Goal: Task Accomplishment & Management: Complete application form

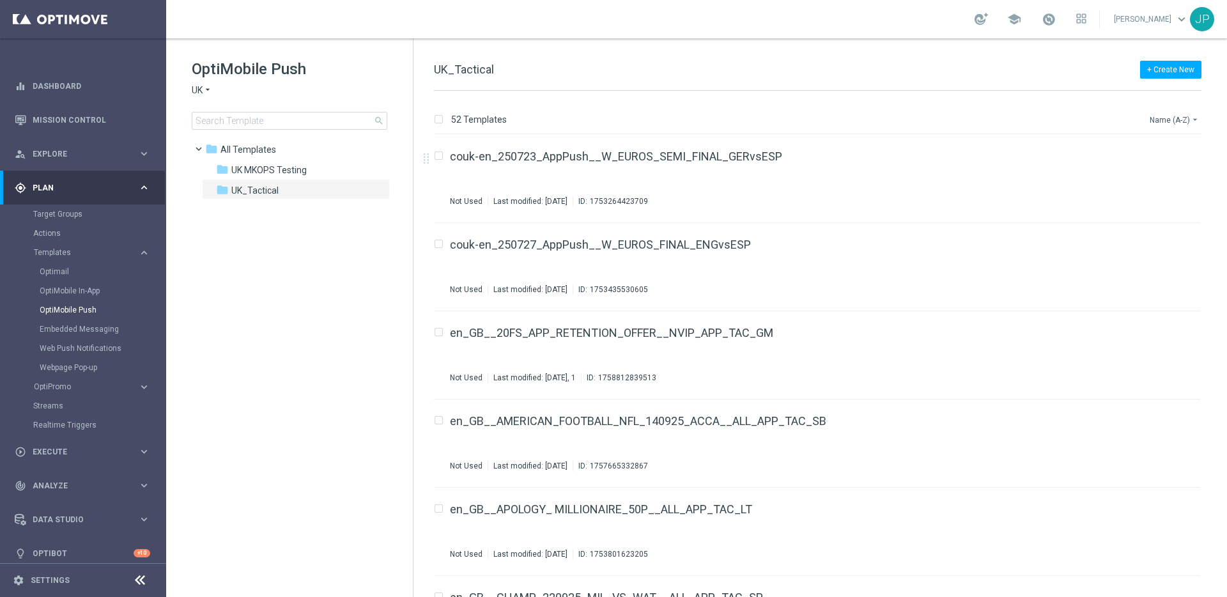
click at [938, 124] on button "Name (A-Z) arrow_drop_down" at bounding box center [1174, 119] width 53 height 15
click at [938, 172] on span "Date Modified (Newest)" at bounding box center [1152, 176] width 86 height 9
click at [938, 155] on icon "file_copy" at bounding box center [1165, 153] width 10 height 10
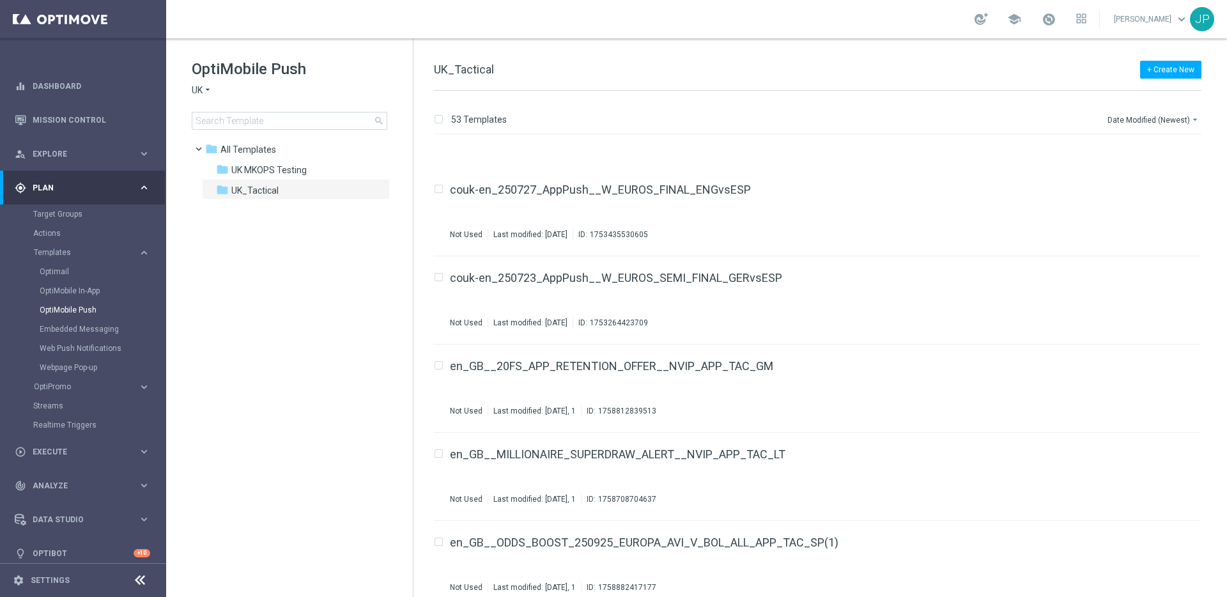
scroll to position [4211, 0]
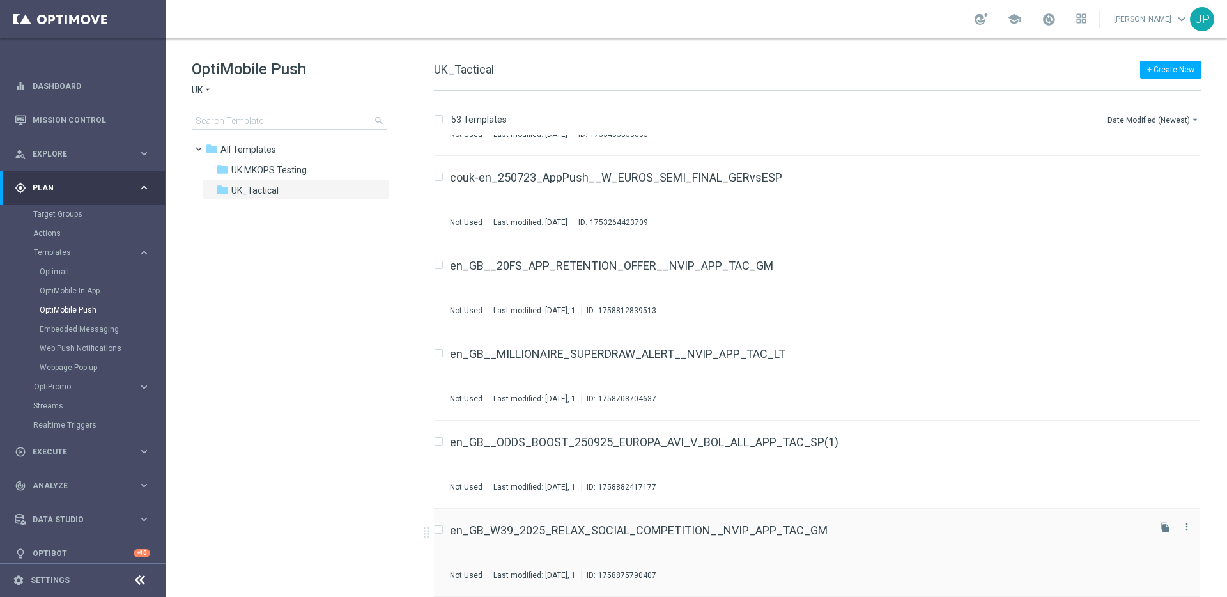
click at [938, 471] on div "en_GB_W39_2025_RELAX_SOCIAL_COMPETITION__NVIP_APP_TAC_GM" at bounding box center [798, 529] width 696 height 11
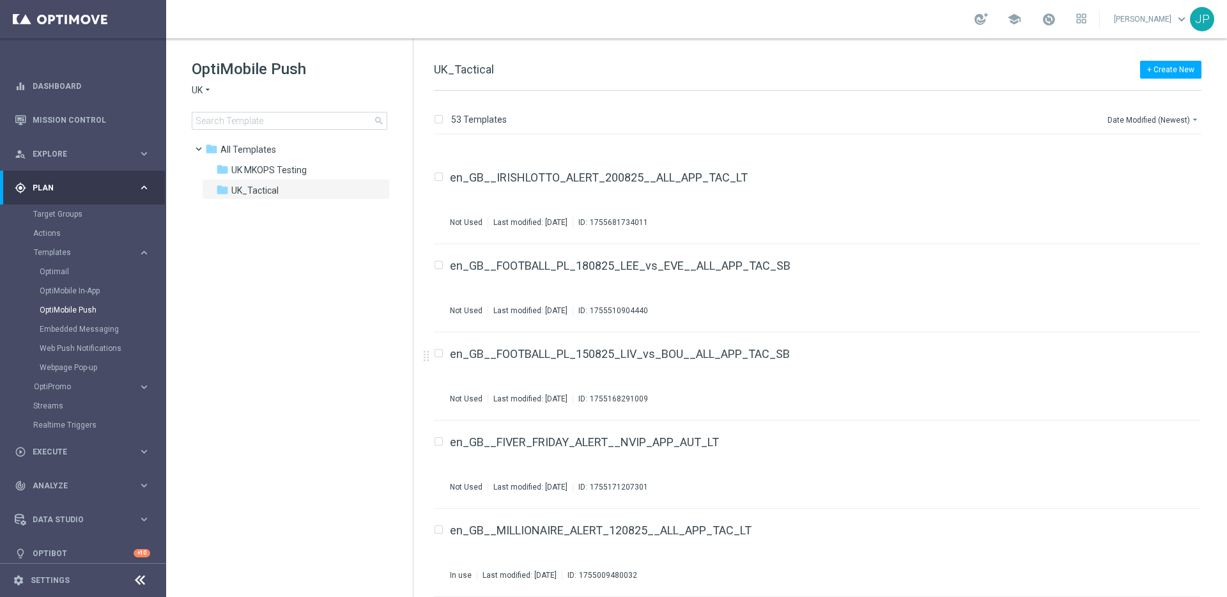
scroll to position [4211, 0]
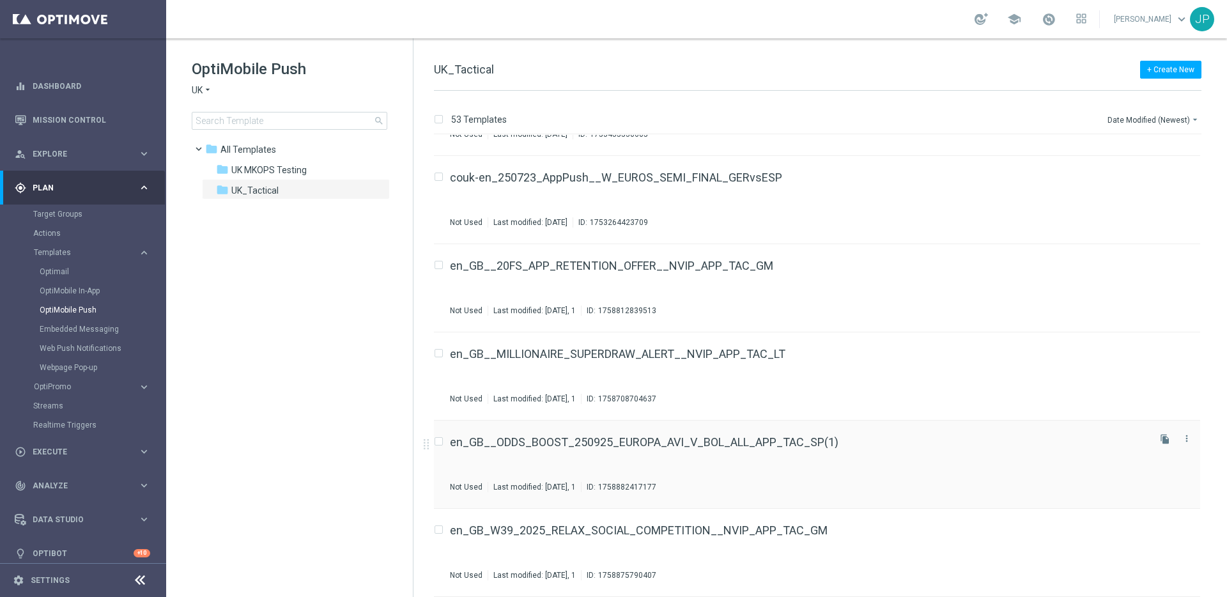
click at [875, 446] on div "en_GB__ODDS_BOOST_250925_EUROPA_AVI_V_BOL_ALL_APP_TAC_SP(1)" at bounding box center [798, 441] width 696 height 11
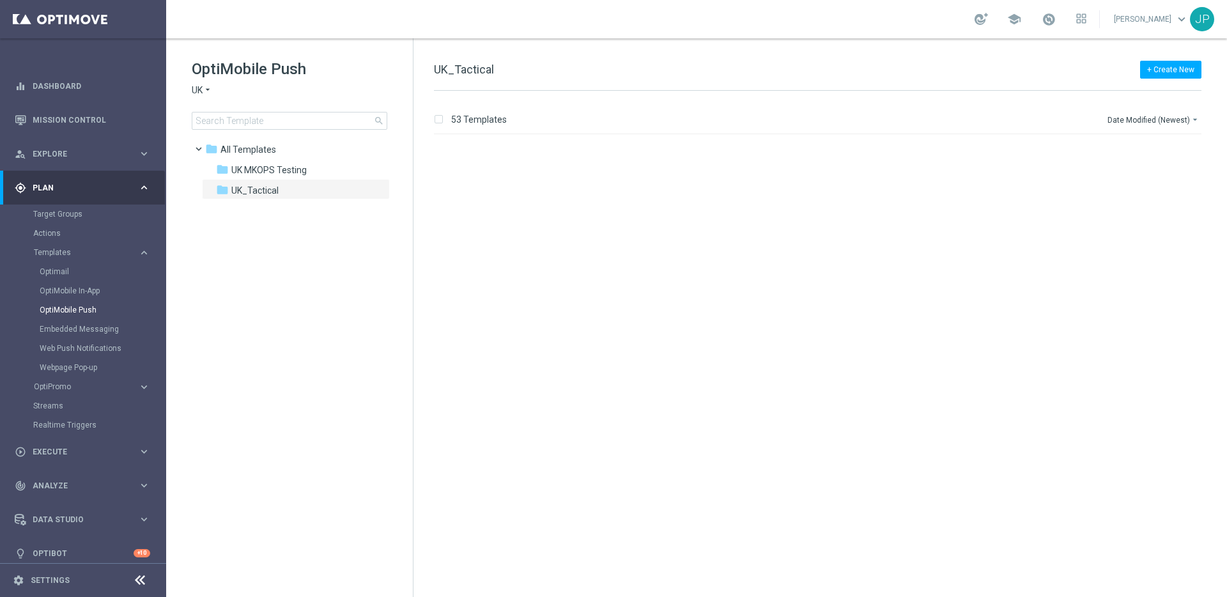
scroll to position [4211, 0]
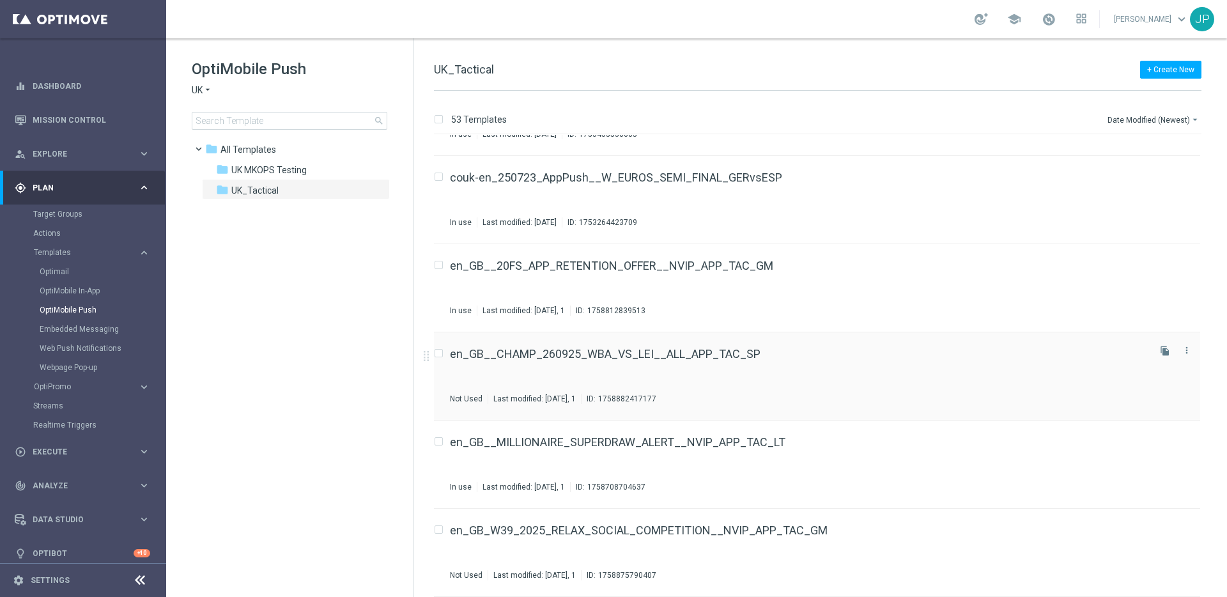
click at [906, 381] on div "en_GB__CHAMP_260925_WBA_VS_LEI__ALL_APP_TAC_SP Not Used Last modified: [DATE], …" at bounding box center [798, 376] width 696 height 56
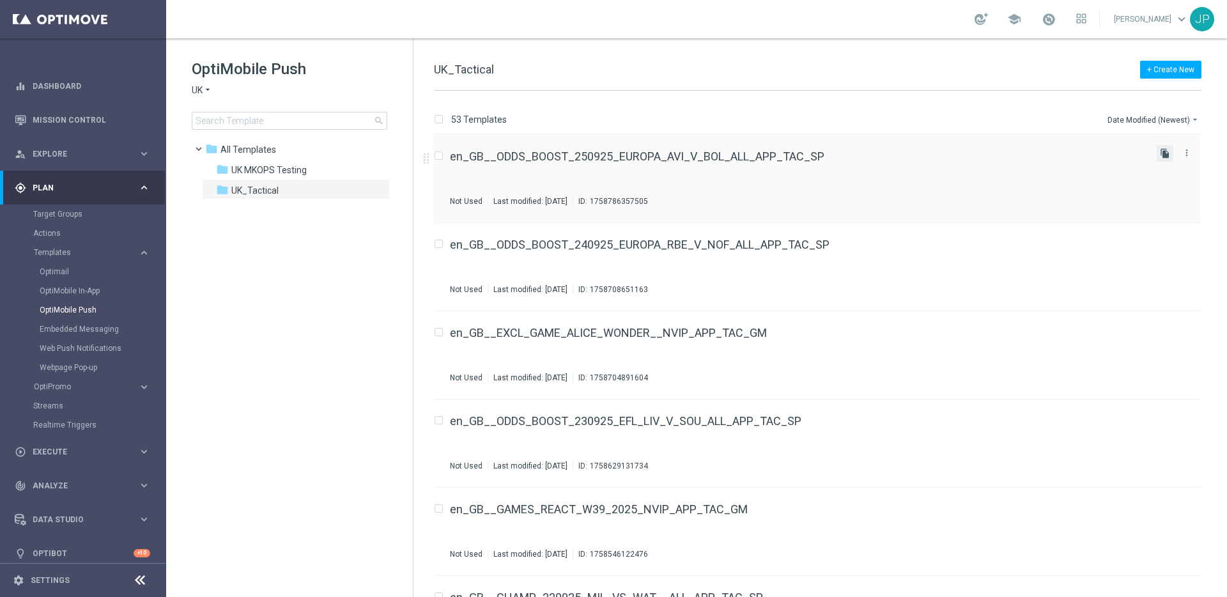
click at [938, 154] on icon "file_copy" at bounding box center [1165, 153] width 10 height 10
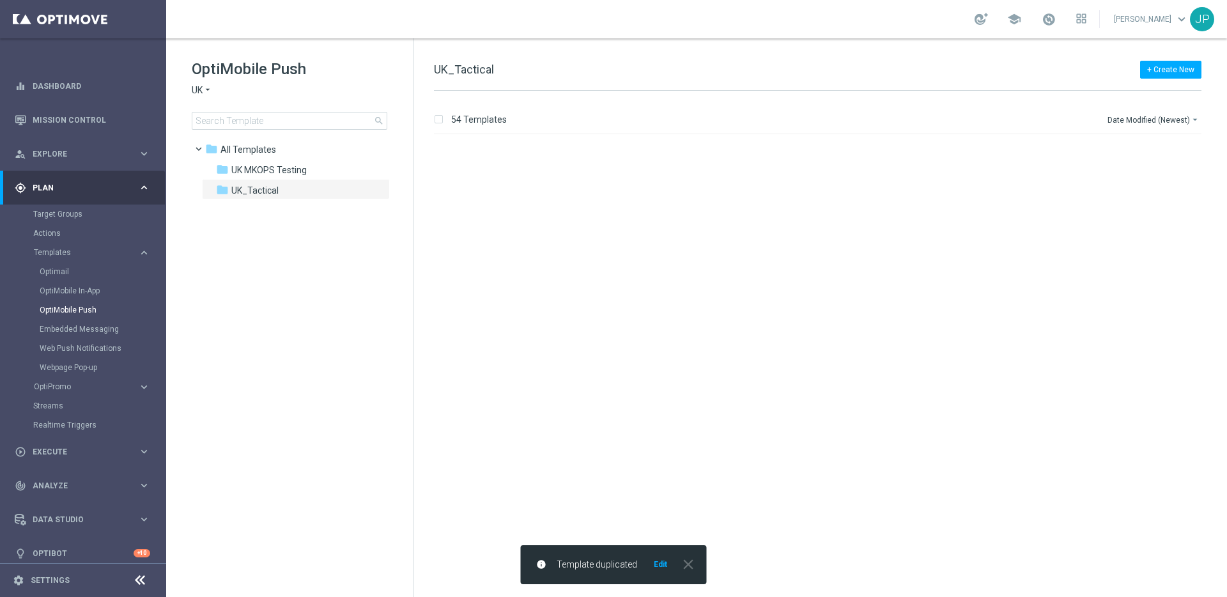
scroll to position [4299, 0]
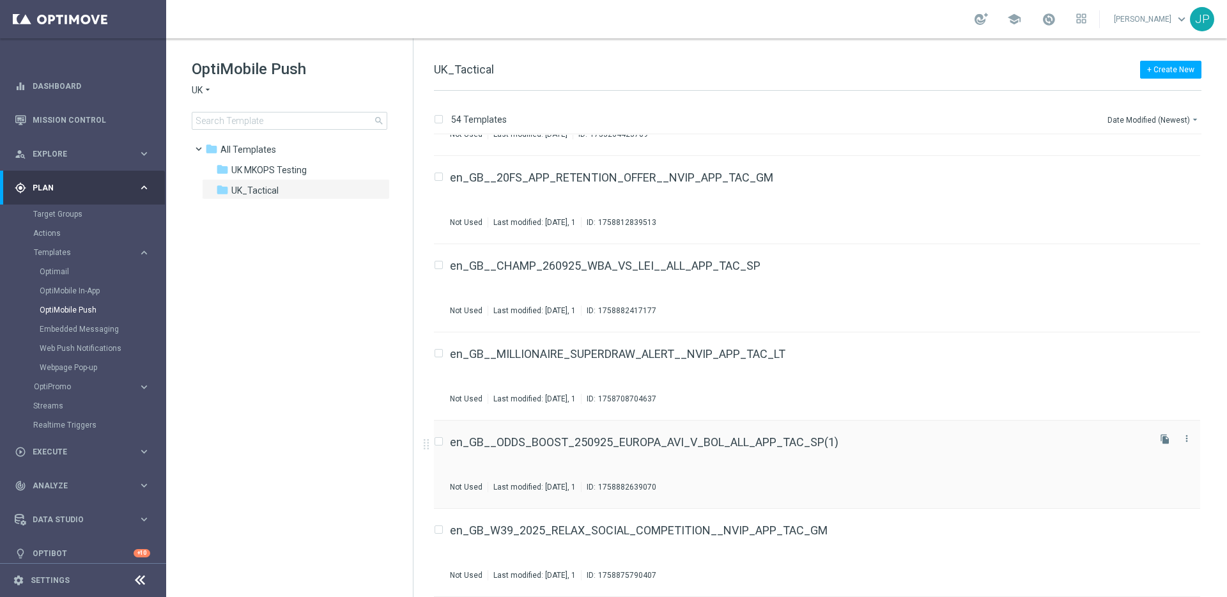
click at [917, 457] on div "en_GB__ODDS_BOOST_250925_EUROPA_AVI_V_BOL_ALL_APP_TAC_SP(1) Not Used Last modif…" at bounding box center [798, 464] width 696 height 56
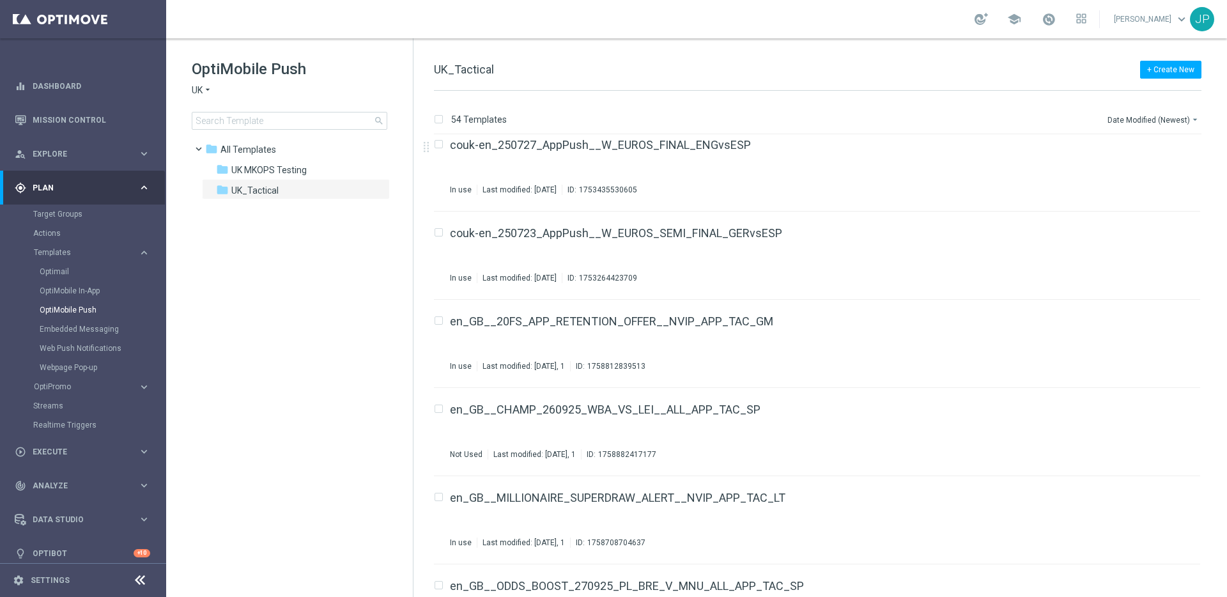
scroll to position [4299, 0]
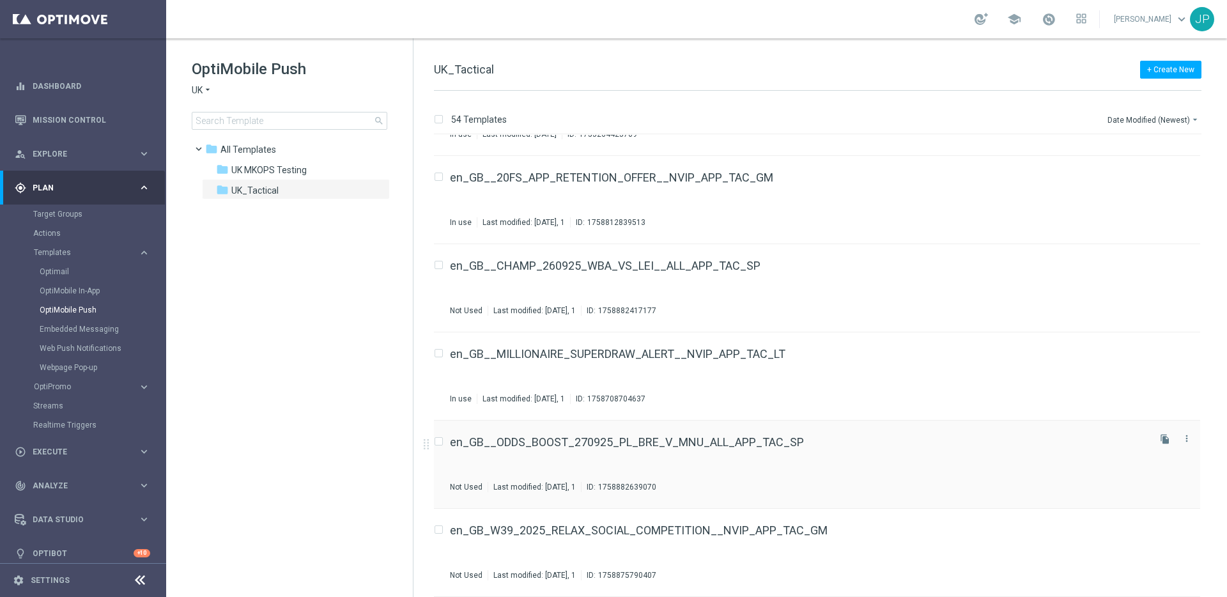
click at [855, 448] on div "en_GB__ODDS_BOOST_270925_PL_BRE_V_MNU_ALL_APP_TAC_SP Not Used Last modified: [D…" at bounding box center [798, 464] width 696 height 56
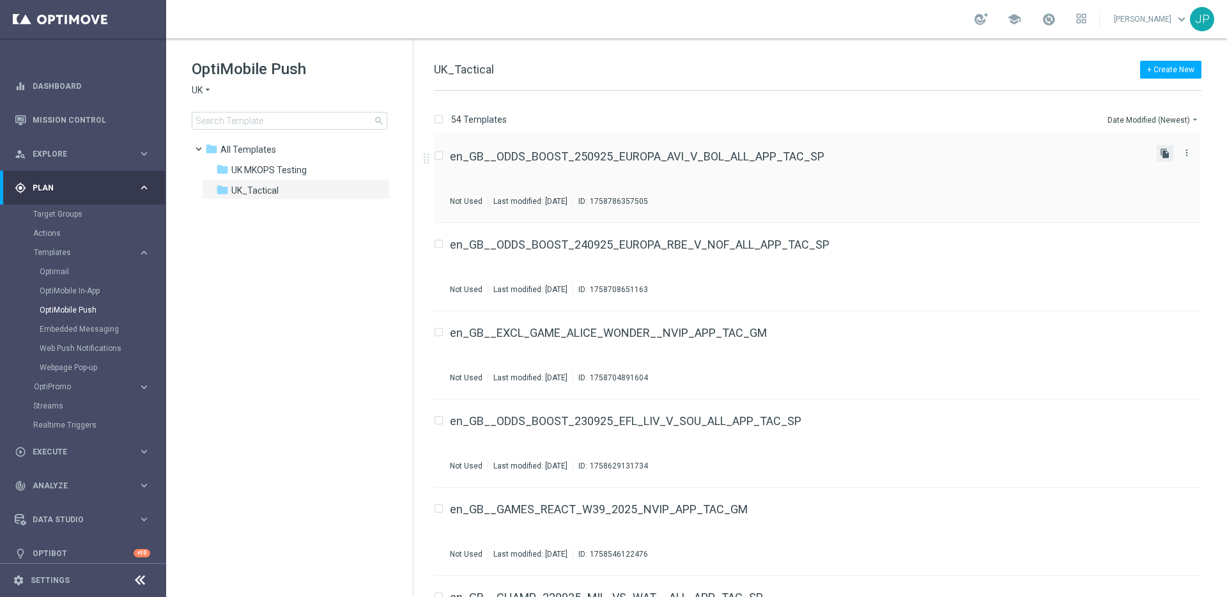
click at [938, 151] on icon "file_copy" at bounding box center [1165, 153] width 10 height 10
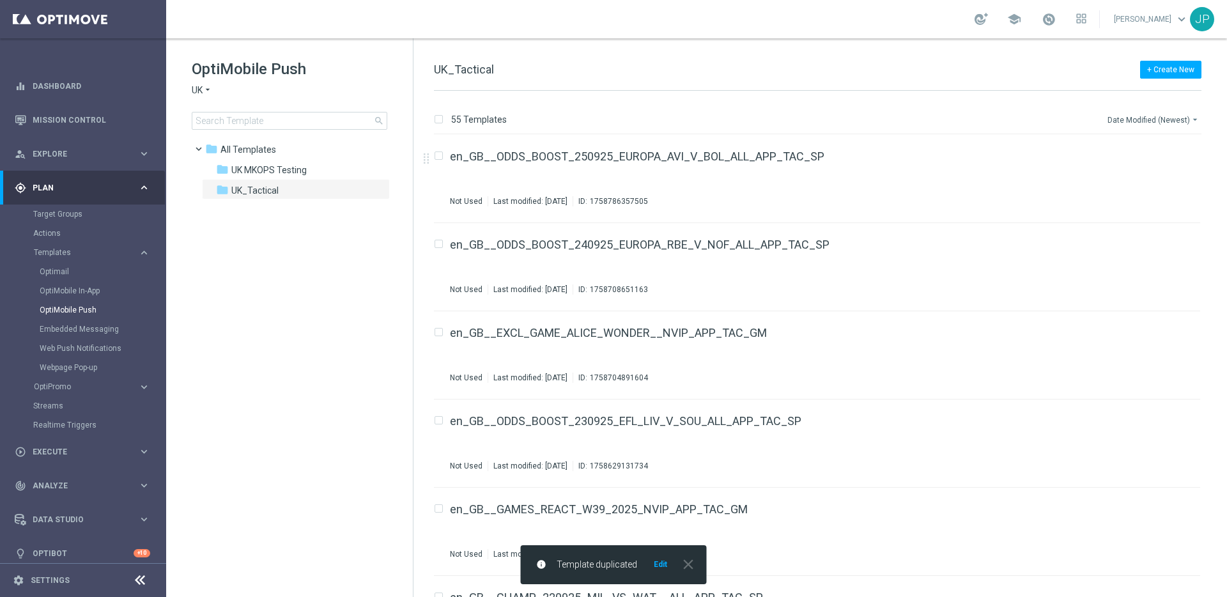
click at [938, 116] on button "Date Modified (Newest) arrow_drop_down" at bounding box center [1153, 119] width 95 height 15
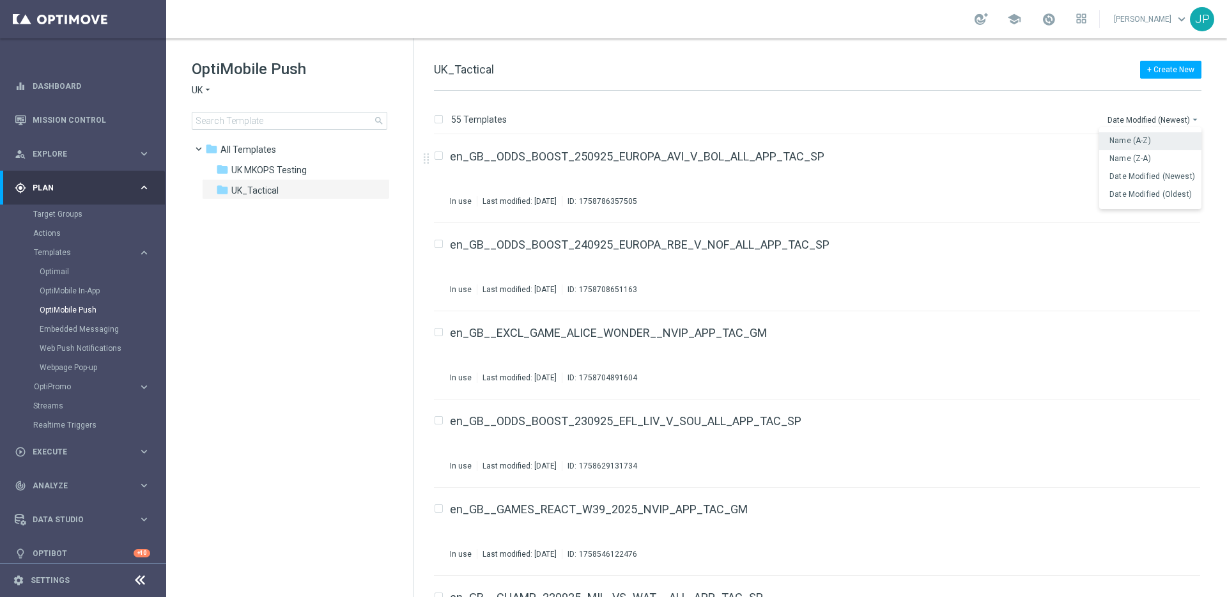
click at [938, 142] on div "Name (A-Z)" at bounding box center [1152, 140] width 86 height 9
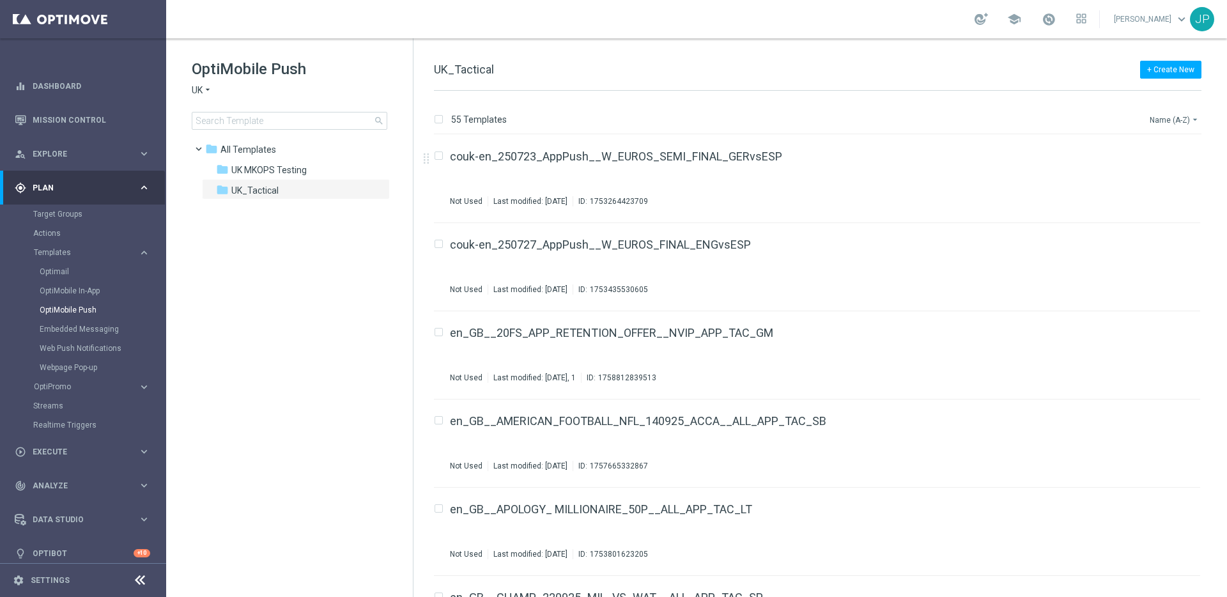
click at [938, 124] on button "Name (A-Z) arrow_drop_down" at bounding box center [1174, 119] width 53 height 15
click at [938, 166] on div "Name (Z-A)" at bounding box center [1150, 159] width 102 height 18
click at [938, 122] on button "Name (Z-A) arrow_drop_down" at bounding box center [1174, 119] width 53 height 15
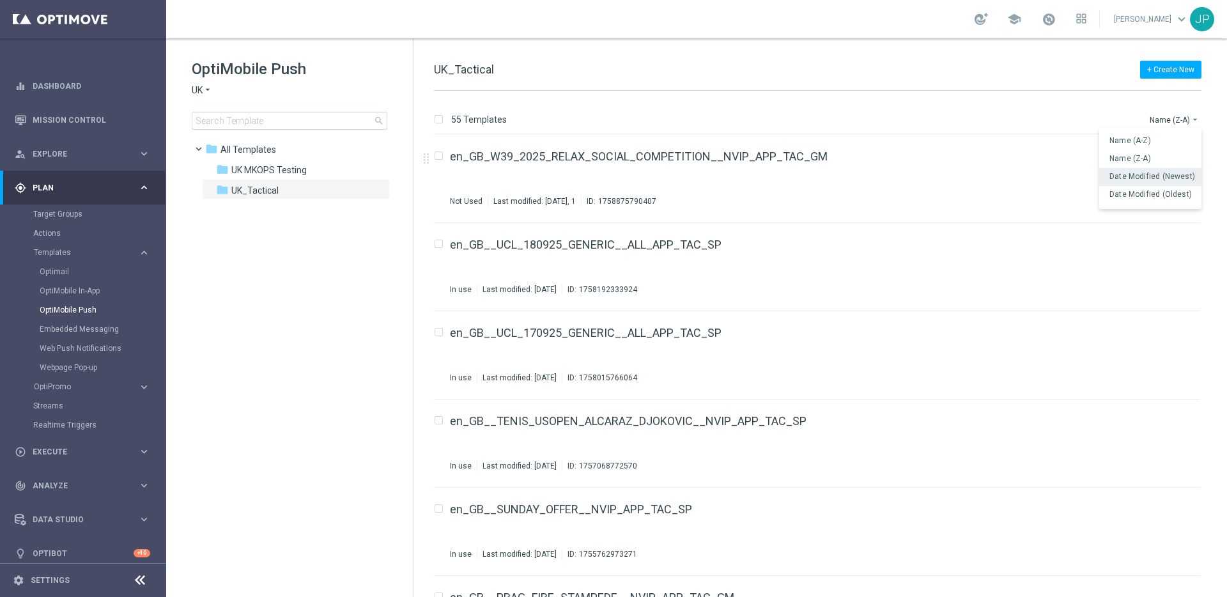
click at [938, 176] on span "Date Modified (Newest)" at bounding box center [1152, 176] width 86 height 9
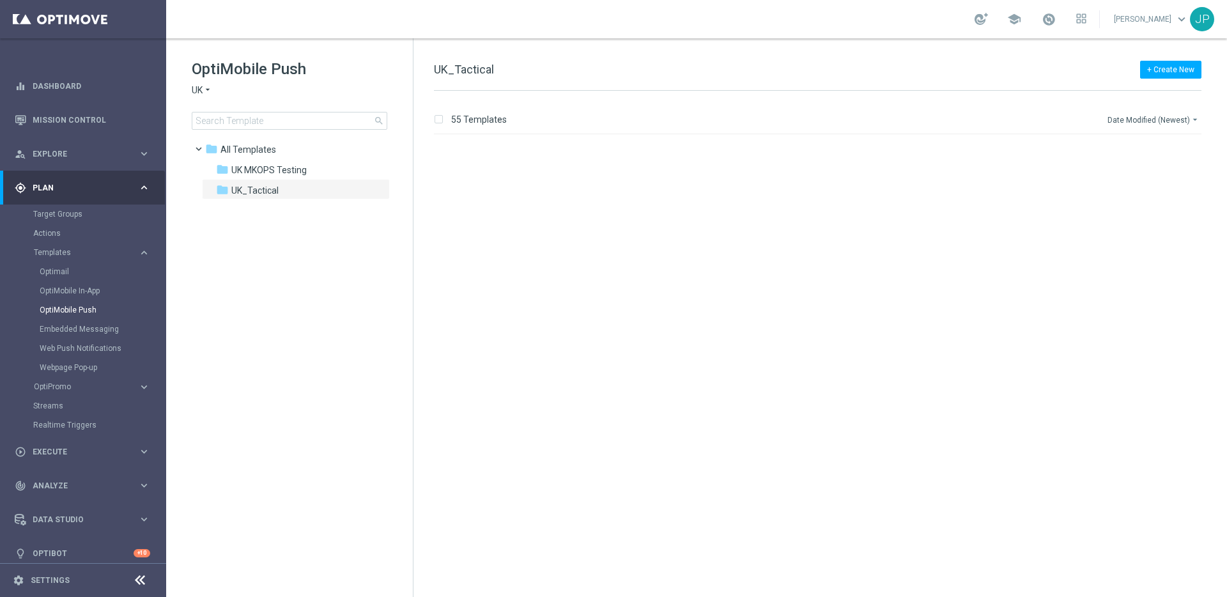
scroll to position [4387, 0]
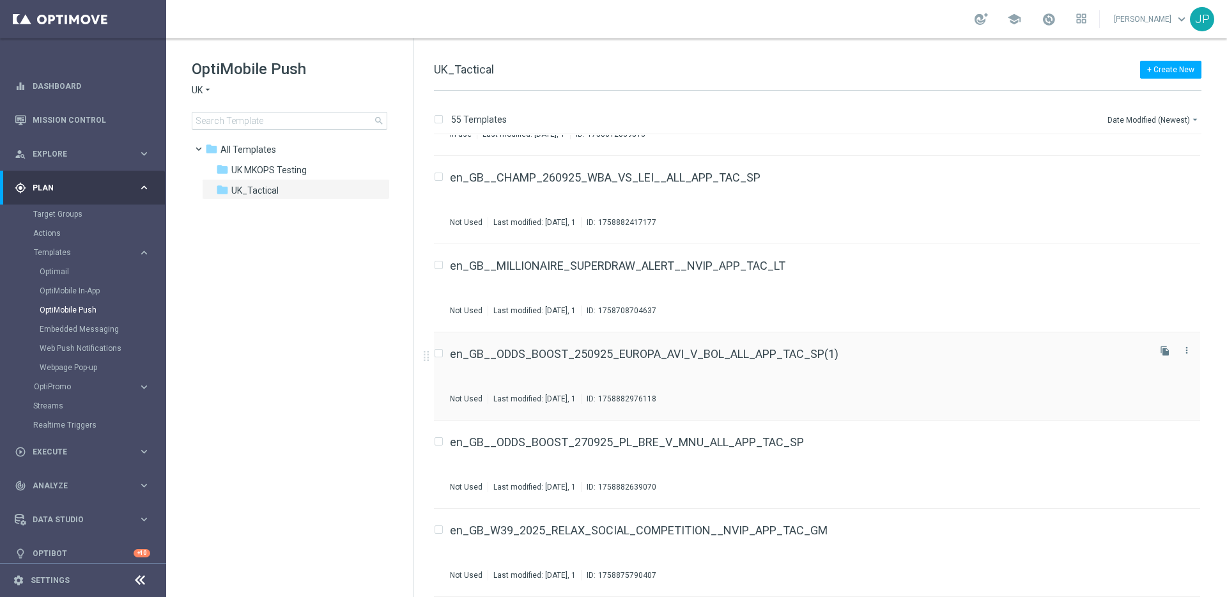
click at [915, 388] on div "en_GB__ODDS_BOOST_250925_EUROPA_AVI_V_BOL_ALL_APP_TAC_SP(1) Not Used Last modif…" at bounding box center [798, 376] width 696 height 56
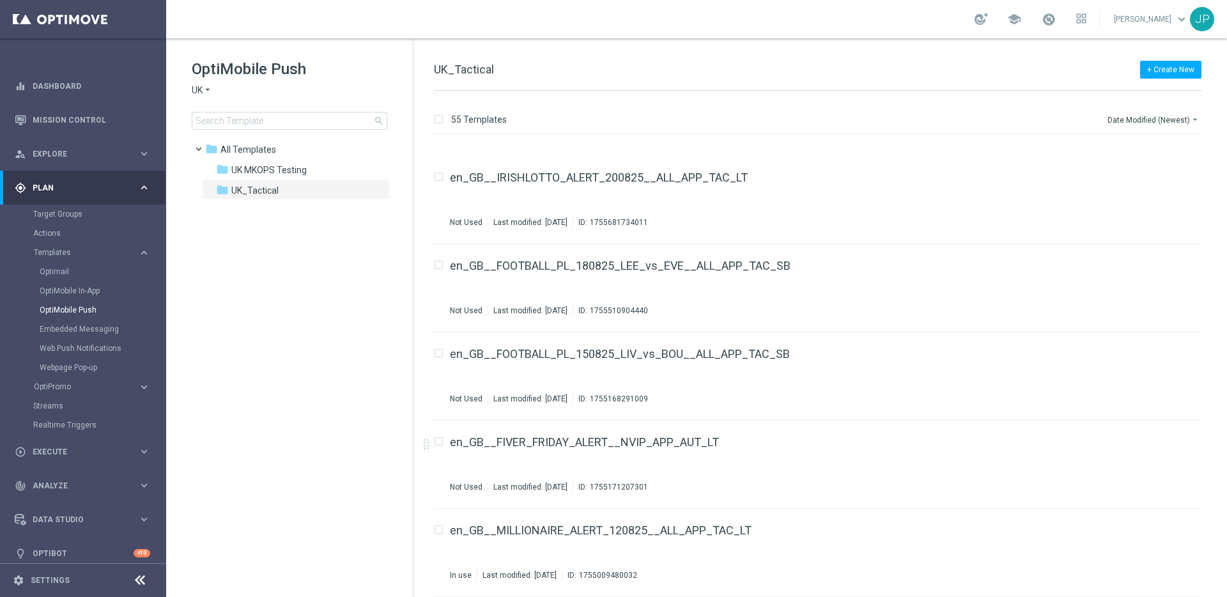
scroll to position [4387, 0]
click at [862, 359] on div "en_GB__ODDS_BOOST_270925_CPA_V_LIV_ALL_APP_TAC_SP" at bounding box center [798, 353] width 696 height 11
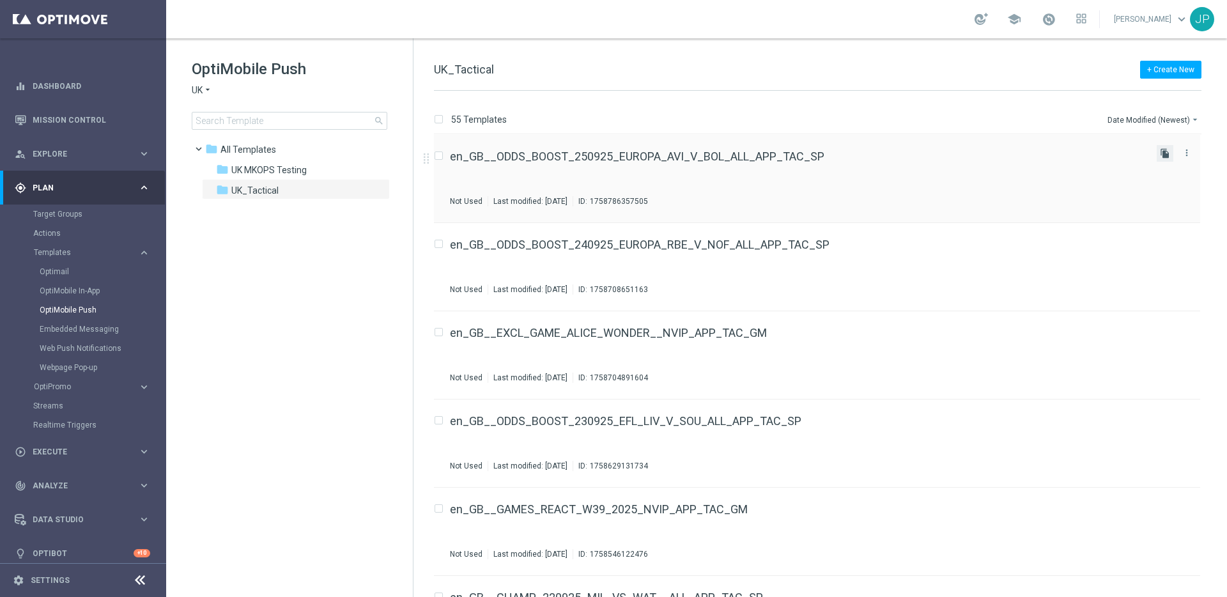
click at [938, 151] on icon "file_copy" at bounding box center [1165, 153] width 10 height 10
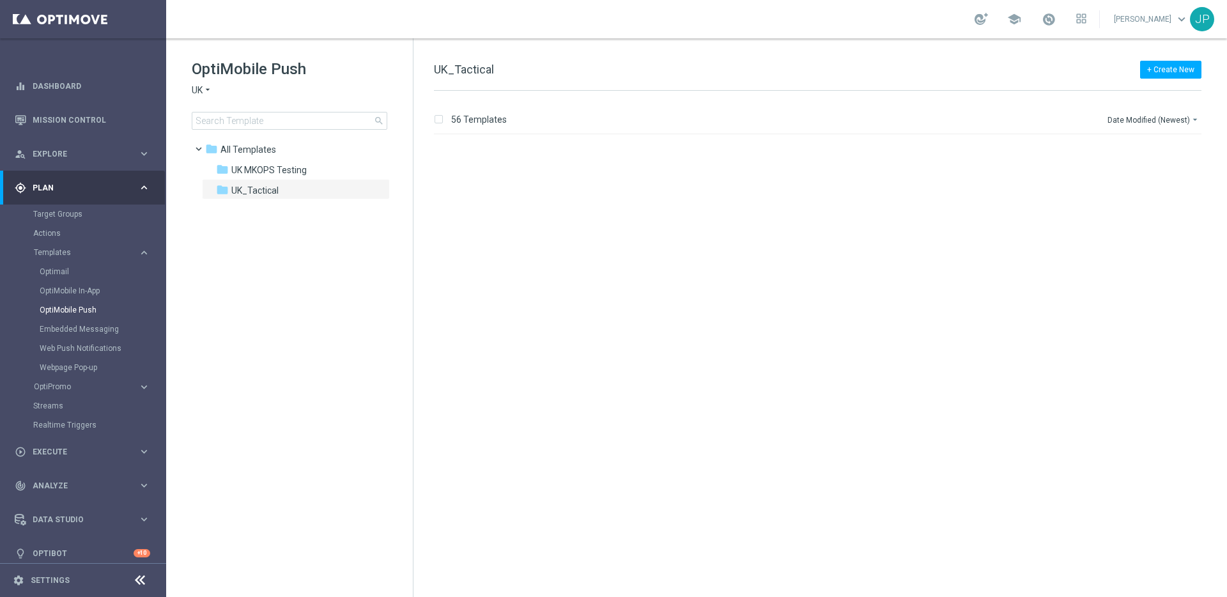
scroll to position [4475, 0]
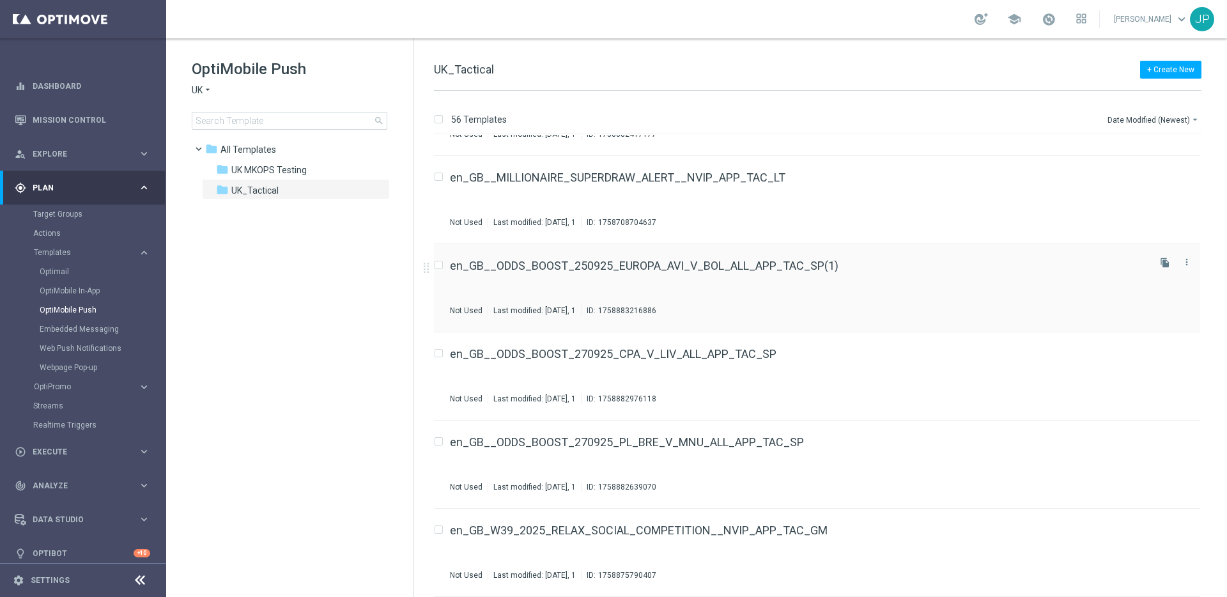
click at [933, 292] on div "en_GB__ODDS_BOOST_250925_EUROPA_AVI_V_BOL_ALL_APP_TAC_SP(1) Not Used Last modif…" at bounding box center [798, 288] width 696 height 56
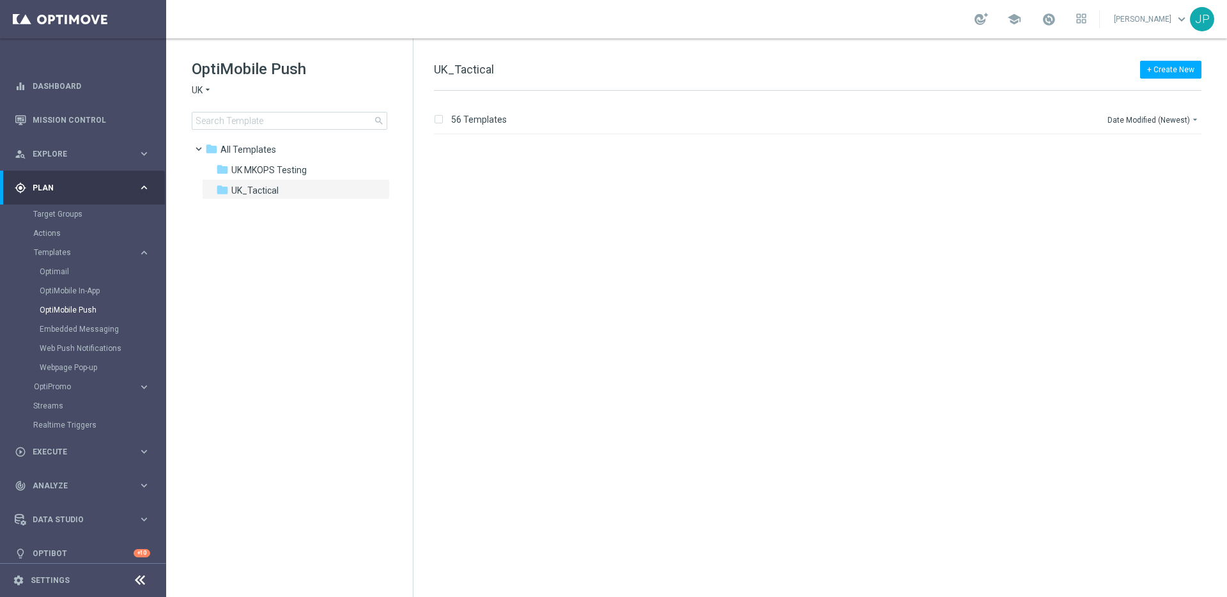
scroll to position [4475, 0]
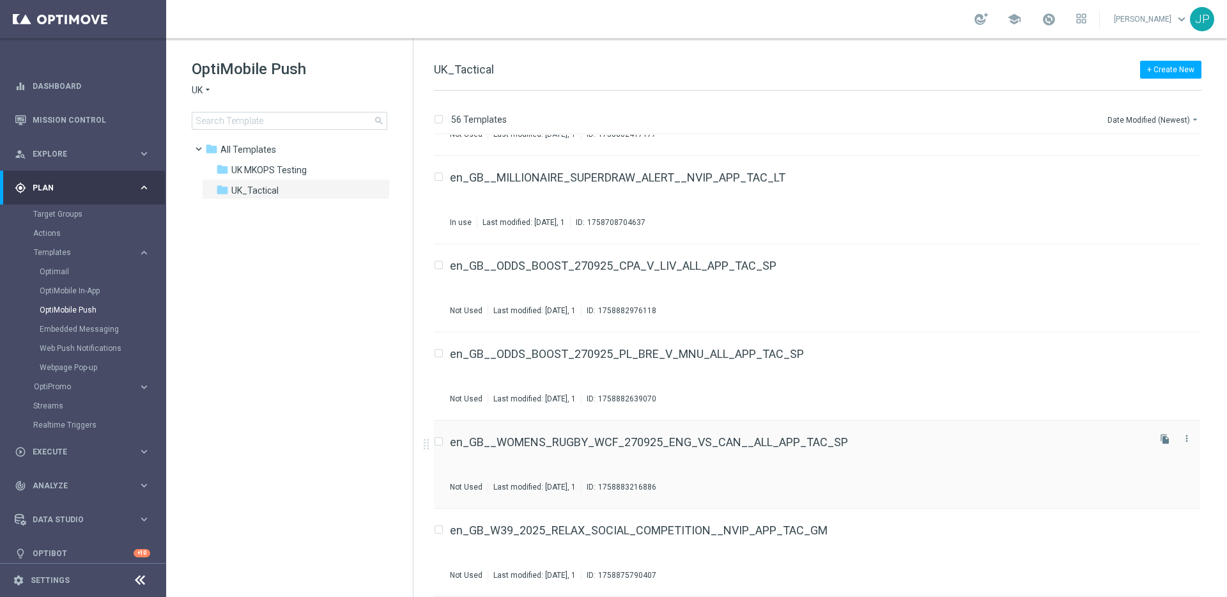
click at [851, 443] on div "en_GB__WOMENS_RUGBY_WCF_270925_ENG_VS_CAN__ALL_APP_TAC_SP" at bounding box center [798, 441] width 696 height 11
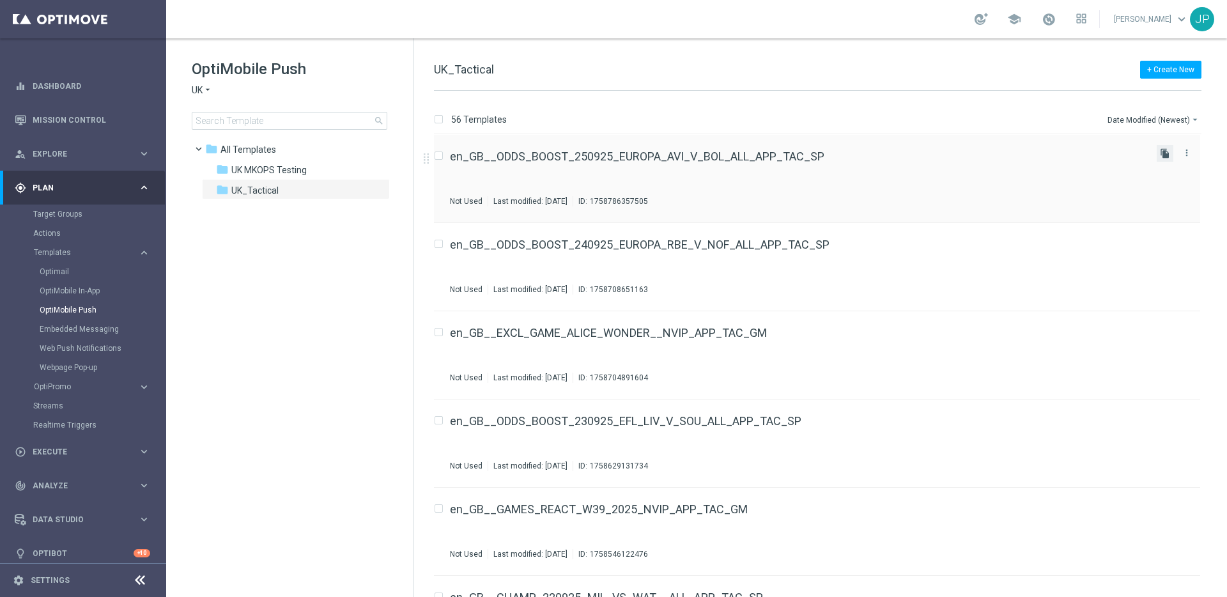
click at [938, 149] on icon "file_copy" at bounding box center [1165, 153] width 10 height 10
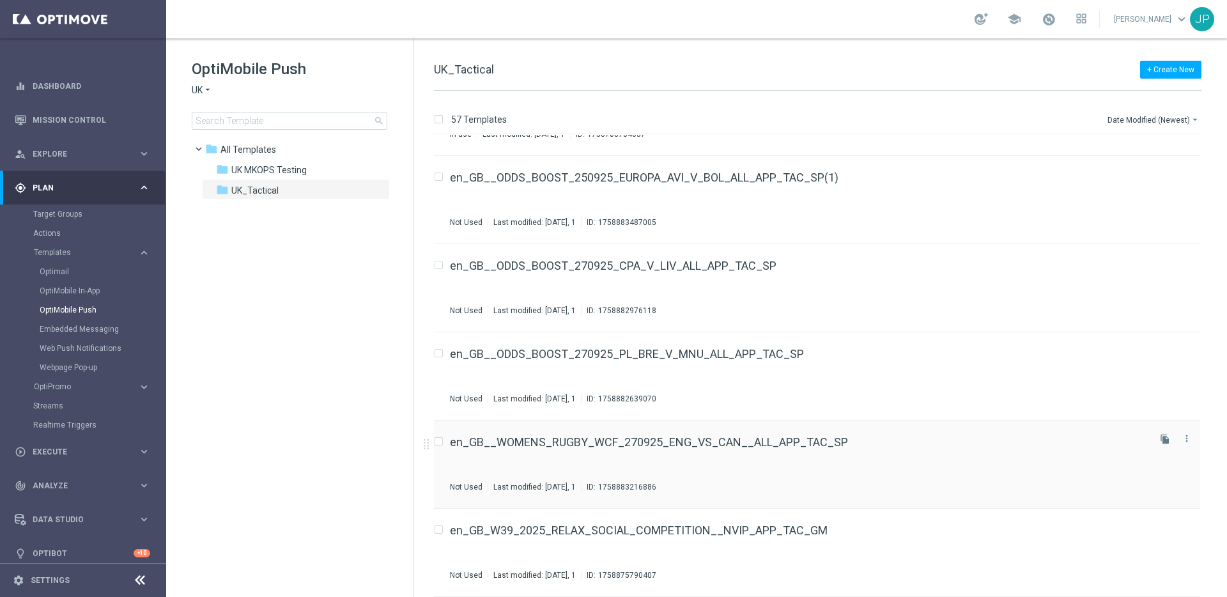
scroll to position [4448, 0]
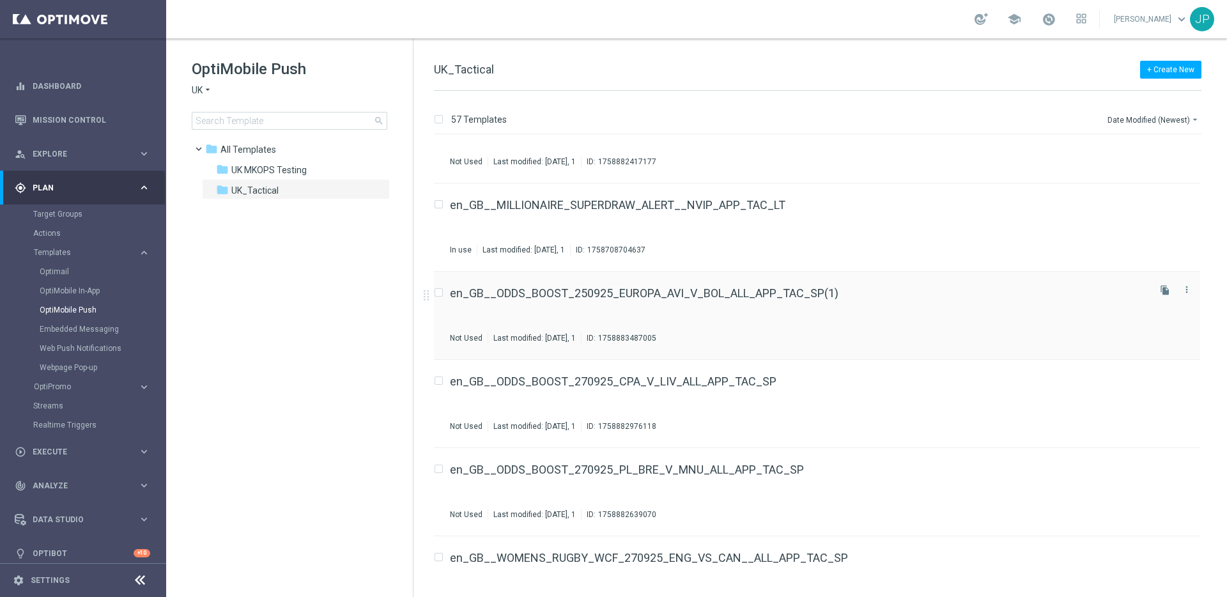
click at [938, 326] on div "en_GB__ODDS_BOOST_250925_EUROPA_AVI_V_BOL_ALL_APP_TAC_SP(1) Not Used Last modif…" at bounding box center [798, 315] width 696 height 56
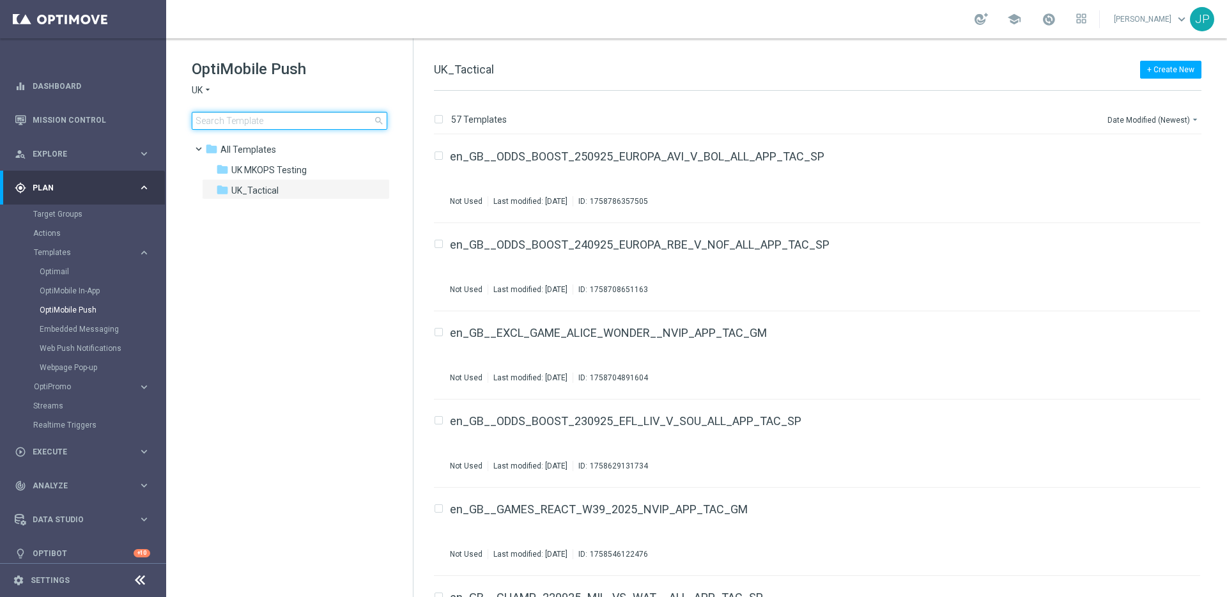
click at [309, 122] on input at bounding box center [289, 121] width 195 height 18
type input "en_GB__ODDS_BOOST_280925_NEW_V_ARS_ALL_APP_TAC_SP"
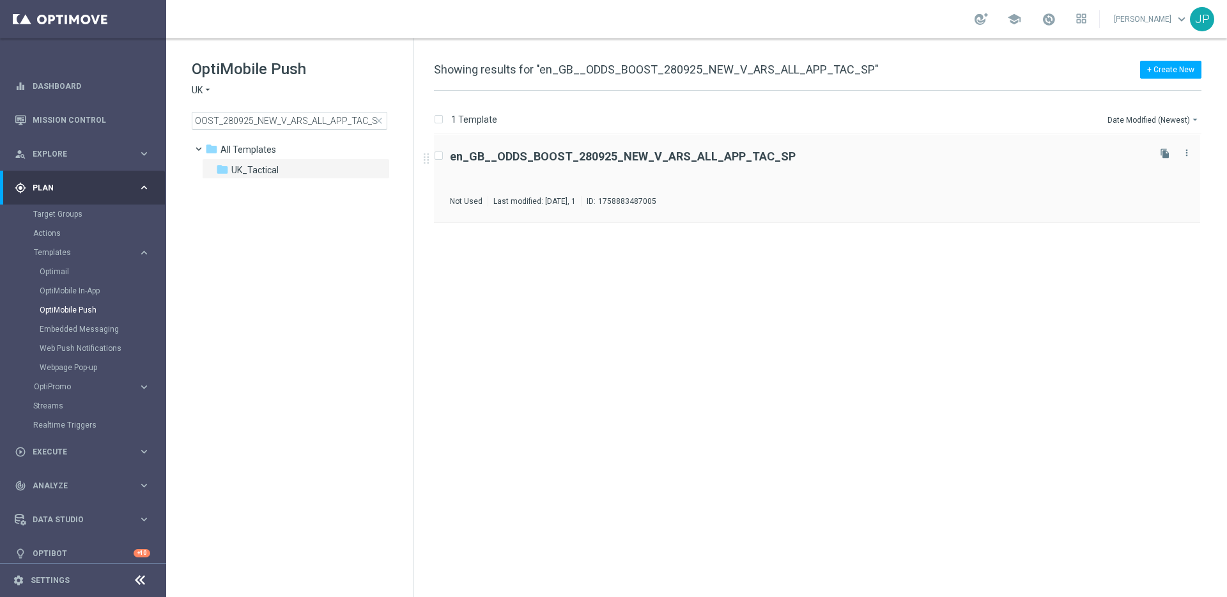
click at [916, 169] on div "en_GB__ODDS_BOOST_280925_NEW_V_ARS_ALL_APP_TAC_SP Not Used Last modified: [DATE…" at bounding box center [798, 179] width 696 height 56
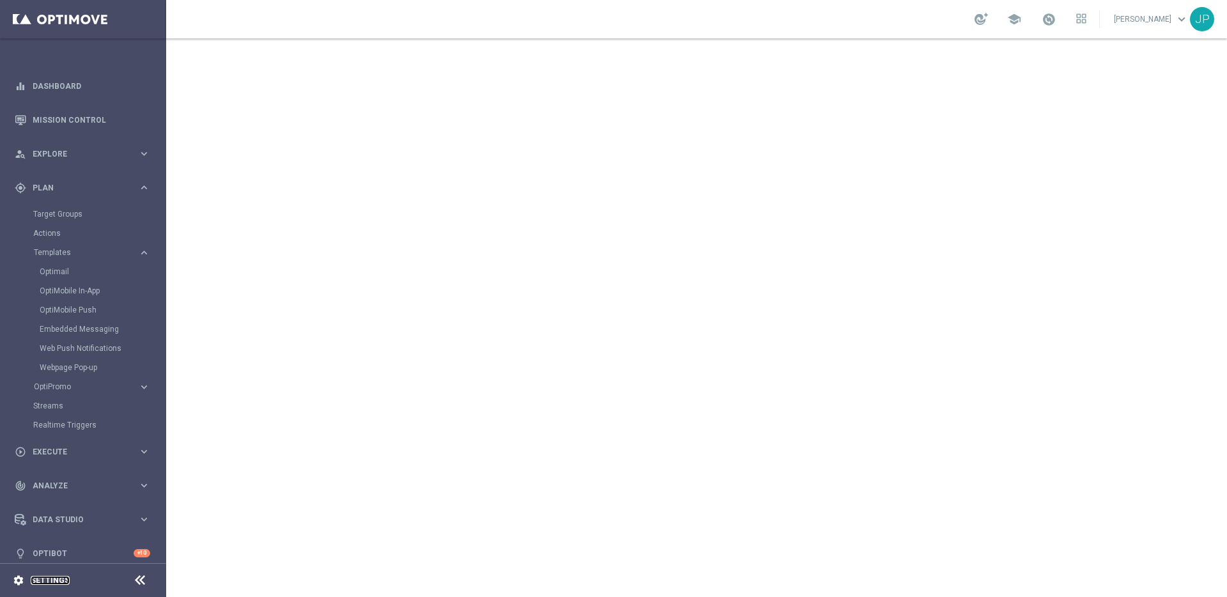
click at [54, 471] on link "Settings" at bounding box center [50, 580] width 39 height 8
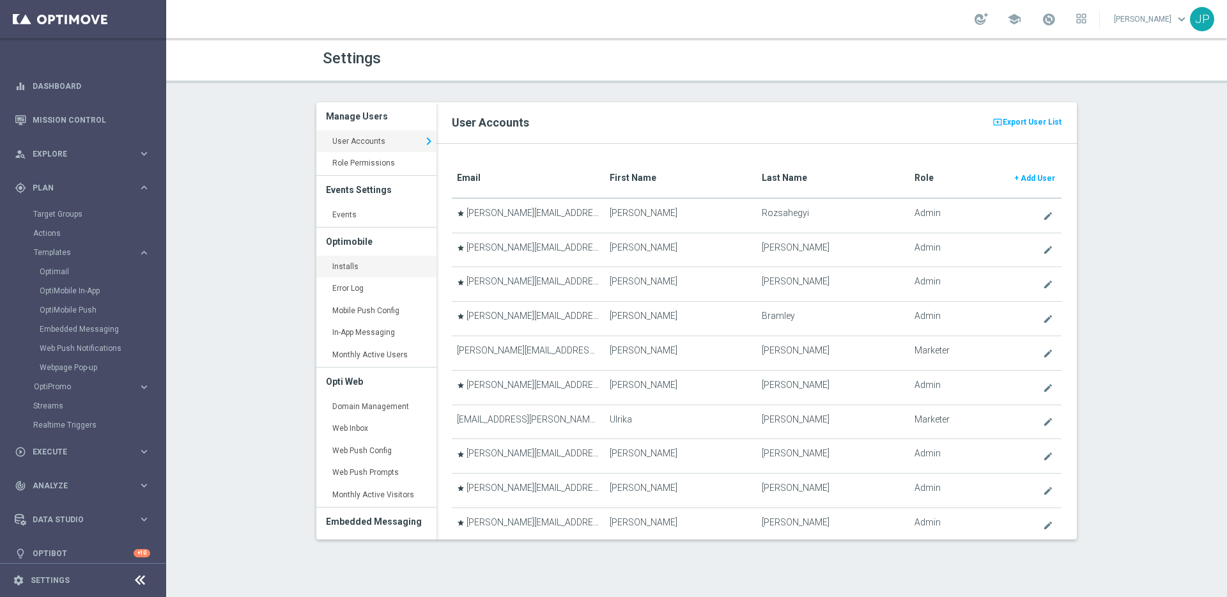
click at [372, 267] on link "Installs keyboard_arrow_right" at bounding box center [376, 267] width 120 height 23
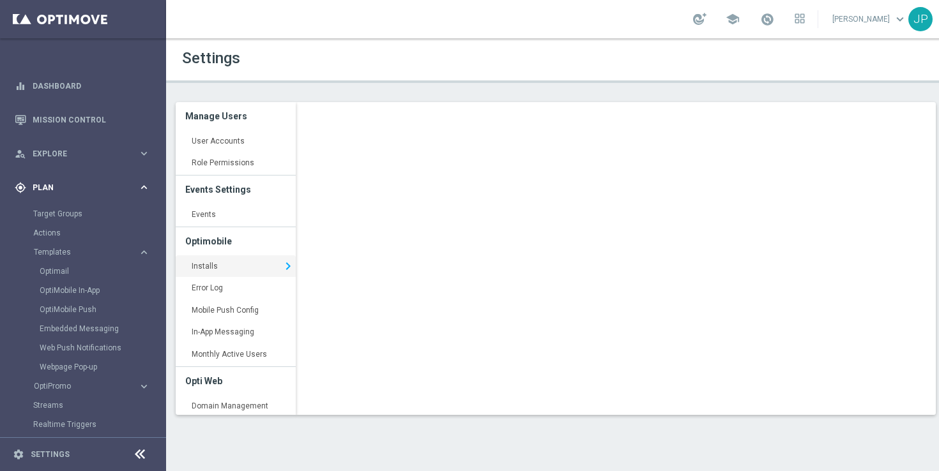
click at [87, 190] on span "Plan" at bounding box center [85, 188] width 105 height 8
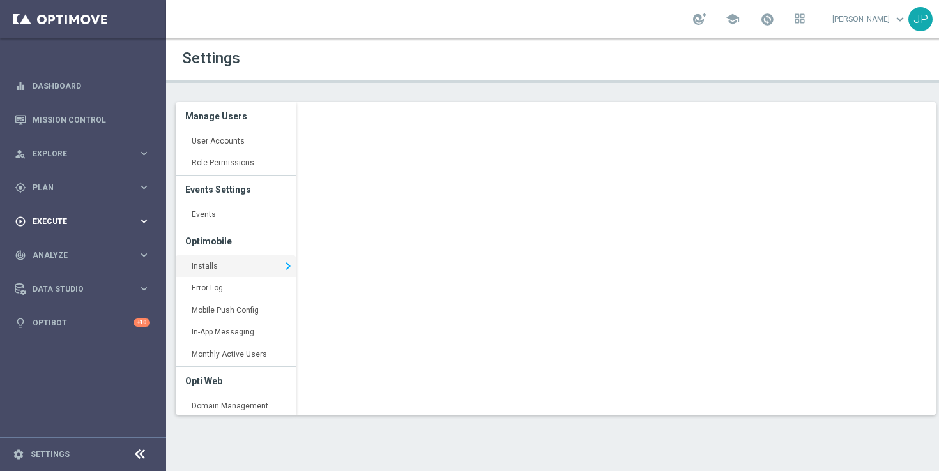
click at [79, 224] on span "Execute" at bounding box center [85, 222] width 105 height 8
click at [90, 245] on link "Campaign Builder" at bounding box center [83, 248] width 100 height 10
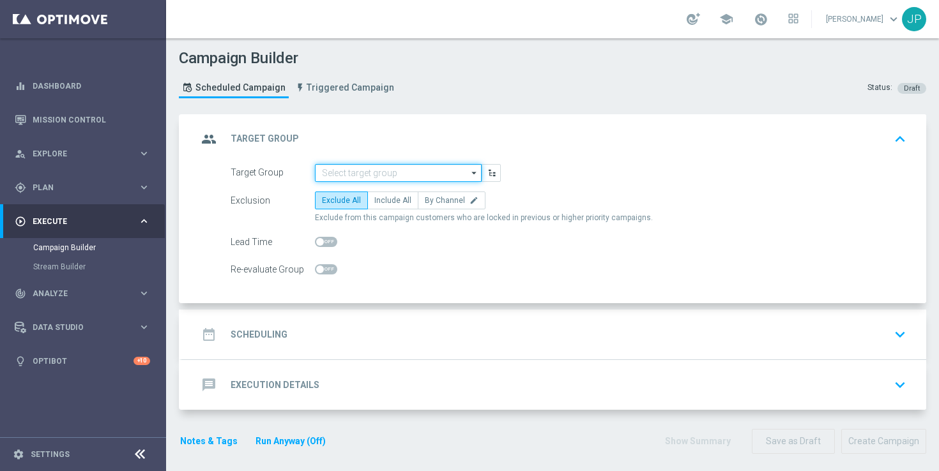
click at [420, 167] on input at bounding box center [398, 173] width 167 height 18
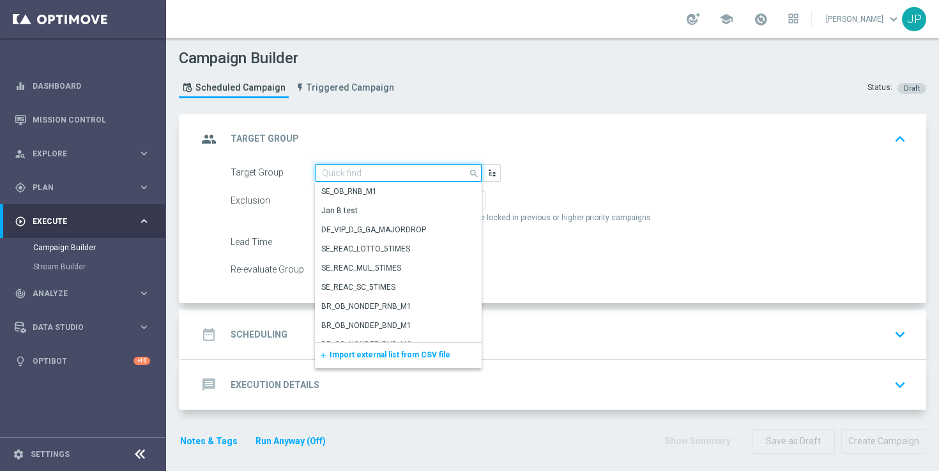
paste input "UK_SPORTSBOOK_APP | Stakes last 365 days"
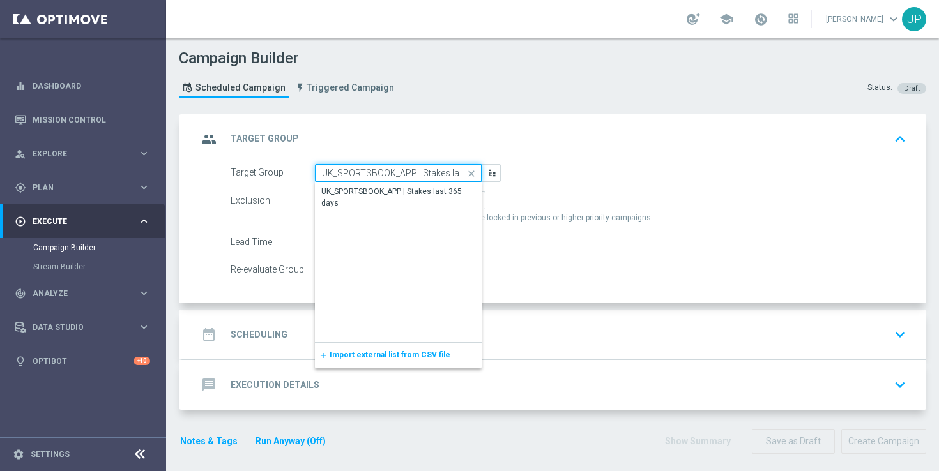
scroll to position [0, 32]
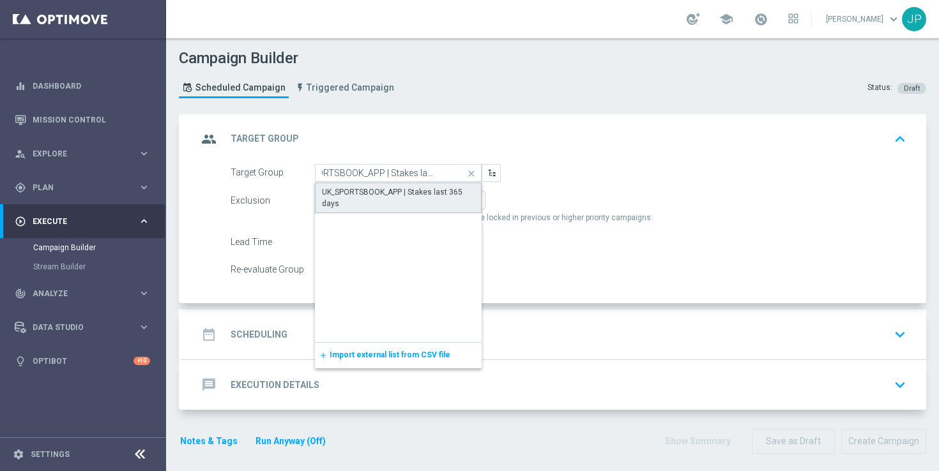
click at [415, 197] on div "UK_SPORTSBOOK_APP | Stakes last 365 days" at bounding box center [398, 198] width 153 height 23
type input "UK_SPORTSBOOK_APP | Stakes last 365 days"
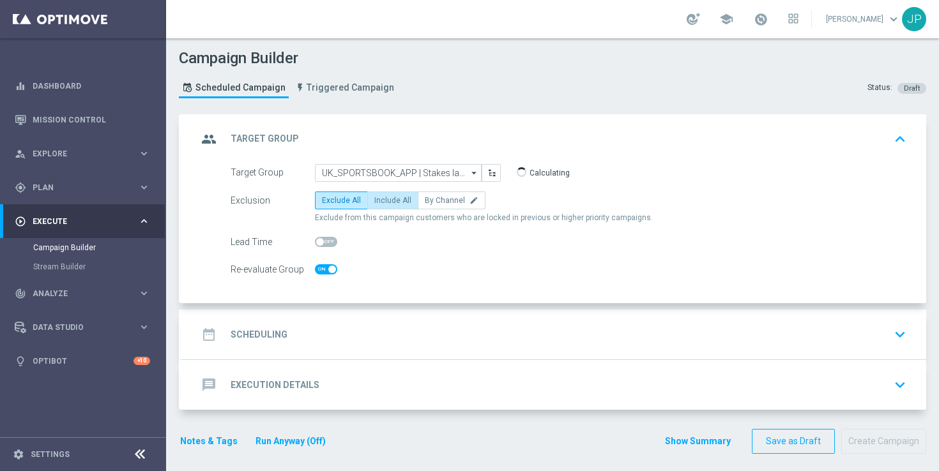
checkbox input "true"
click at [402, 203] on span "Include All" at bounding box center [392, 200] width 37 height 9
click at [383, 203] on input "Include All" at bounding box center [378, 203] width 8 height 8
radio input "true"
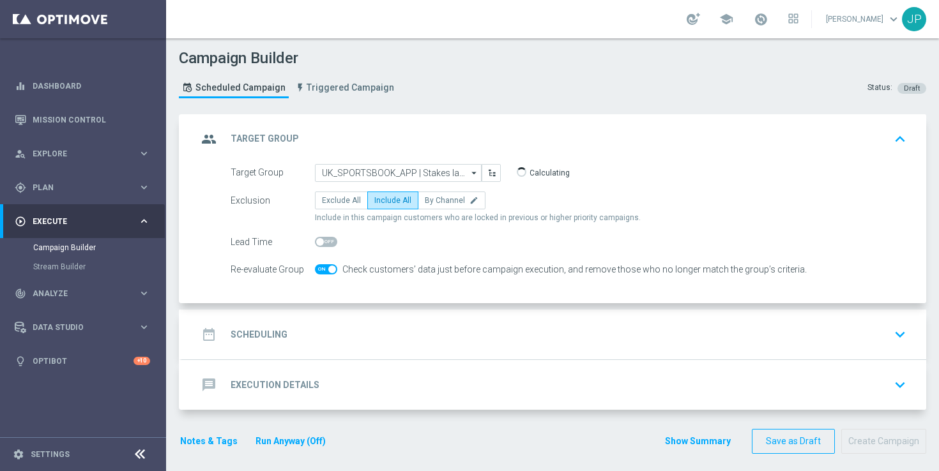
click at [451, 341] on div "date_range Scheduling keyboard_arrow_down" at bounding box center [554, 335] width 714 height 24
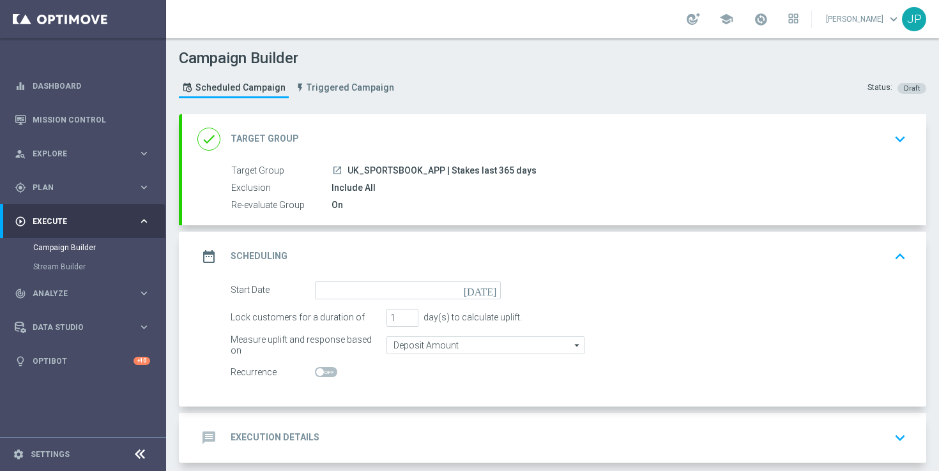
click at [493, 287] on icon "[DATE]" at bounding box center [483, 289] width 38 height 14
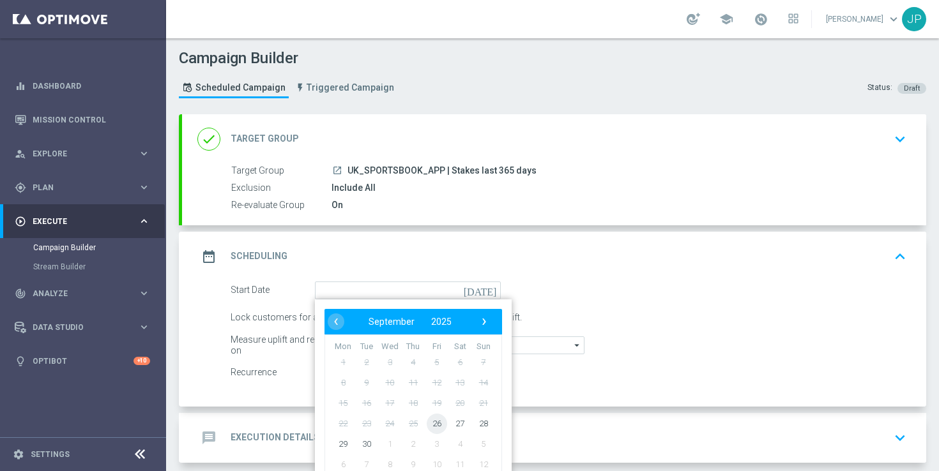
click at [439, 422] on span "26" at bounding box center [437, 423] width 20 height 20
type input "[DATE]"
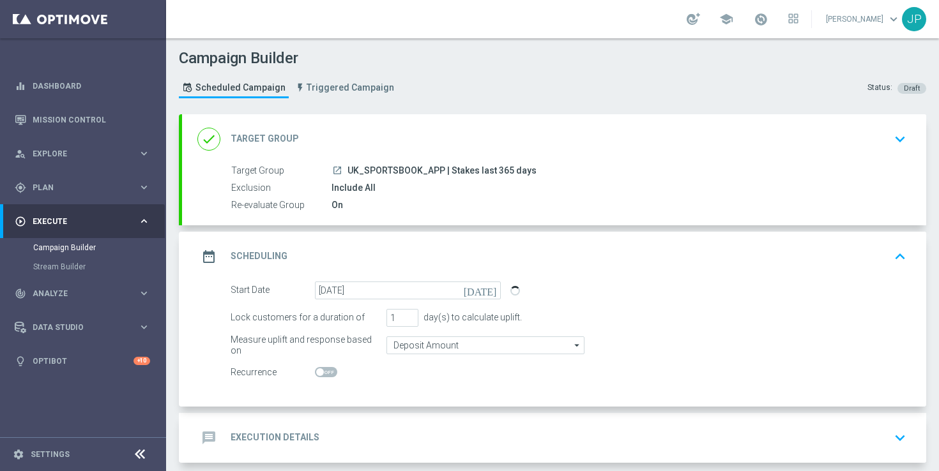
scroll to position [61, 0]
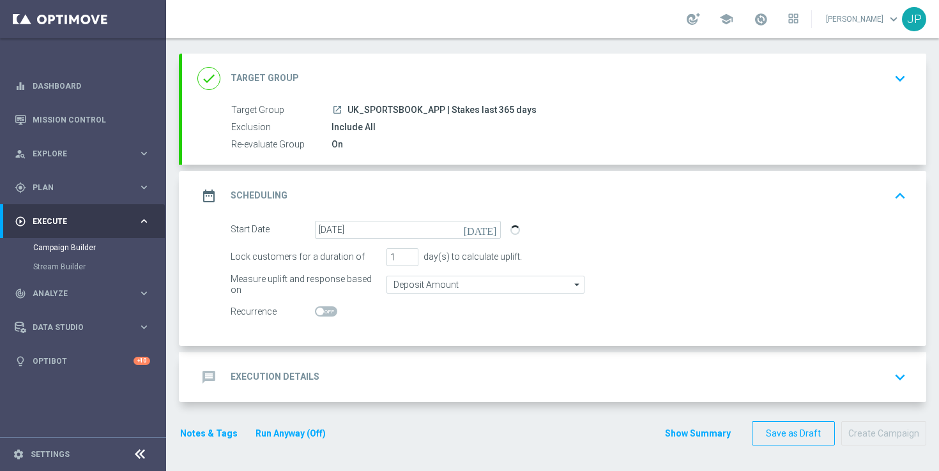
click at [516, 375] on div "message Execution Details keyboard_arrow_down" at bounding box center [554, 377] width 714 height 24
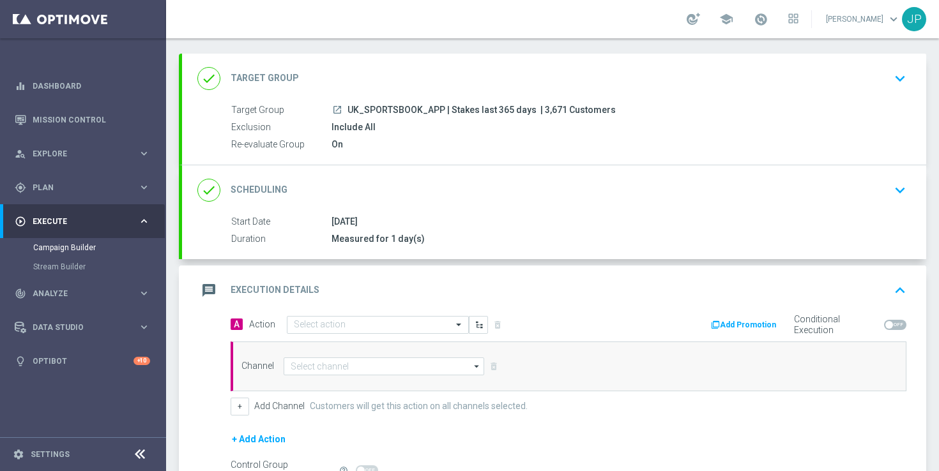
scroll to position [207, 0]
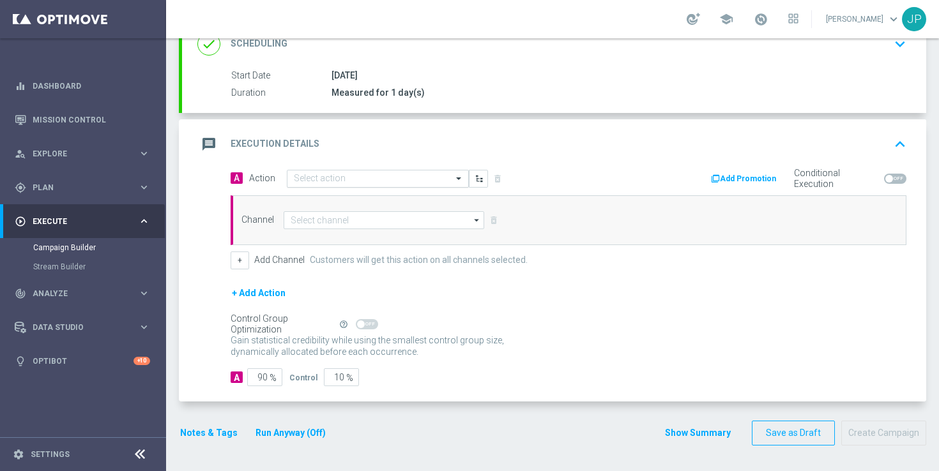
click at [333, 177] on input "text" at bounding box center [365, 179] width 142 height 11
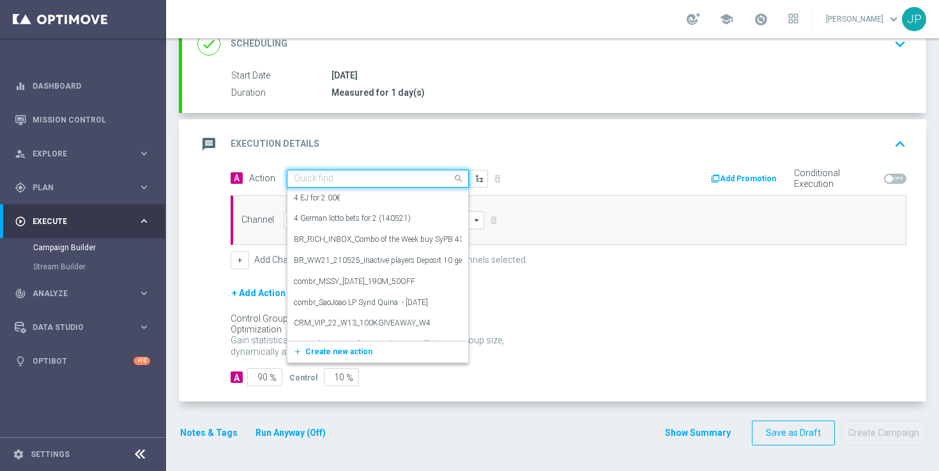
paste input "en_GB__CHAMP_260925_WBA_VS_LEI__ALL_APP_TAC_SP"
type input "en_GB__CHAMP_260925_WBA_VS_LEI__ALL_APP_TAC_SP"
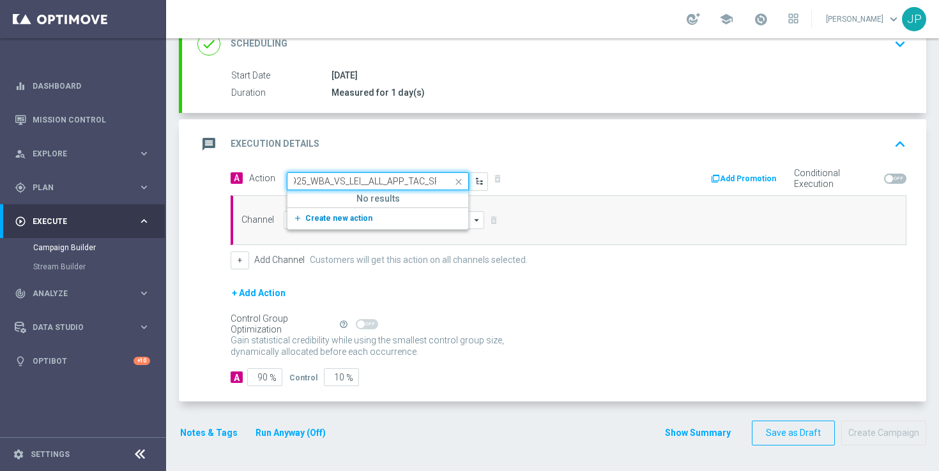
click at [364, 219] on span "Create new action" at bounding box center [338, 218] width 67 height 9
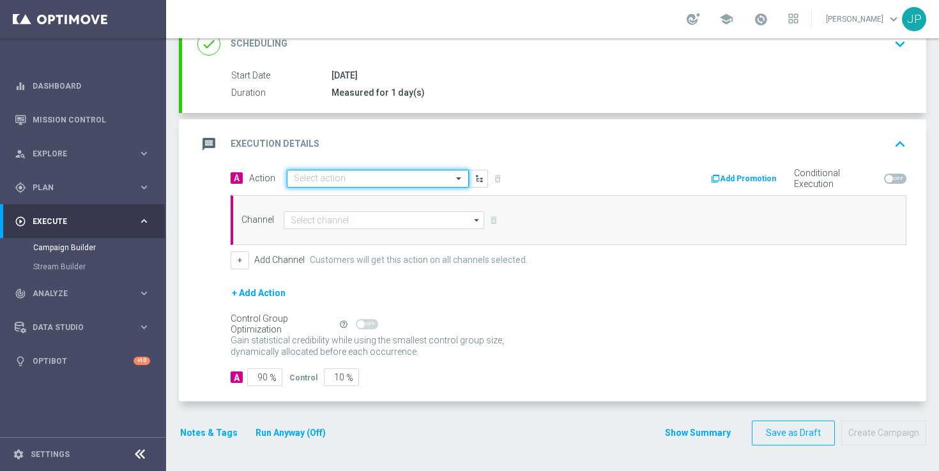
scroll to position [0, 0]
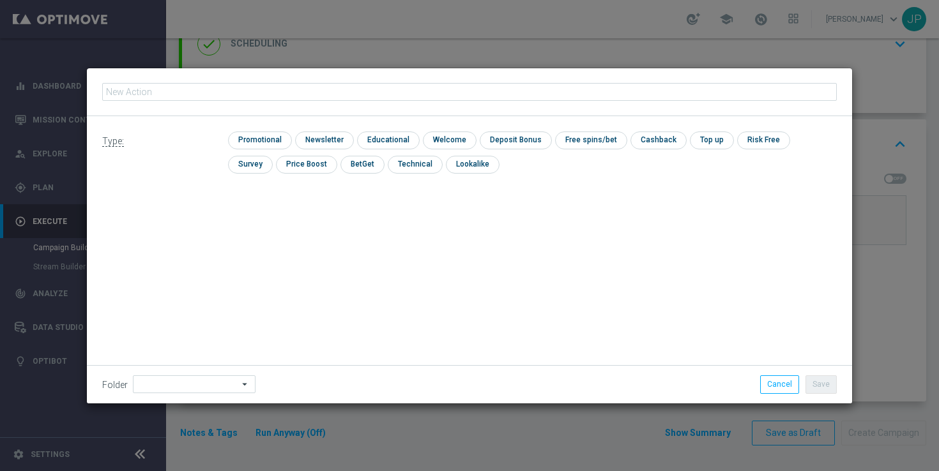
type input "en_GB__CHAMP_260925_WBA_VS_LEI__ALL_APP_TAC_SP"
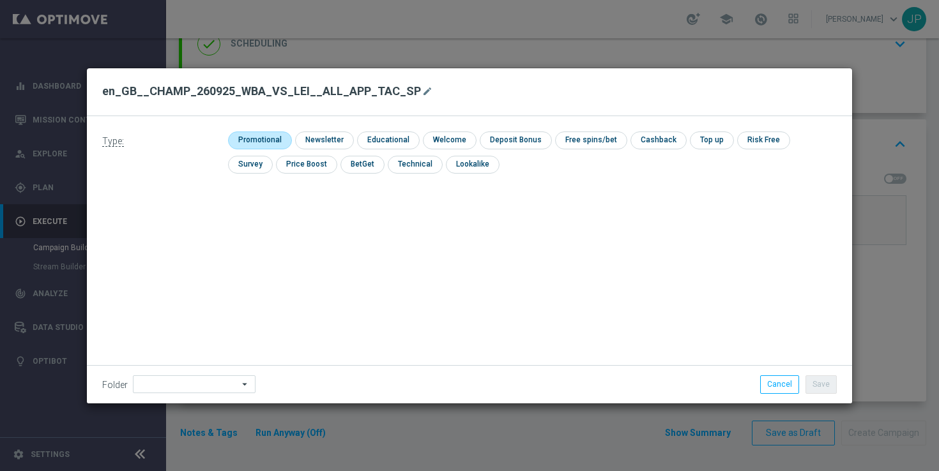
click at [271, 144] on input "checkbox" at bounding box center [258, 140] width 61 height 17
checkbox input "true"
click at [819, 385] on button "Save" at bounding box center [821, 385] width 31 height 18
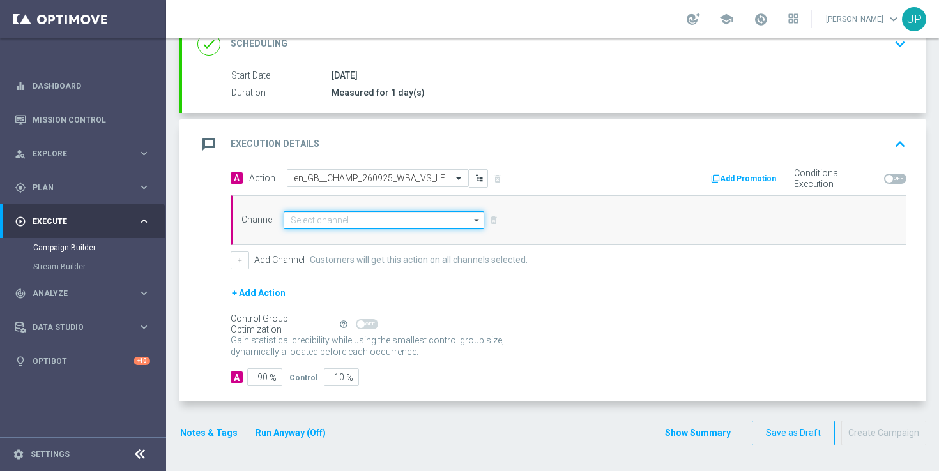
click at [378, 219] on input at bounding box center [384, 220] width 201 height 18
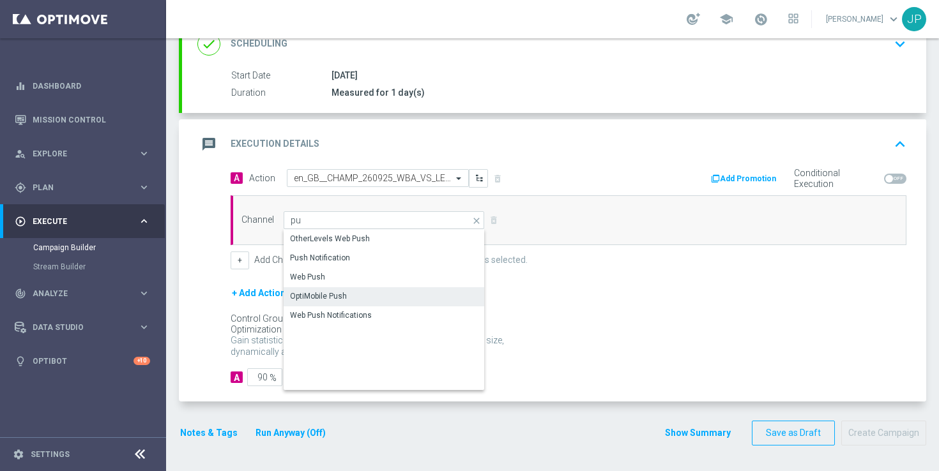
click at [359, 295] on div "OptiMobile Push" at bounding box center [384, 296] width 201 height 18
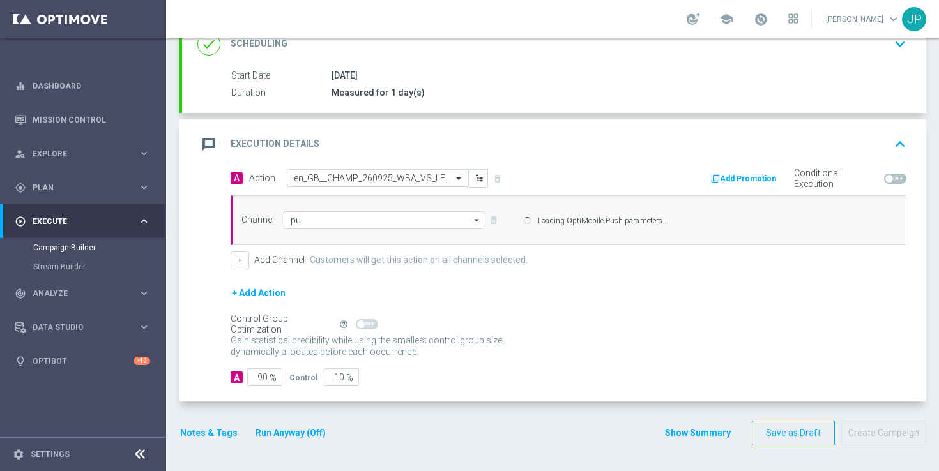
type input "OptiMobile Push"
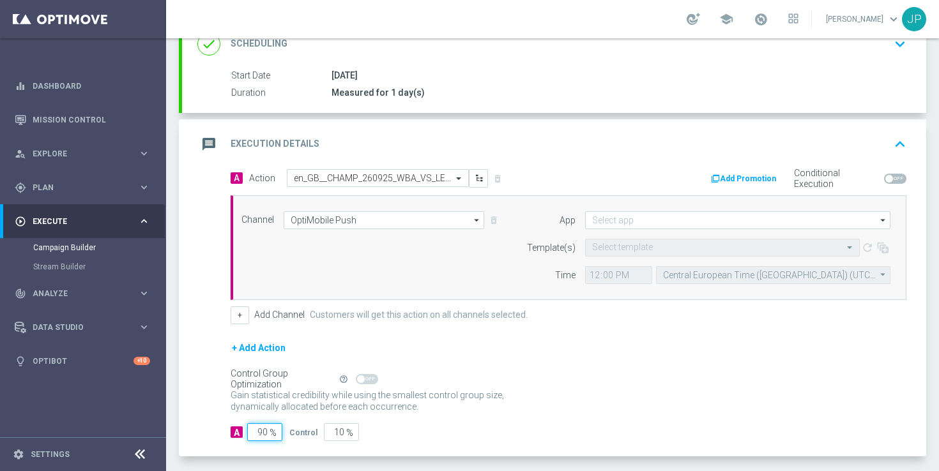
click at [264, 436] on input "90" at bounding box center [264, 433] width 35 height 18
type input "0"
type input "100"
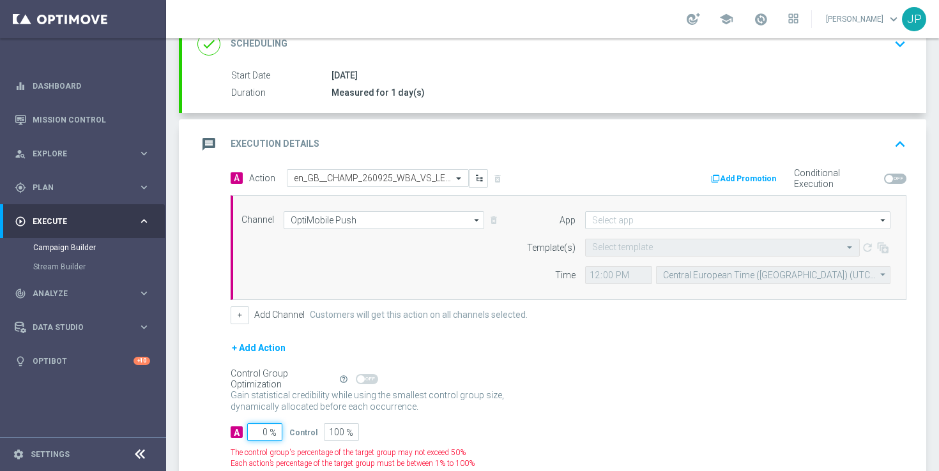
type input "10"
type input "90"
type input "100"
type input "0"
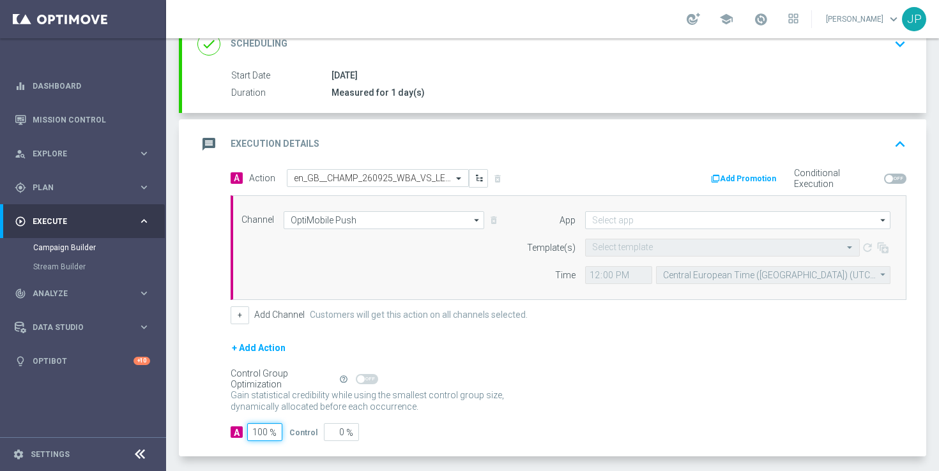
scroll to position [262, 0]
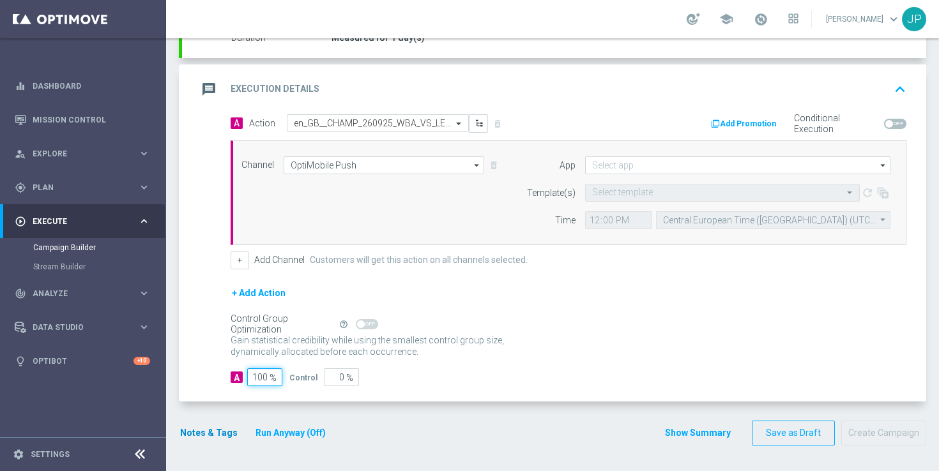
type input "100"
click at [215, 430] on button "Notes & Tags" at bounding box center [209, 433] width 60 height 16
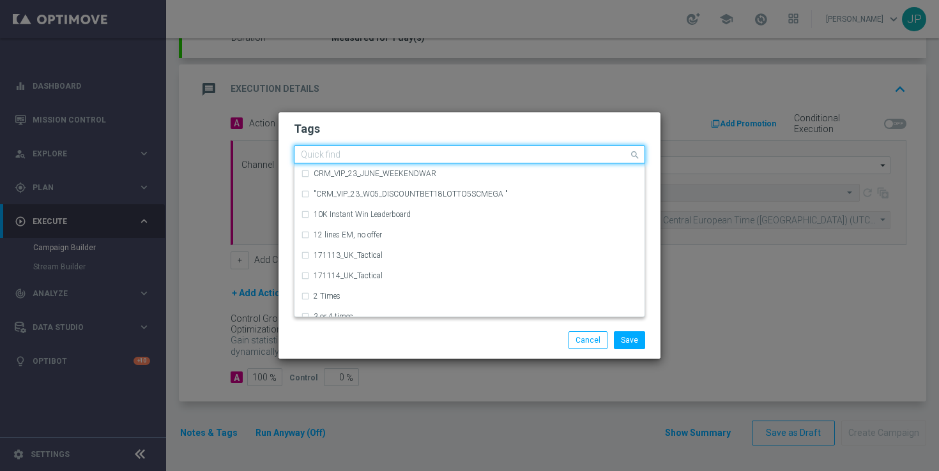
click at [376, 153] on input "text" at bounding box center [465, 155] width 328 height 11
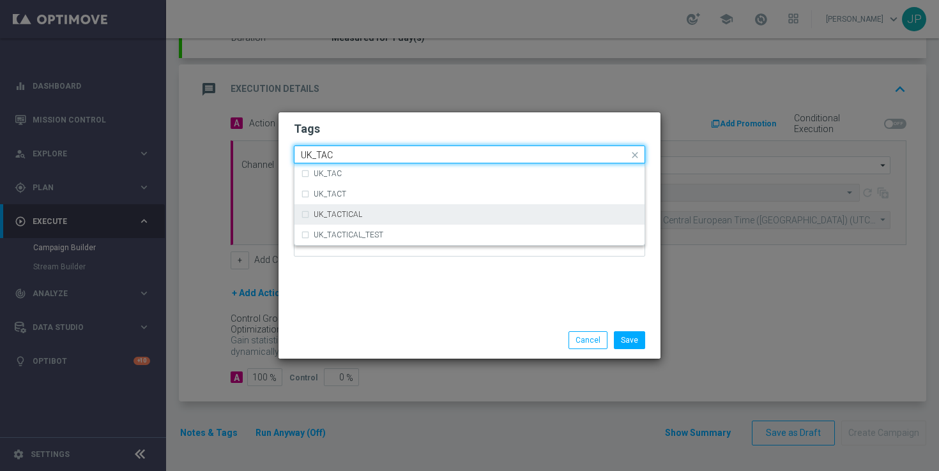
click at [390, 210] on div "UK_TACTICAL" at bounding box center [469, 214] width 337 height 20
type input "UK_TAC"
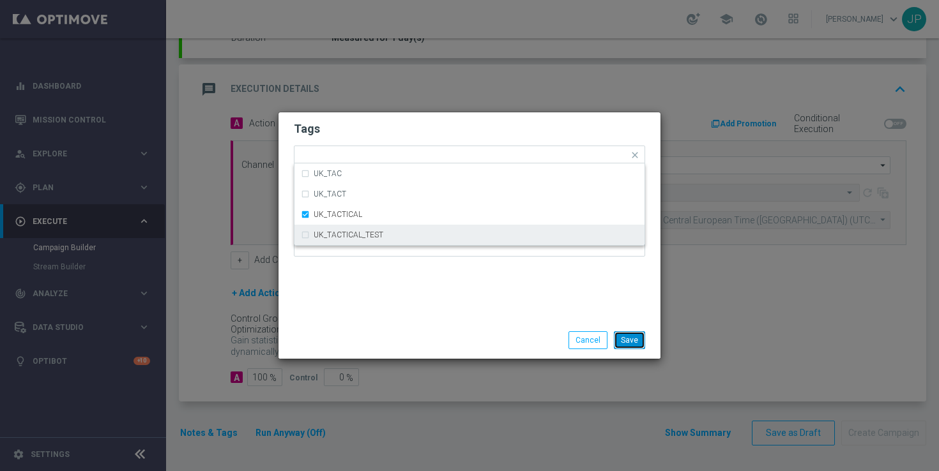
click at [638, 342] on button "Save" at bounding box center [629, 341] width 31 height 18
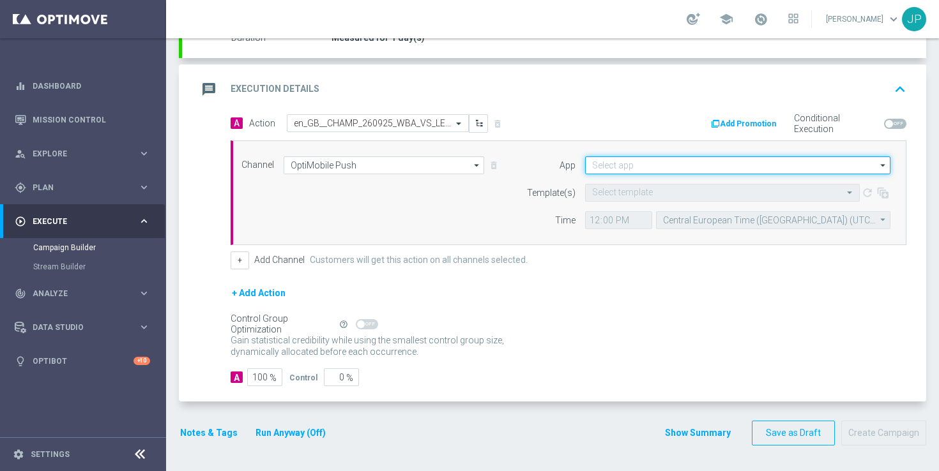
click at [661, 169] on input at bounding box center [737, 166] width 305 height 18
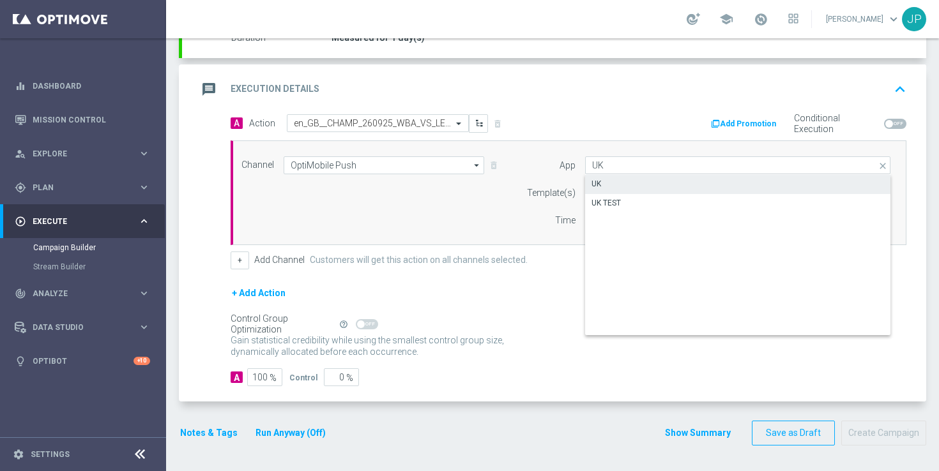
click at [652, 180] on div "UK" at bounding box center [737, 184] width 305 height 18
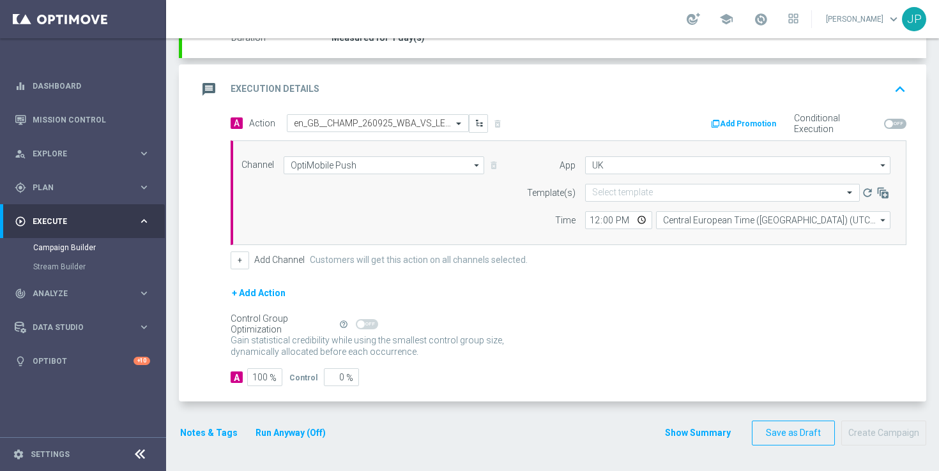
type input "UK"
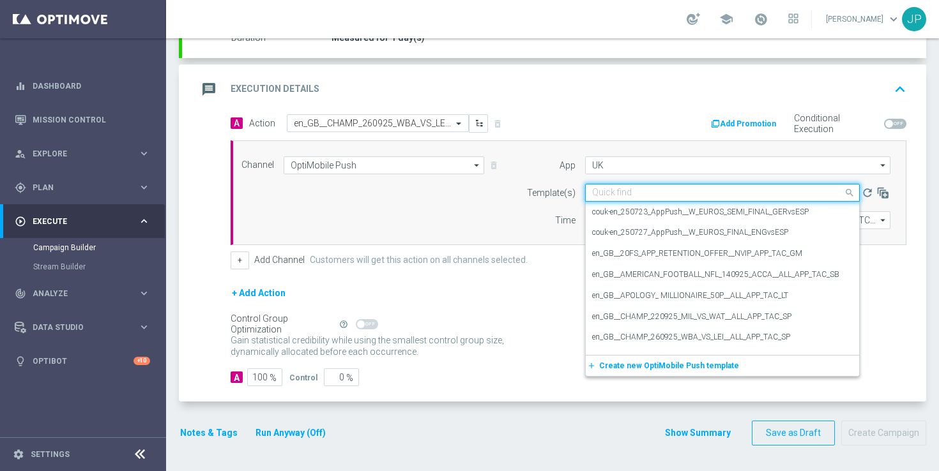
click at [639, 191] on input "text" at bounding box center [709, 193] width 235 height 11
paste input "en_GB__CHAMP_260925_WBA_VS_LEI__ALL_APP_TAC_SP"
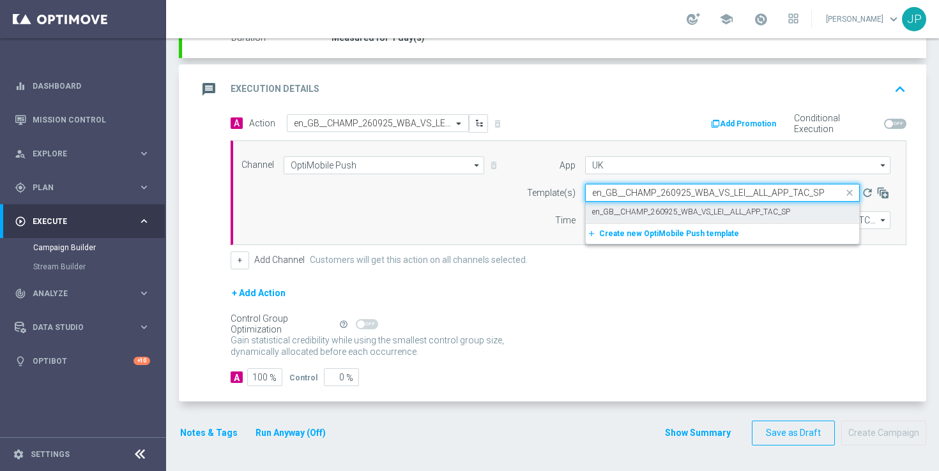
click at [655, 207] on label "en_GB__CHAMP_260925_WBA_VS_LEI__ALL_APP_TAC_SP" at bounding box center [691, 212] width 198 height 11
type input "en_GB__CHAMP_260925_WBA_VS_LEI__ALL_APP_TAC_SP"
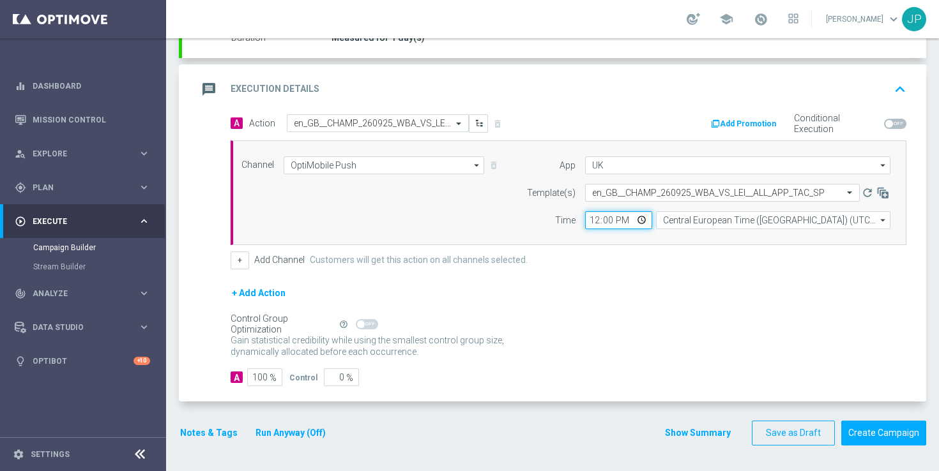
click at [593, 221] on input "12:00" at bounding box center [618, 220] width 67 height 18
type input "19:03"
type input "19:30"
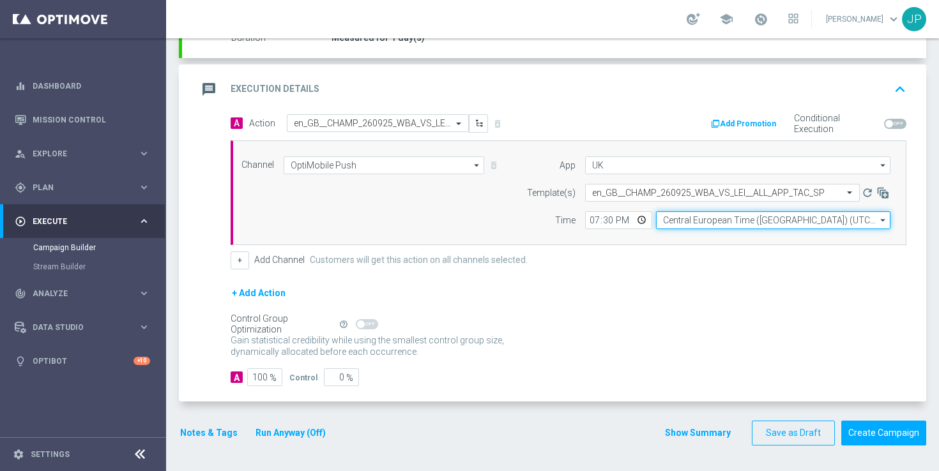
click at [777, 219] on input "Central European Time ([GEOGRAPHIC_DATA]) (UTC +02:00)" at bounding box center [773, 220] width 234 height 18
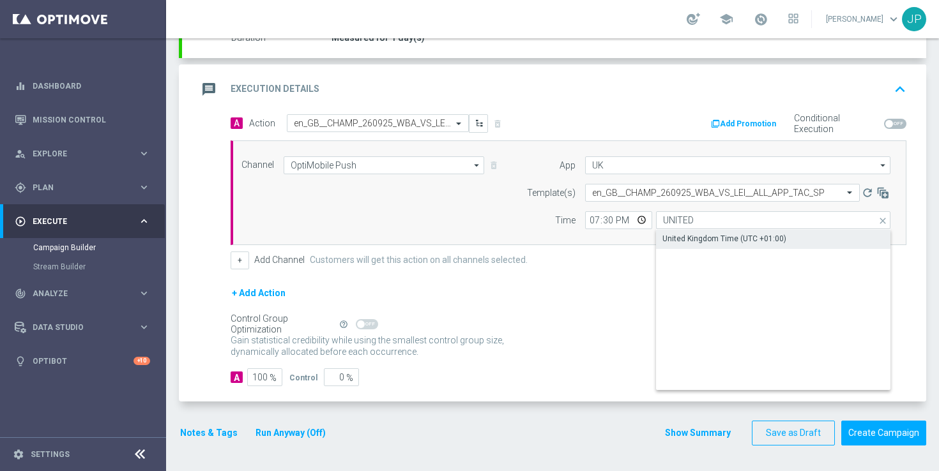
click at [795, 238] on div "United Kingdom Time (UTC +01:00)" at bounding box center [773, 239] width 234 height 18
type input "United Kingdom Time (UTC +01:00)"
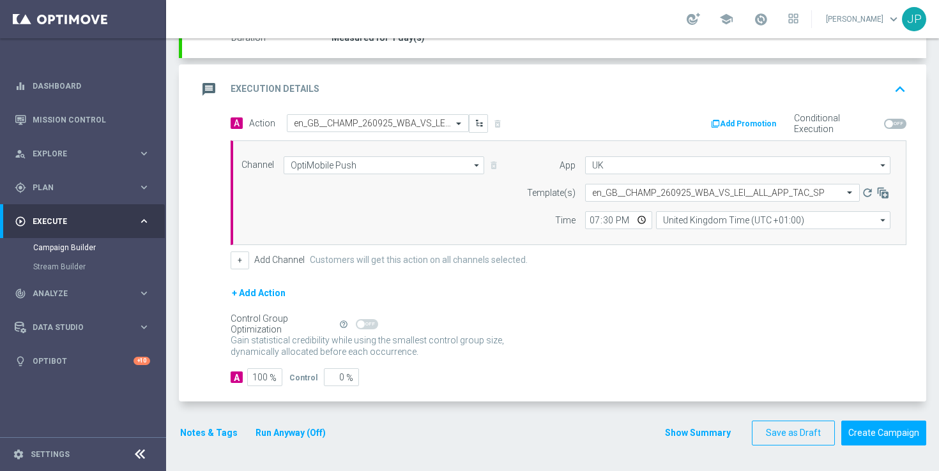
click at [794, 313] on div "+ Add Action" at bounding box center [569, 302] width 676 height 32
click at [770, 439] on button "Save as Draft" at bounding box center [793, 433] width 83 height 25
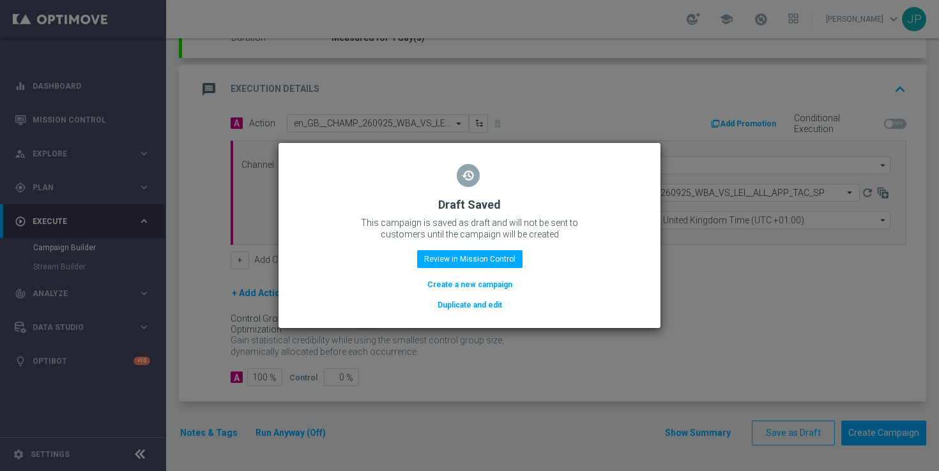
click at [489, 307] on button "Duplicate and edit" at bounding box center [469, 305] width 67 height 14
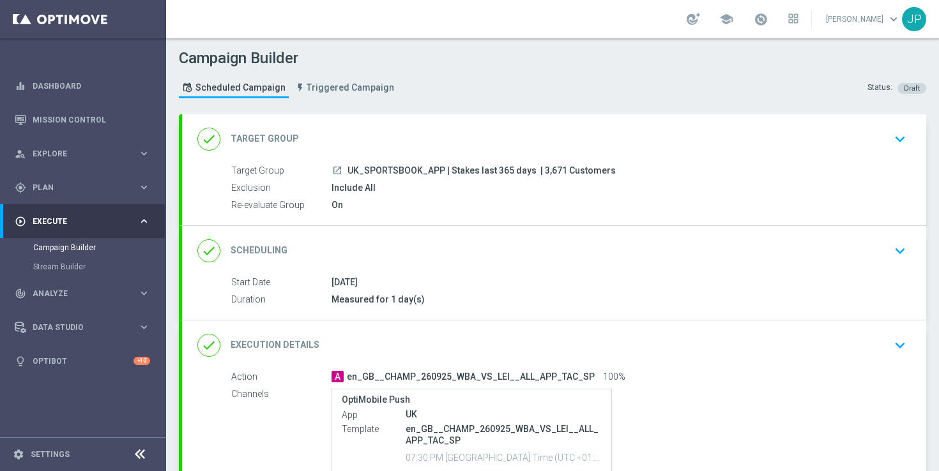
click at [737, 150] on div "done Target Group keyboard_arrow_down" at bounding box center [554, 139] width 714 height 24
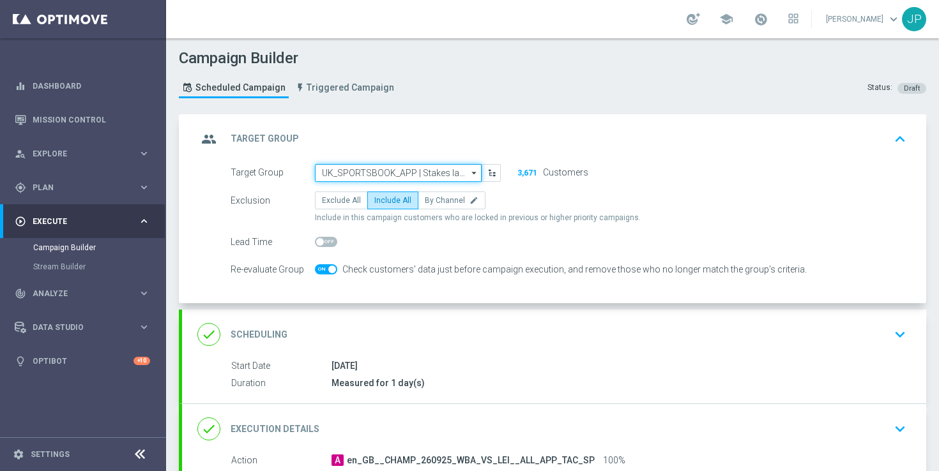
click at [432, 172] on input "UK_SPORTSBOOK_APP | Stakes last 365 days" at bounding box center [398, 173] width 167 height 18
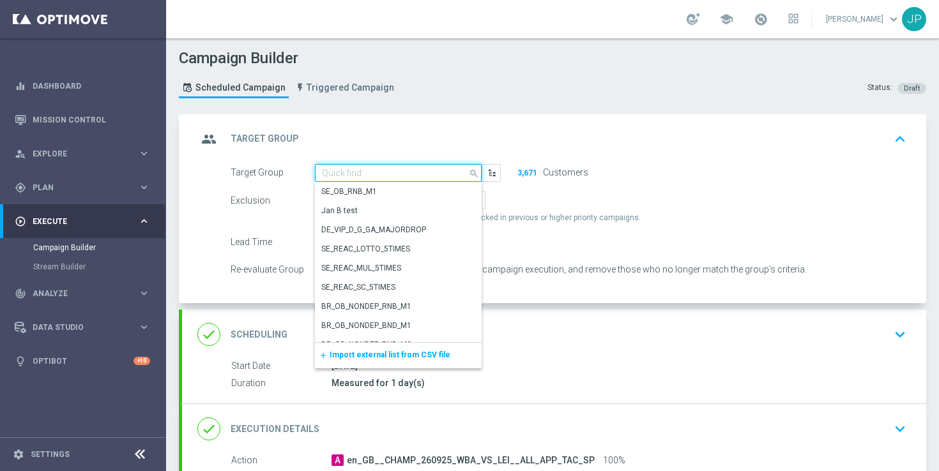
paste input ""UK_SPORTSBOOK_APP | Stakes last 180 days ""
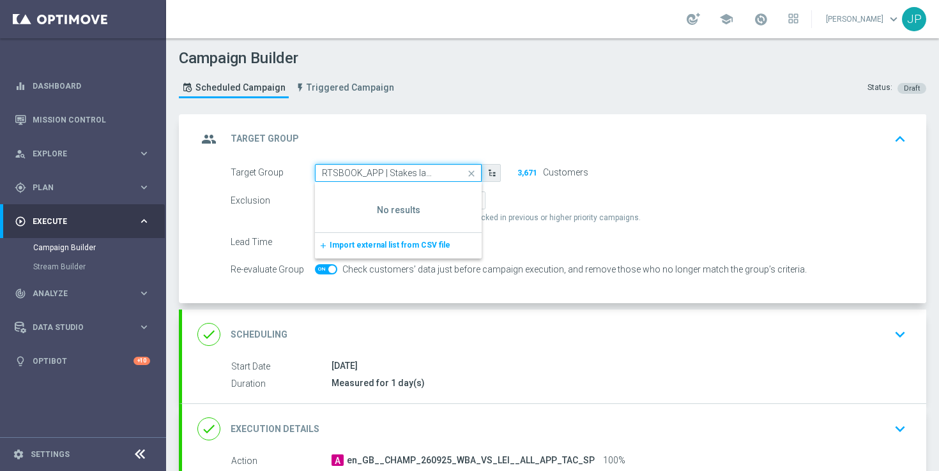
scroll to position [0, 34]
click at [330, 174] on input ""UK_SPORTSBOOK_APP | Stakes last 180 days" at bounding box center [398, 173] width 167 height 18
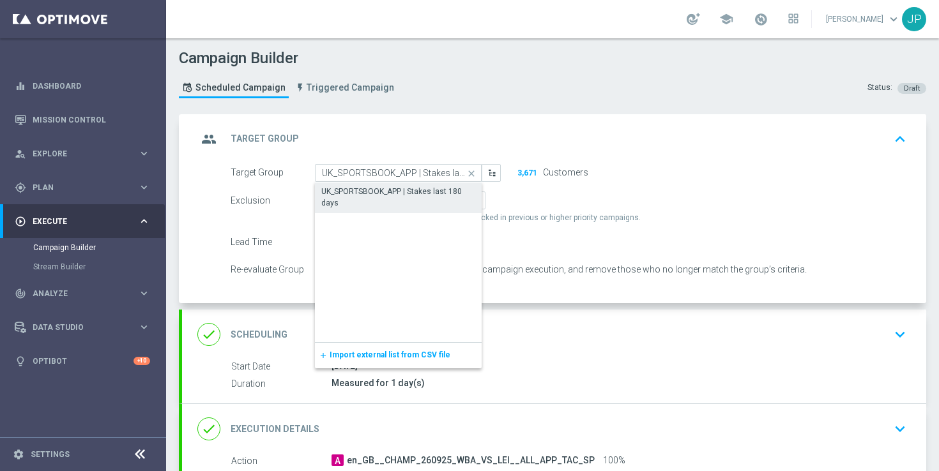
click at [410, 202] on div "UK_SPORTSBOOK_APP | Stakes last 180 days" at bounding box center [398, 197] width 154 height 23
type input "UK_SPORTSBOOK_APP | Stakes last 180 days"
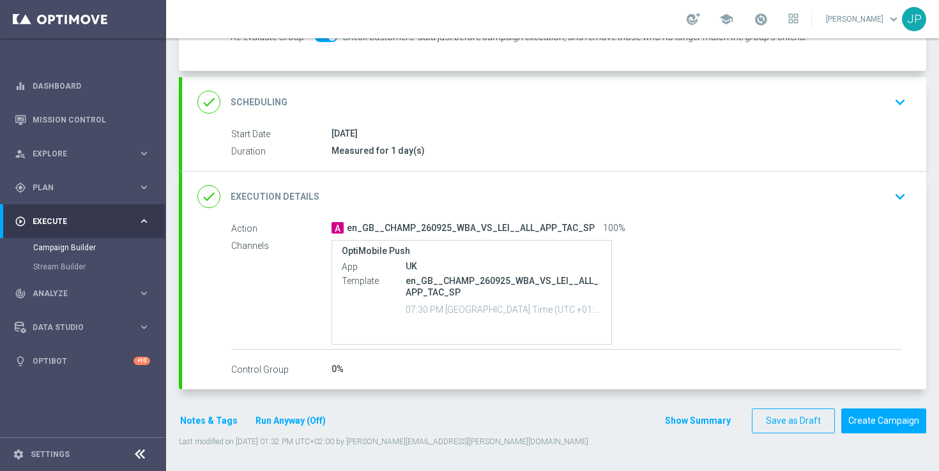
click at [606, 99] on div "done Scheduling keyboard_arrow_down" at bounding box center [554, 102] width 714 height 24
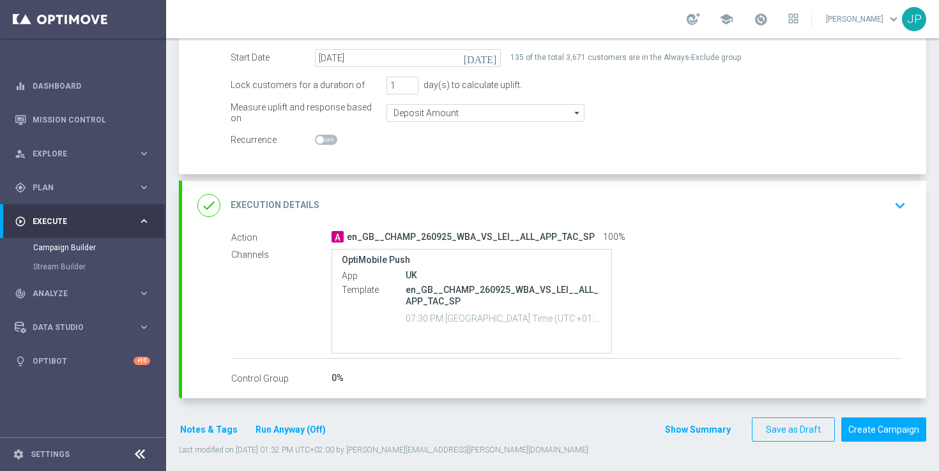
scroll to position [221, 0]
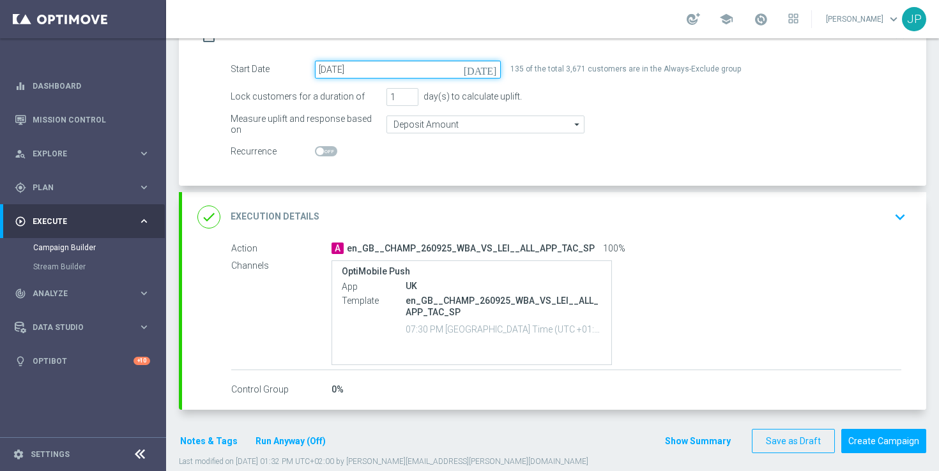
click at [450, 72] on input "[DATE]" at bounding box center [408, 70] width 186 height 18
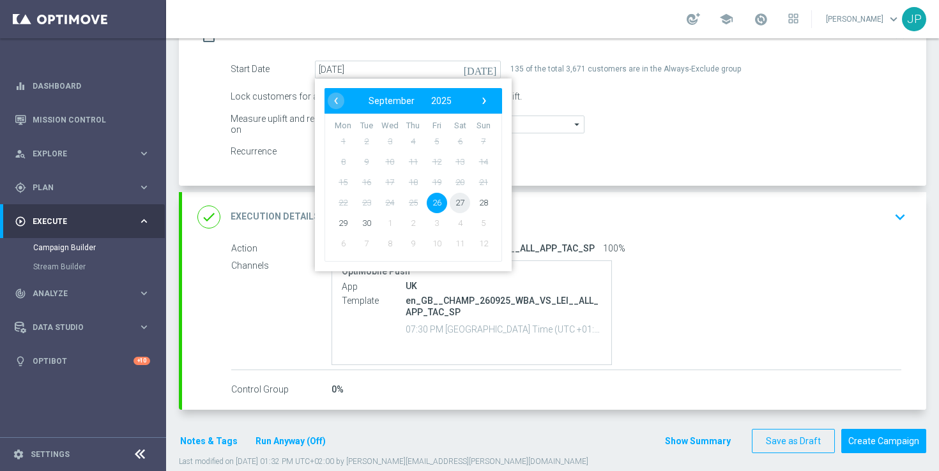
click at [462, 204] on span "27" at bounding box center [460, 202] width 20 height 20
type input "[DATE]"
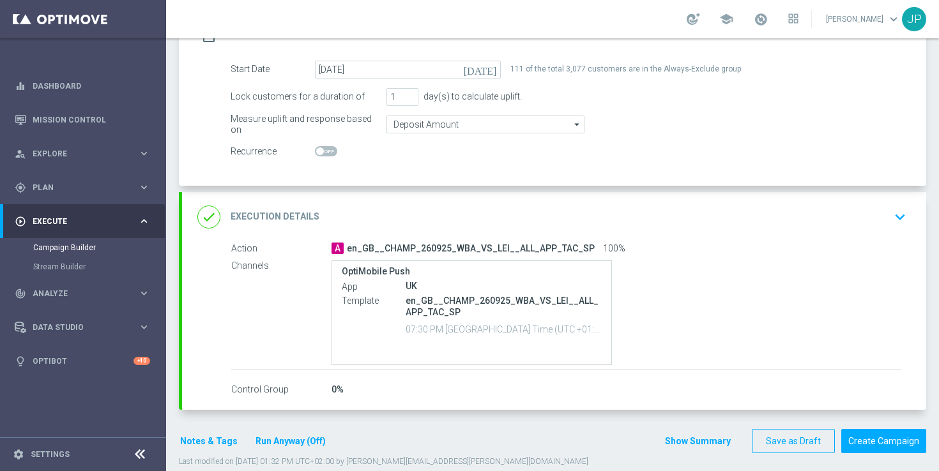
click at [450, 239] on div "done Execution Details keyboard_arrow_down" at bounding box center [554, 217] width 744 height 50
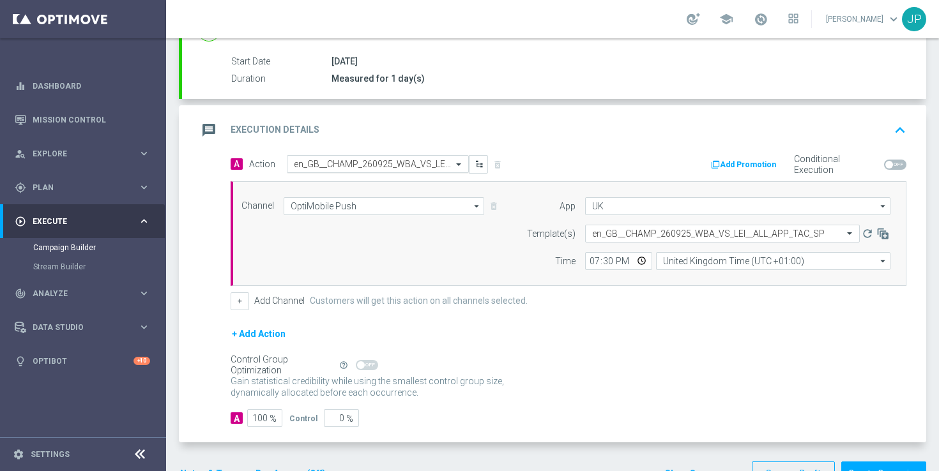
click at [369, 161] on input "text" at bounding box center [365, 164] width 142 height 11
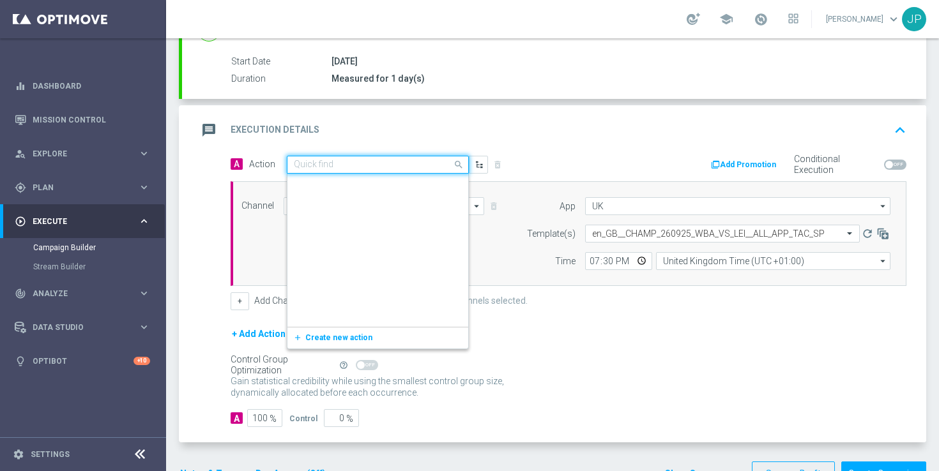
scroll to position [304004, 0]
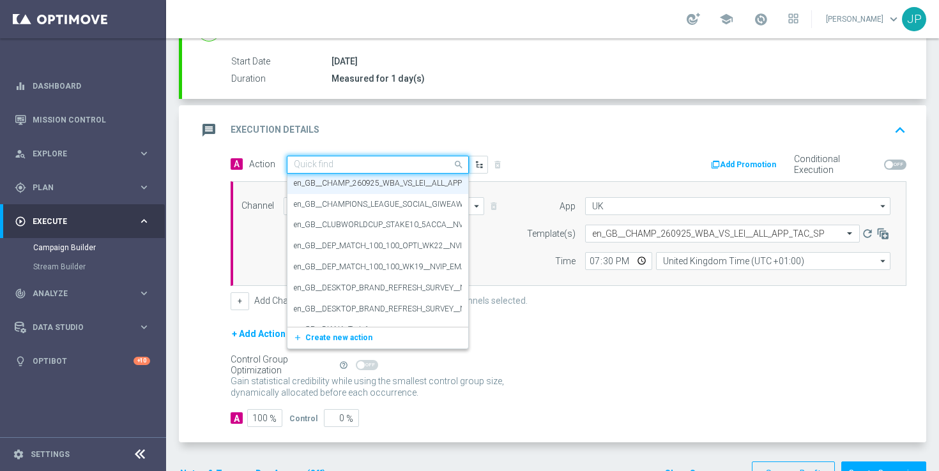
paste input "en_GB__ODDS_BOOST_270925_PL_BRE_V_MNU_ALL_APP_TAC_SP"
type input "en_GB__ODDS_BOOST_270925_PL_BRE_V_MNU_ALL_APP_TAC_SP"
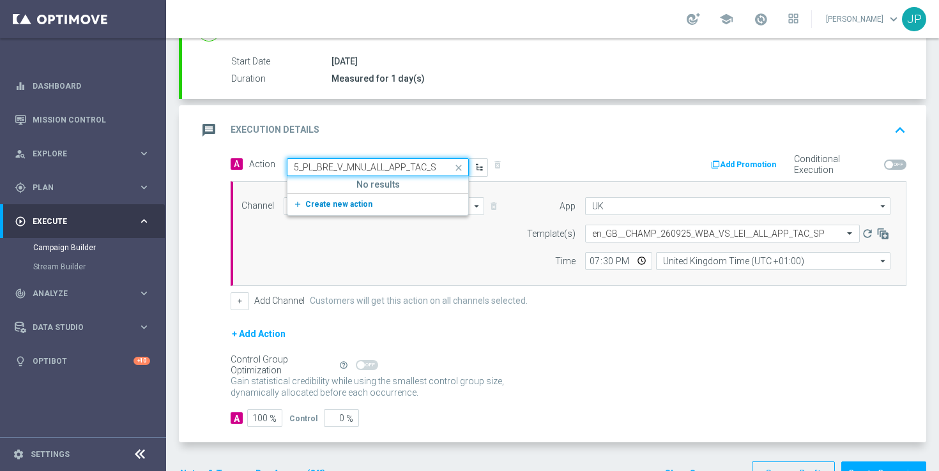
click at [350, 204] on span "Create new action" at bounding box center [338, 204] width 67 height 9
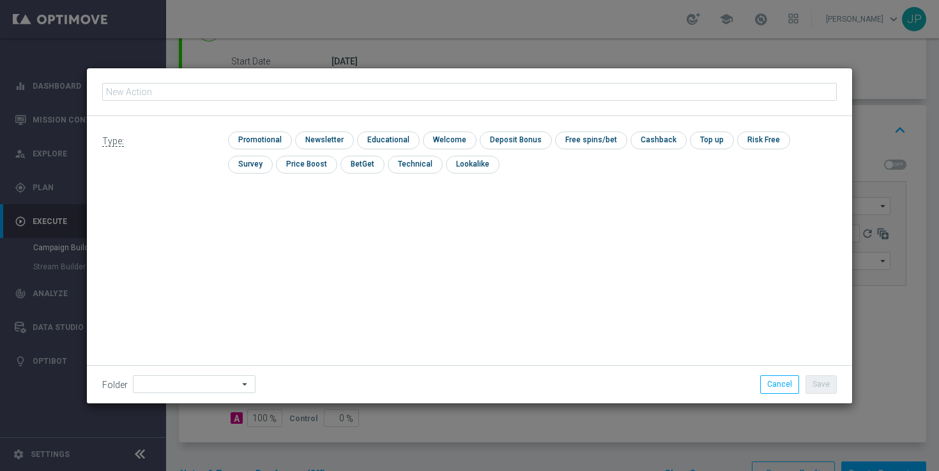
type input "en_GB__ODDS_BOOST_270925_PL_BRE_V_MNU_ALL_APP_TAC_SP"
click at [250, 140] on input "checkbox" at bounding box center [258, 140] width 61 height 17
checkbox input "true"
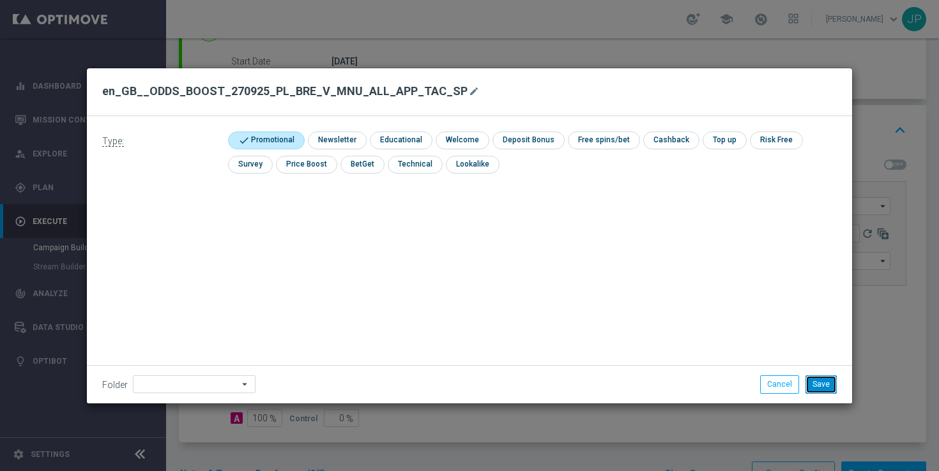
click at [829, 384] on button "Save" at bounding box center [821, 385] width 31 height 18
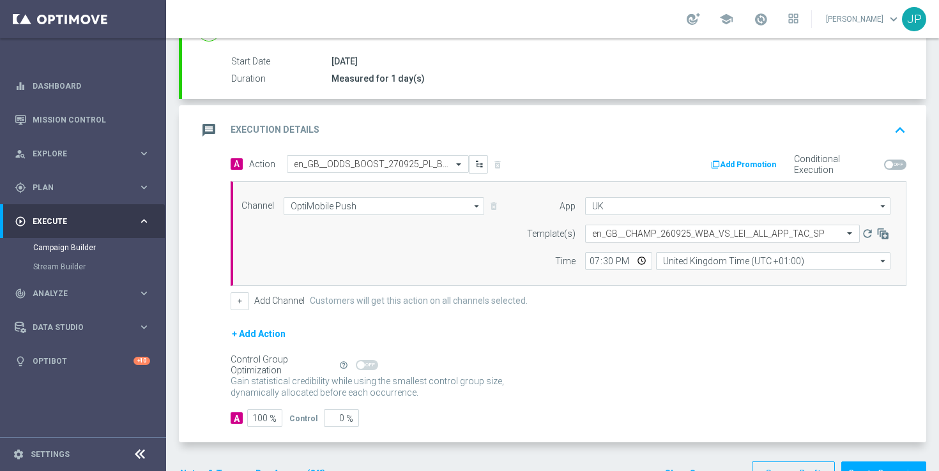
click at [657, 234] on input "text" at bounding box center [709, 234] width 235 height 11
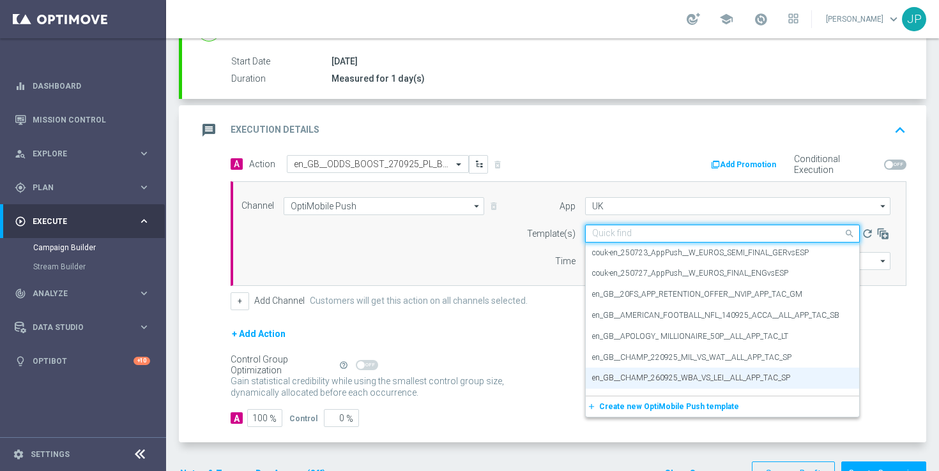
paste input "en_GB__ODDS_BOOST_270925_PL_BRE_V_MNU_ALL_APP_TAC_SP"
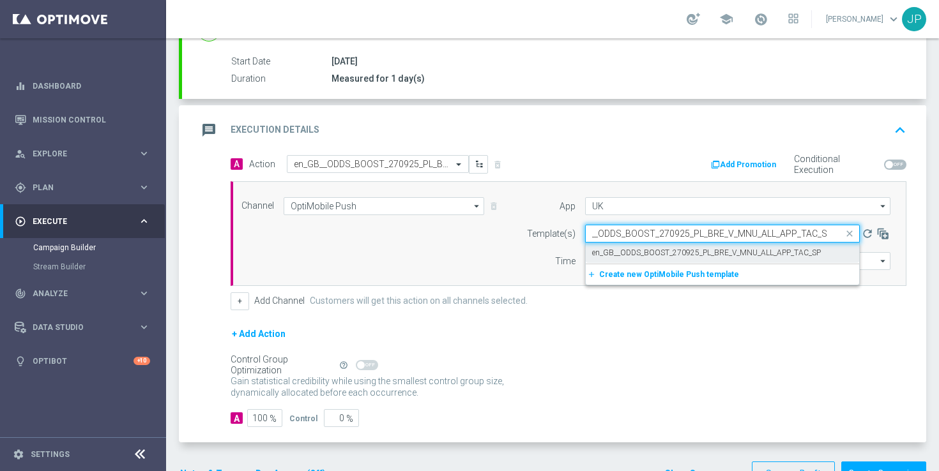
click at [654, 249] on label "en_GB__ODDS_BOOST_270925_PL_BRE_V_MNU_ALL_APP_TAC_SP" at bounding box center [706, 253] width 229 height 11
type input "en_GB__ODDS_BOOST_270925_PL_BRE_V_MNU_ALL_APP_TAC_SP"
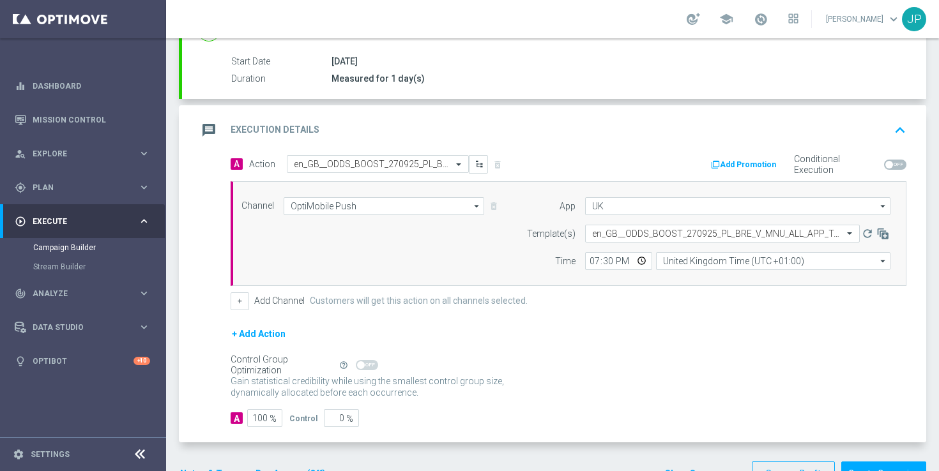
scroll to position [0, 0]
click at [654, 385] on div "Gain statistical credibility while using the smallest control group size, dynam…" at bounding box center [569, 387] width 676 height 31
click at [593, 259] on input "19:30" at bounding box center [618, 261] width 67 height 18
type input "10:30"
click at [657, 315] on form "A Action Select action en_GB__ODDS_BOOST_270925_PL_BRE_V_MNU_ALL_APP_TAC_SP del…" at bounding box center [569, 291] width 676 height 273
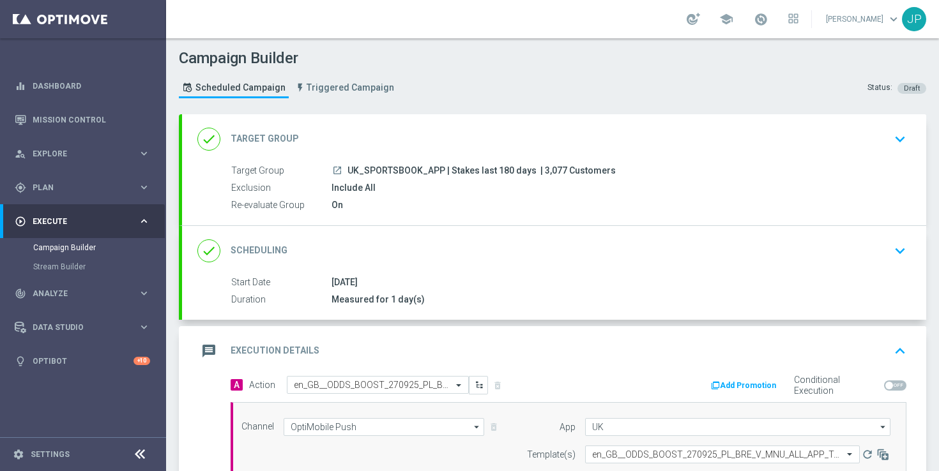
scroll to position [276, 0]
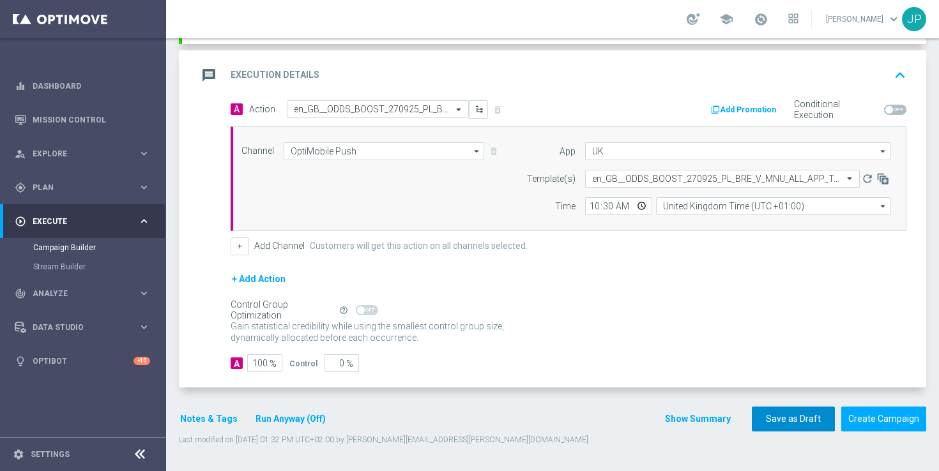
click at [798, 427] on button "Save as Draft" at bounding box center [793, 419] width 83 height 25
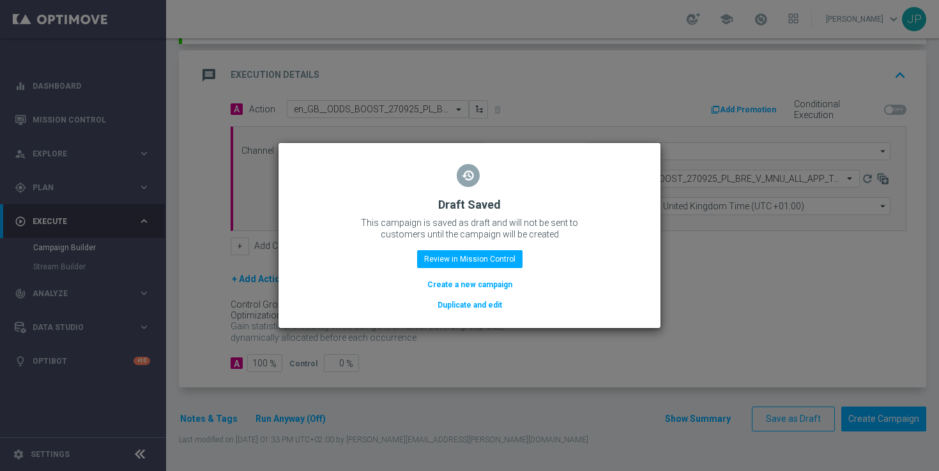
click at [485, 306] on button "Duplicate and edit" at bounding box center [469, 305] width 67 height 14
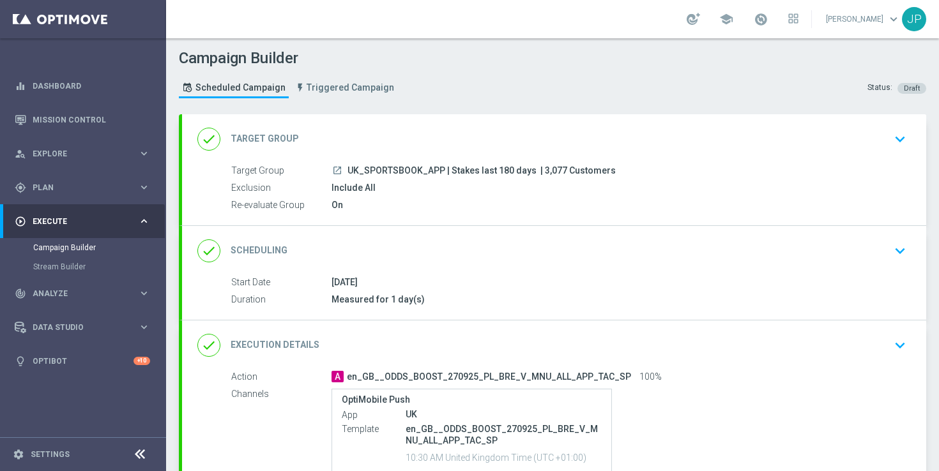
click at [664, 178] on div "Target Group launch UK_SPORTSBOOK_APP | Stakes last 180 days | 3,077 Customers …" at bounding box center [554, 188] width 744 height 49
click at [544, 136] on div "done Target Group keyboard_arrow_down" at bounding box center [554, 139] width 714 height 24
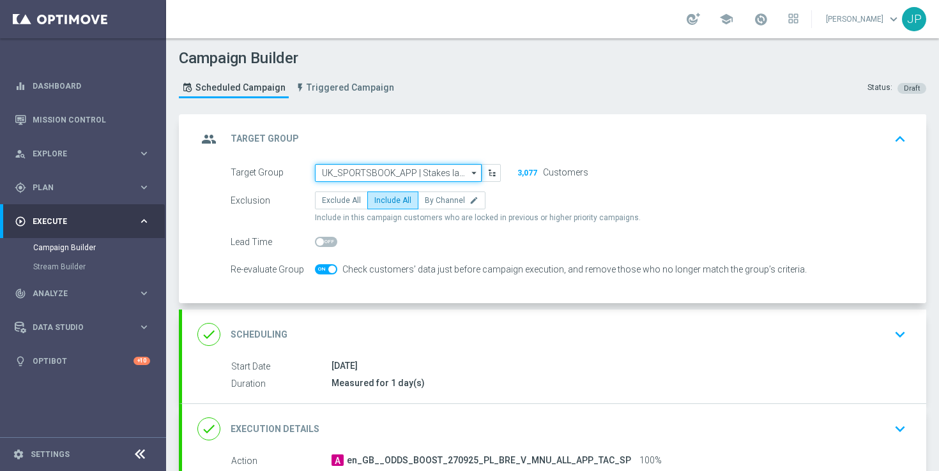
click at [402, 172] on input "UK_SPORTSBOOK_APP | Stakes last 180 days" at bounding box center [398, 173] width 167 height 18
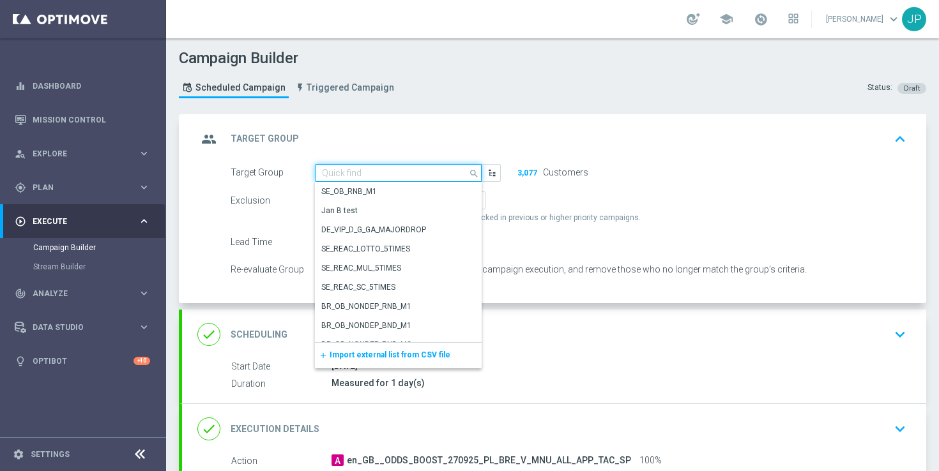
paste input "UK_SPORTSBOOK_APP | Stakes last 90 days"
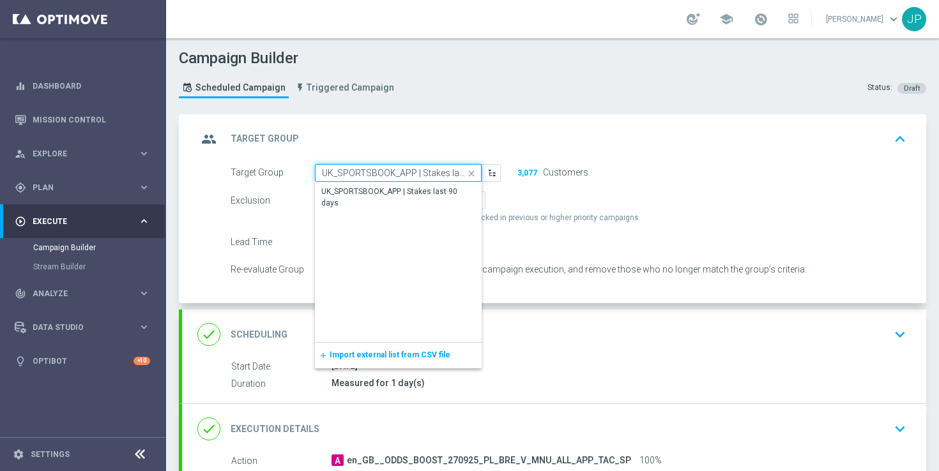
scroll to position [0, 27]
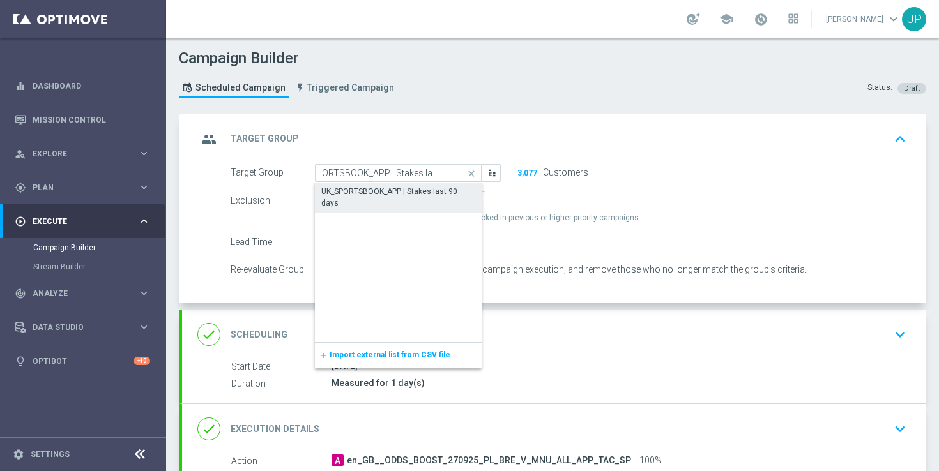
click at [415, 192] on div "UK_SPORTSBOOK_APP | Stakes last 90 days" at bounding box center [398, 197] width 154 height 23
type input "UK_SPORTSBOOK_APP | Stakes last 90 days"
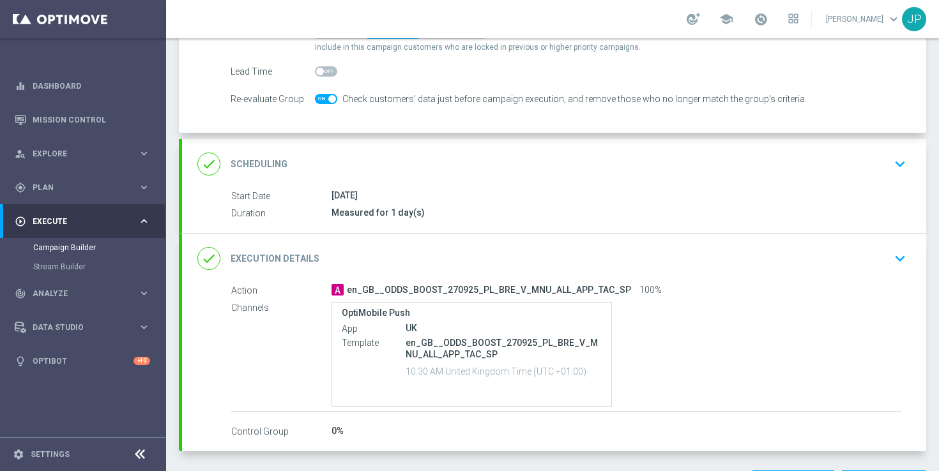
scroll to position [213, 0]
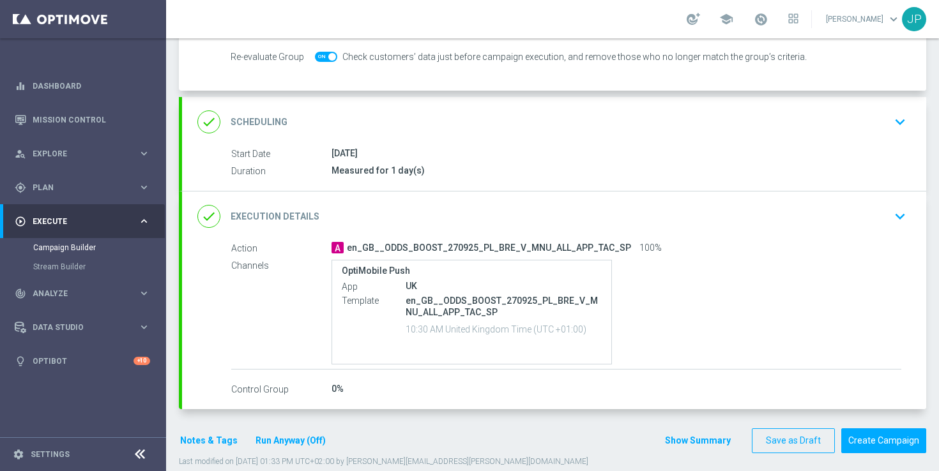
click at [724, 231] on div "done Execution Details keyboard_arrow_down" at bounding box center [554, 217] width 744 height 50
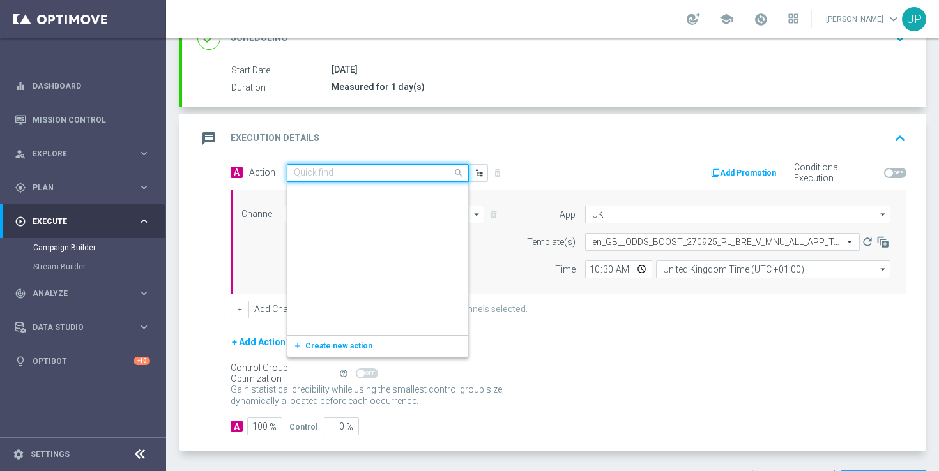
click at [376, 171] on input "text" at bounding box center [365, 173] width 142 height 11
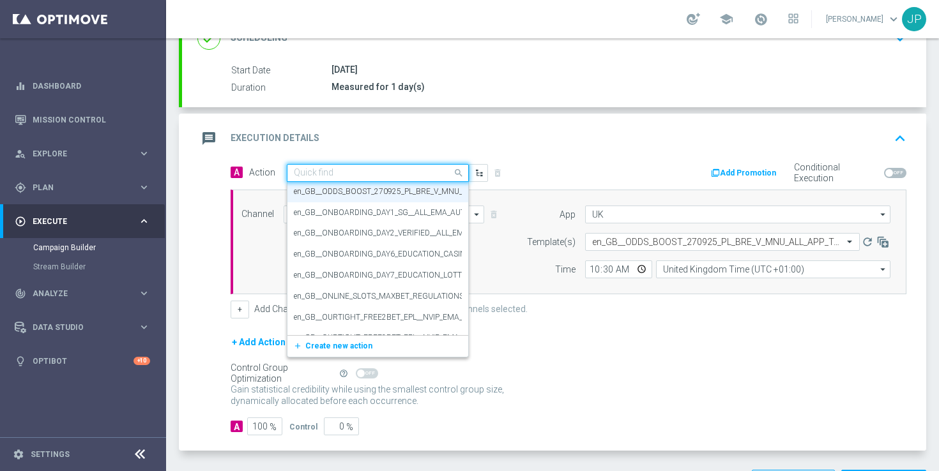
paste input "en_GB__ODDS_BOOST_270925_CPA_V_LIV_ALL_APP_TAC_SP"
type input "en_GB__ODDS_BOOST_270925_CPA_V_LIV_ALL_APP_TAC_SP"
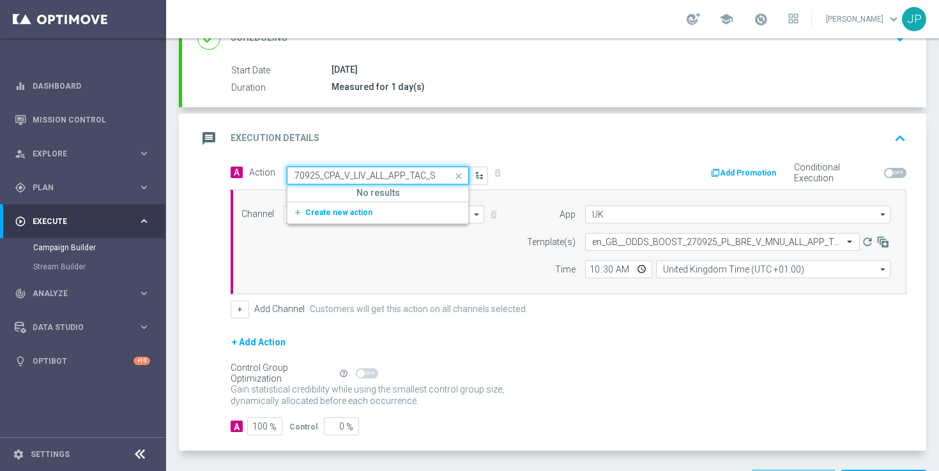
scroll to position [0, 0]
click at [353, 217] on button "add_new Create new action" at bounding box center [375, 213] width 176 height 15
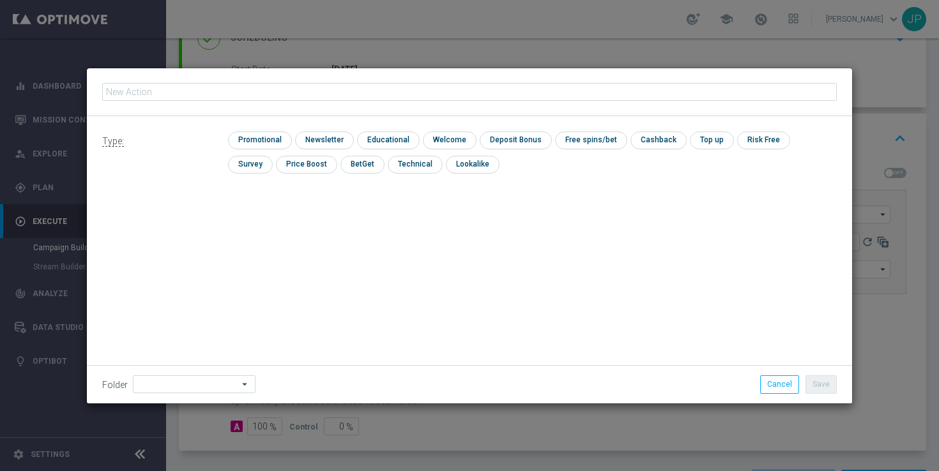
type input "en_GB__ODDS_BOOST_270925_CPA_V_LIV_ALL_APP_TAC_SP"
click at [269, 142] on input "checkbox" at bounding box center [258, 140] width 61 height 17
checkbox input "true"
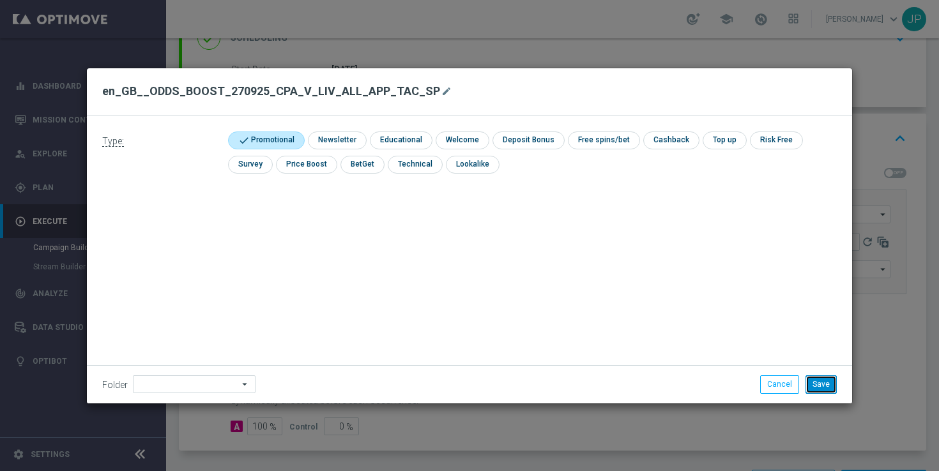
click at [825, 386] on button "Save" at bounding box center [821, 385] width 31 height 18
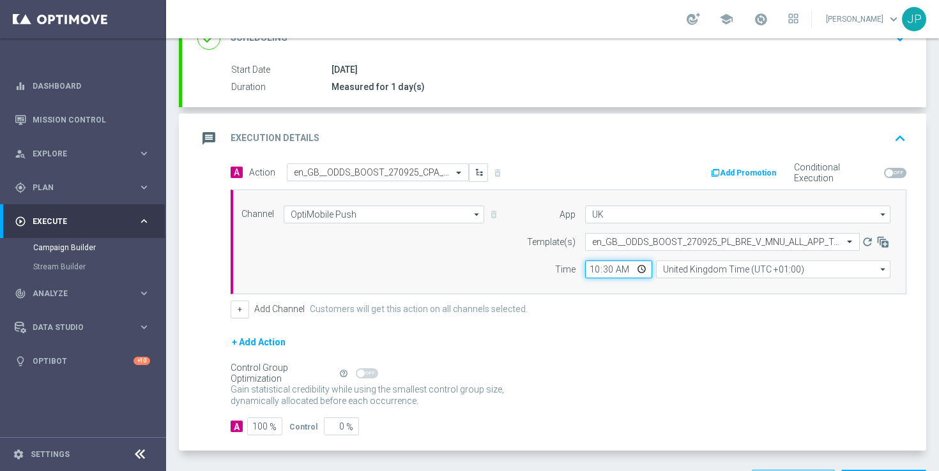
click at [594, 271] on input "10:30" at bounding box center [618, 270] width 67 height 18
type input "14:00"
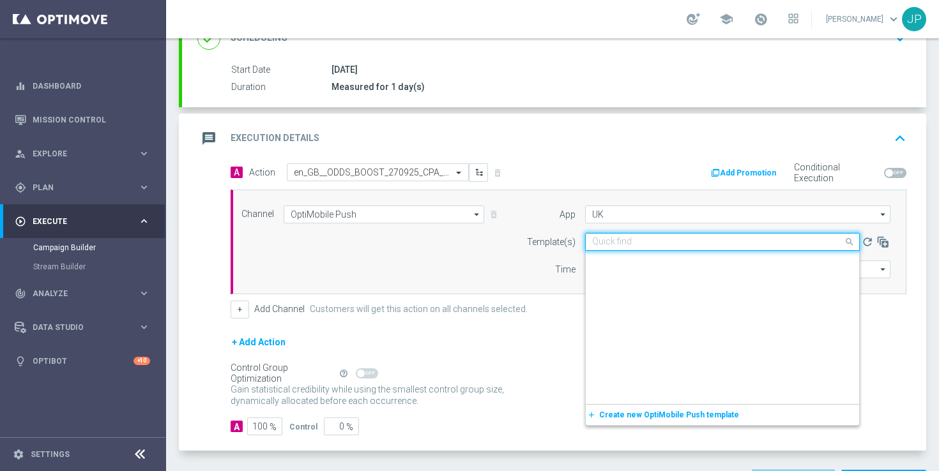
click at [659, 238] on input "text" at bounding box center [709, 242] width 235 height 11
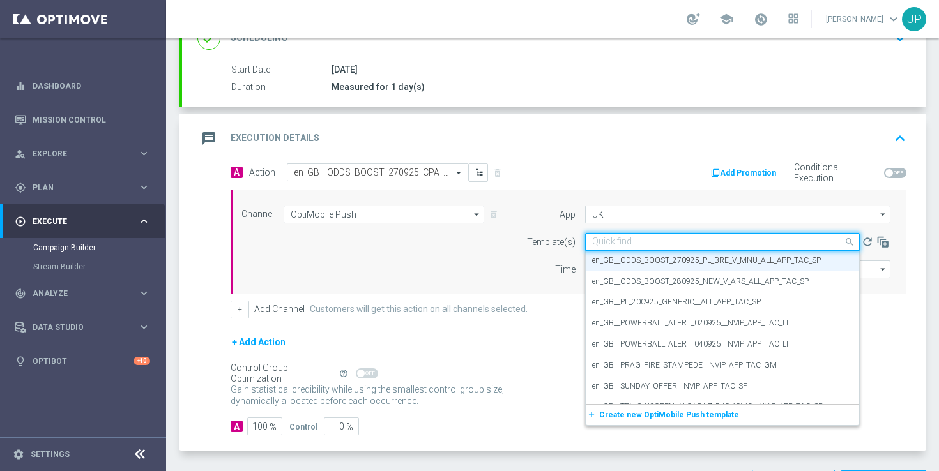
paste input "en_GB__ODDS_BOOST_270925_CPA_V_LIV_ALL_APP_TAC_SP"
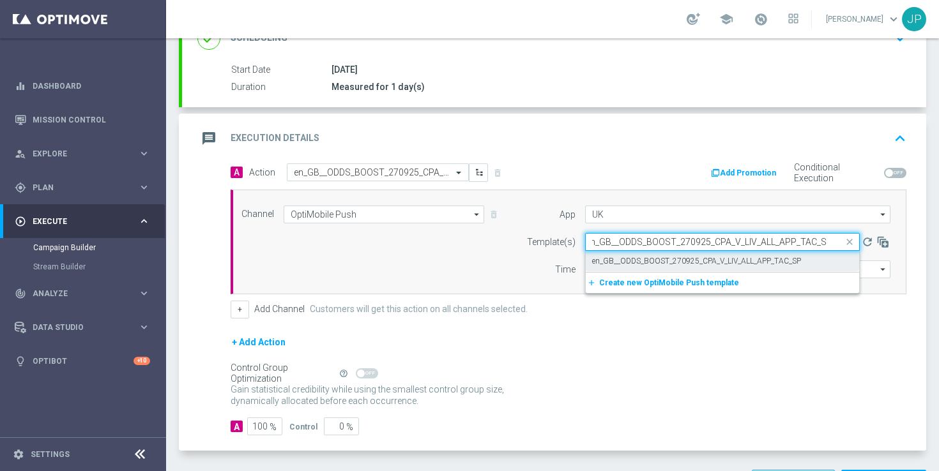
click at [668, 258] on label "en_GB__ODDS_BOOST_270925_CPA_V_LIV_ALL_APP_TAC_SP" at bounding box center [696, 261] width 209 height 11
type input "en_GB__ODDS_BOOST_270925_CPA_V_LIV_ALL_APP_TAC_SP"
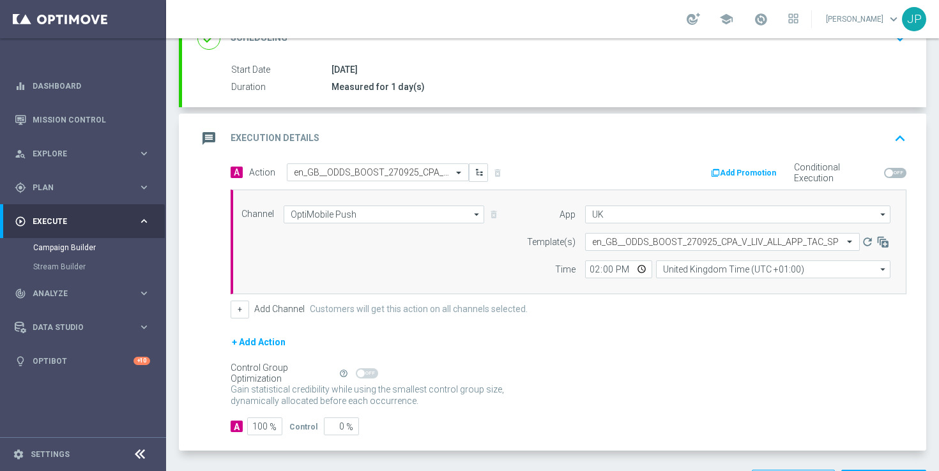
click at [671, 348] on div "+ Add Action" at bounding box center [569, 351] width 676 height 32
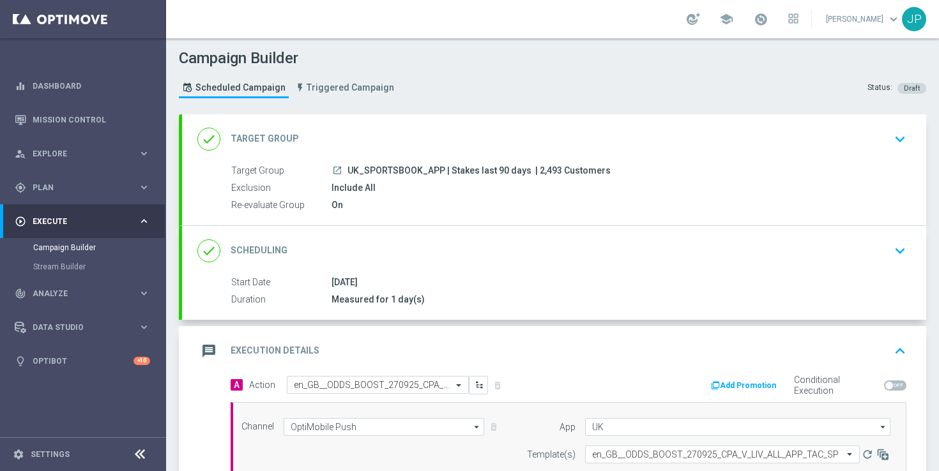
scroll to position [162, 0]
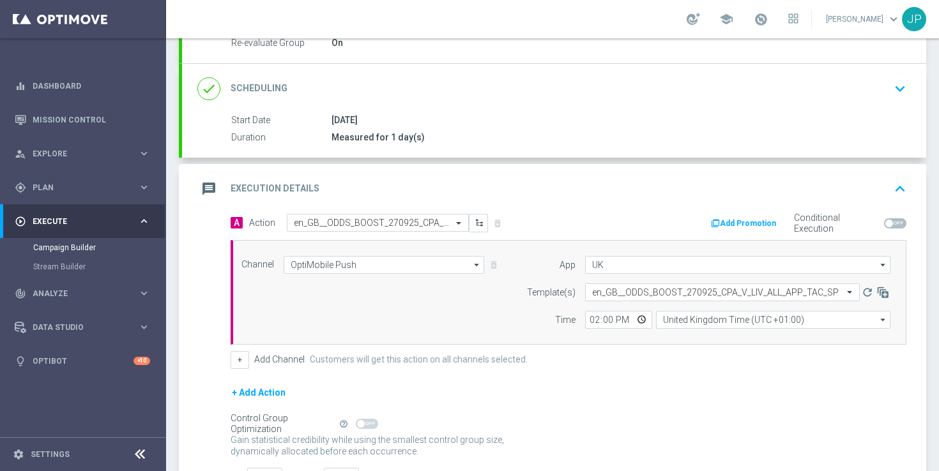
click at [645, 378] on form "A Action Select action en_GB__ODDS_BOOST_270925_CPA_V_LIV_ALL_APP_TAC_SP delete…" at bounding box center [569, 350] width 676 height 273
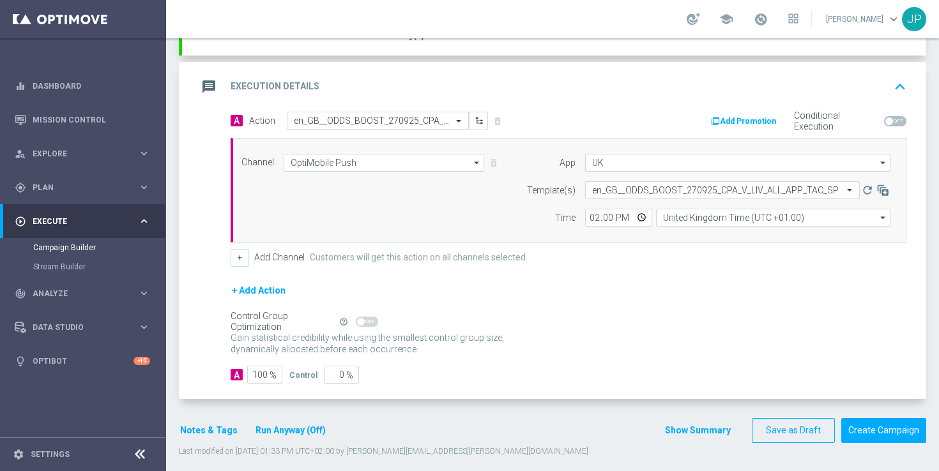
scroll to position [276, 0]
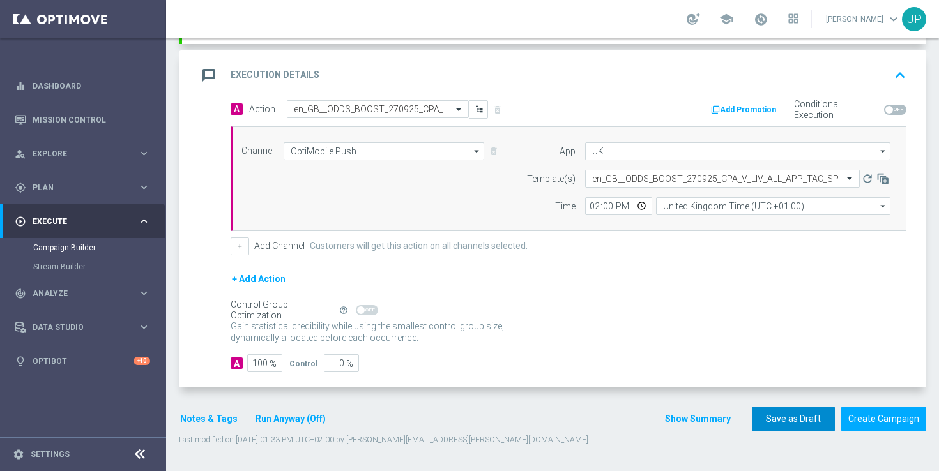
click at [783, 424] on button "Save as Draft" at bounding box center [793, 419] width 83 height 25
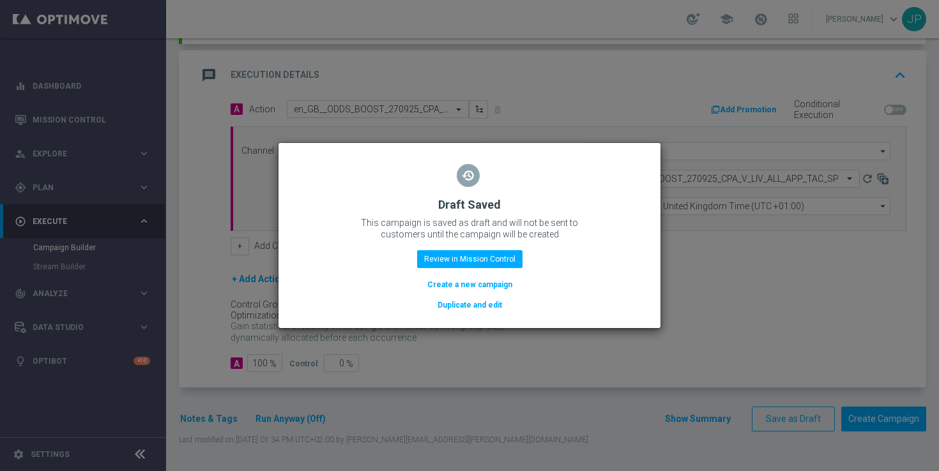
click at [466, 306] on button "Duplicate and edit" at bounding box center [469, 305] width 67 height 14
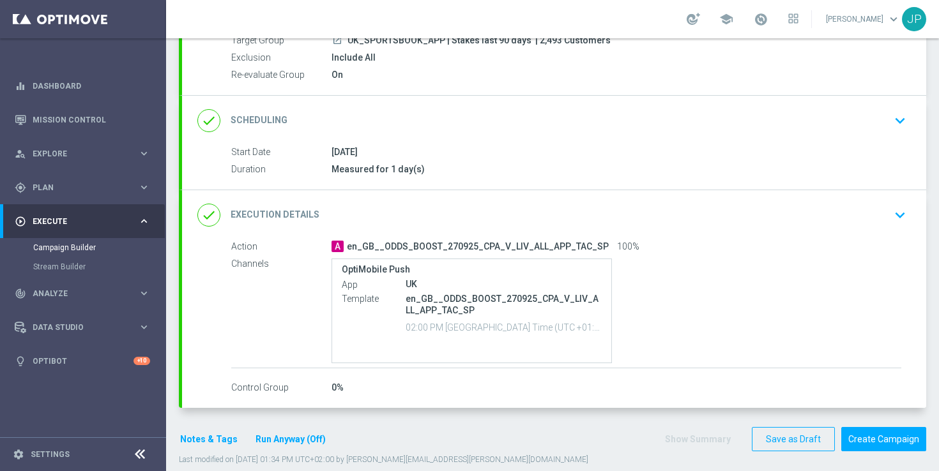
scroll to position [150, 0]
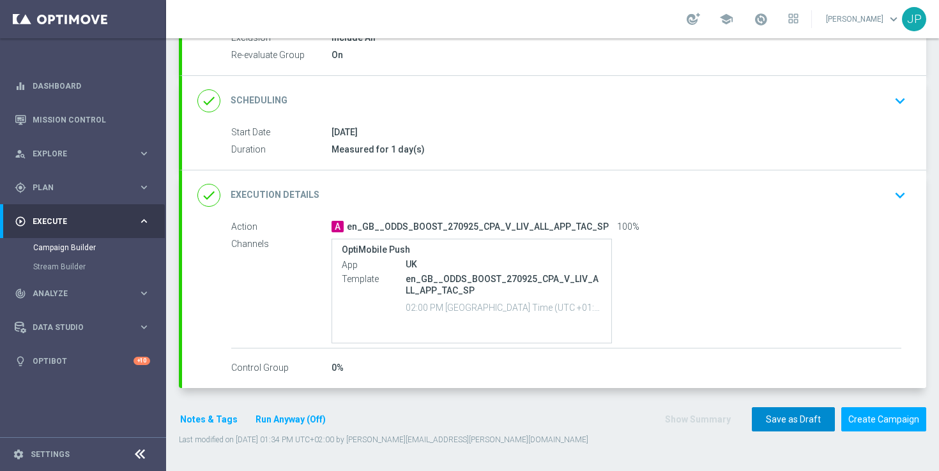
click at [777, 425] on button "Save as Draft" at bounding box center [793, 420] width 83 height 25
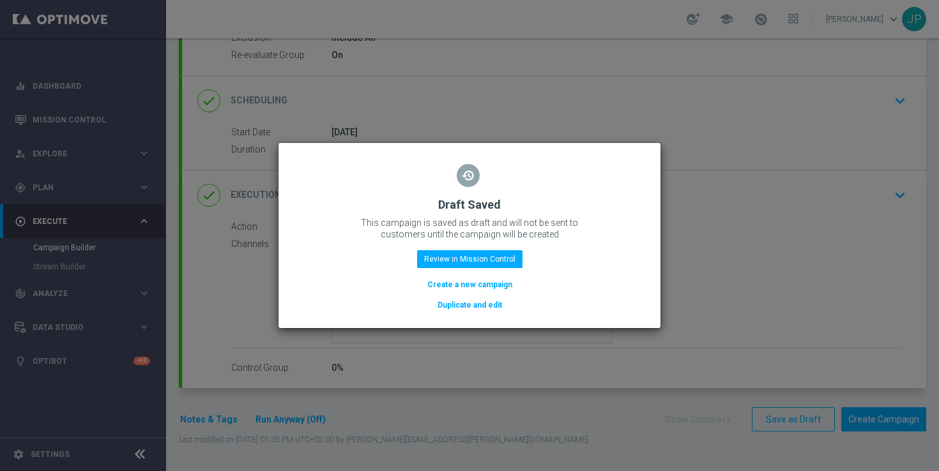
click at [473, 304] on button "Duplicate and edit" at bounding box center [469, 305] width 67 height 14
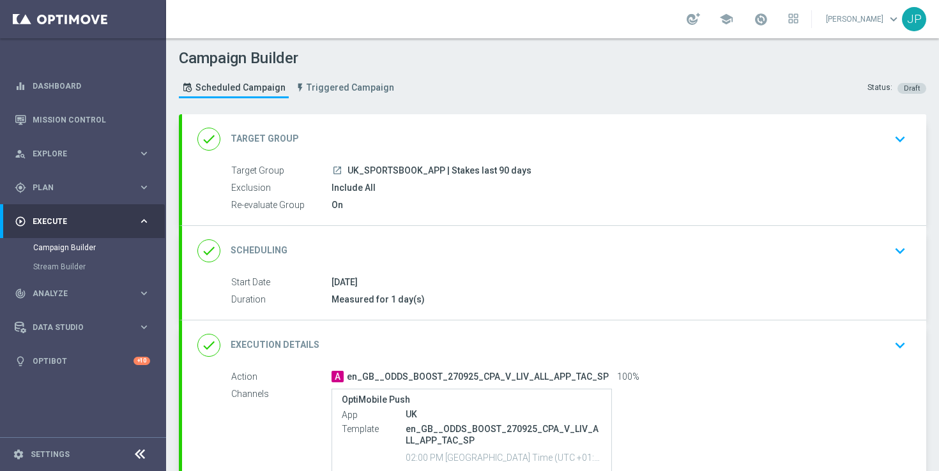
click at [650, 162] on div "done Target Group keyboard_arrow_down" at bounding box center [554, 139] width 744 height 50
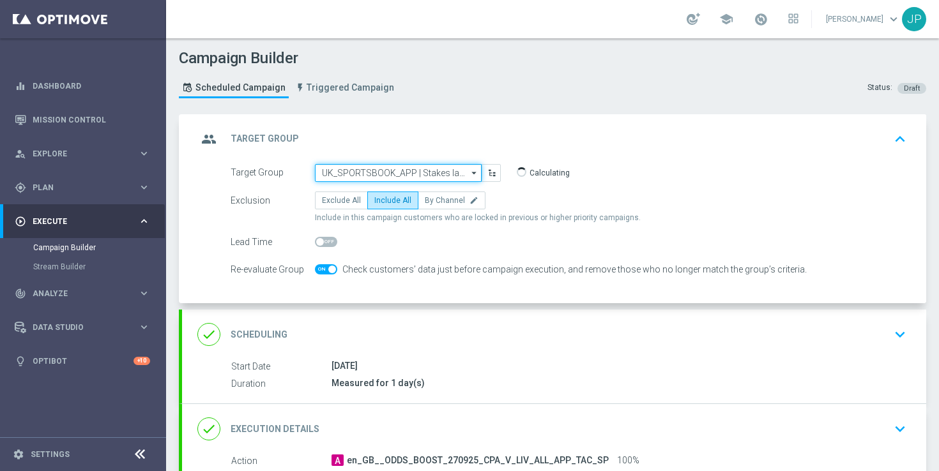
click at [432, 172] on input "UK_SPORTSBOOK_APP | Stakes last 90 days" at bounding box center [398, 173] width 167 height 18
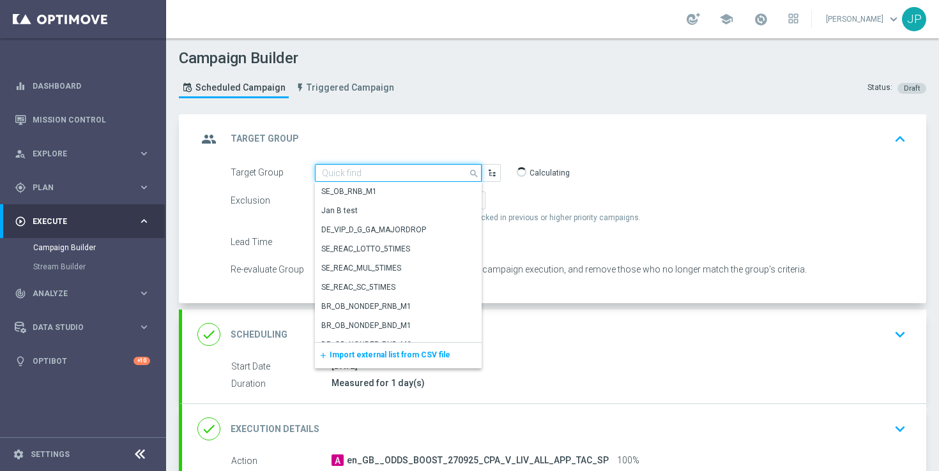
paste input "UK_SPORTSBOOK_APP | Stakes last 365 days"
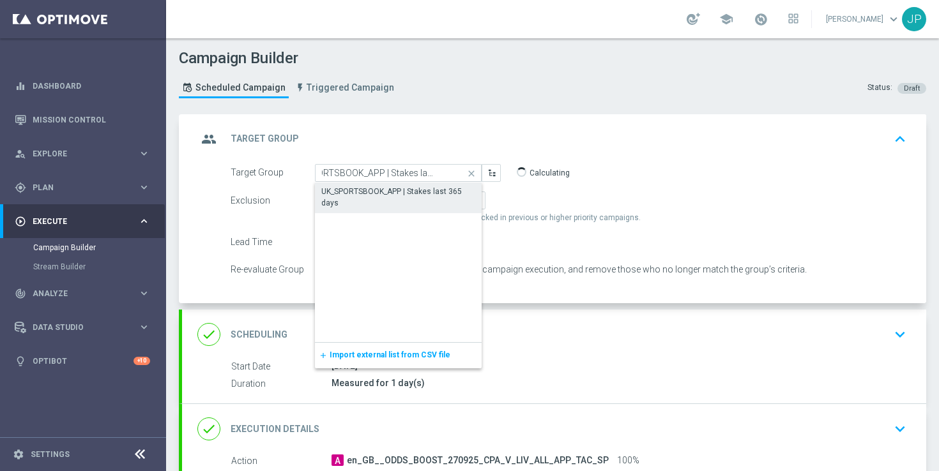
click at [422, 193] on div "UK_SPORTSBOOK_APP | Stakes last 365 days" at bounding box center [398, 197] width 154 height 23
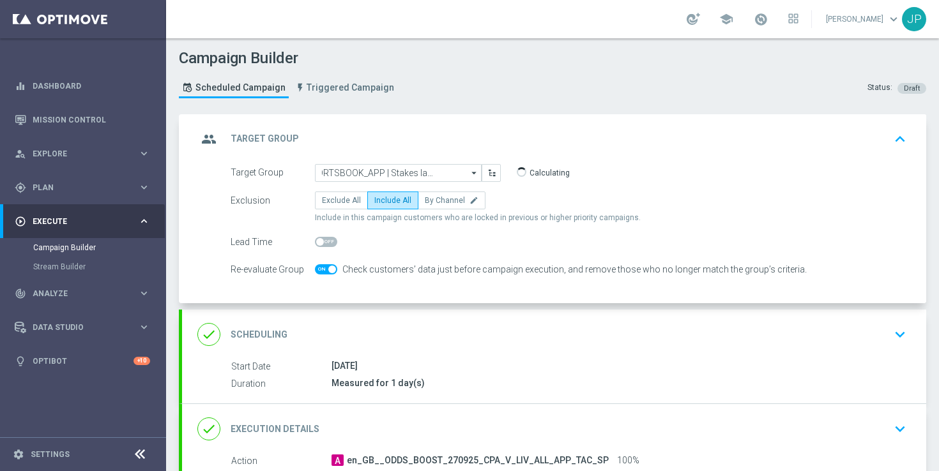
type input "UK_SPORTSBOOK_APP | Stakes last 365 days"
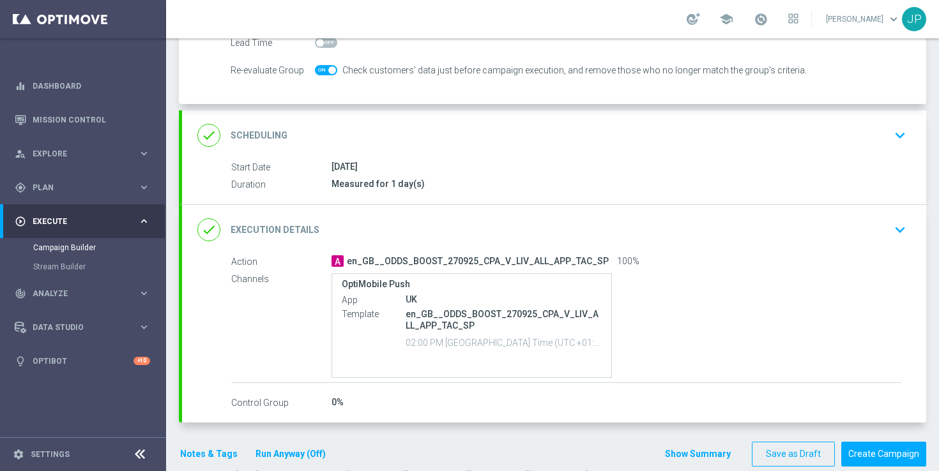
scroll to position [234, 0]
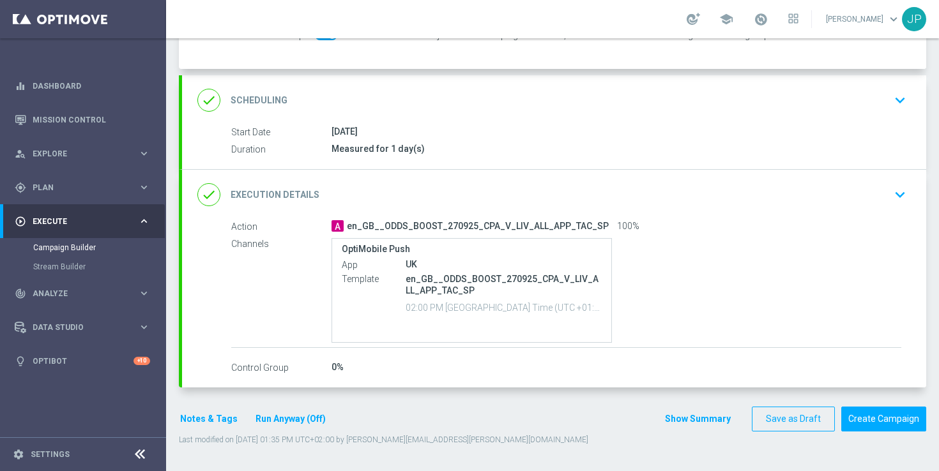
click at [765, 205] on div "done Execution Details keyboard_arrow_down" at bounding box center [554, 195] width 714 height 24
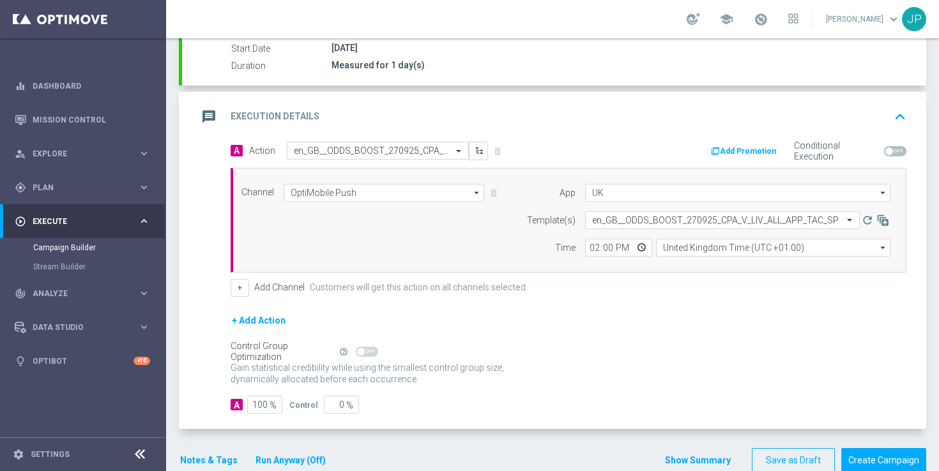
scroll to position [222, 0]
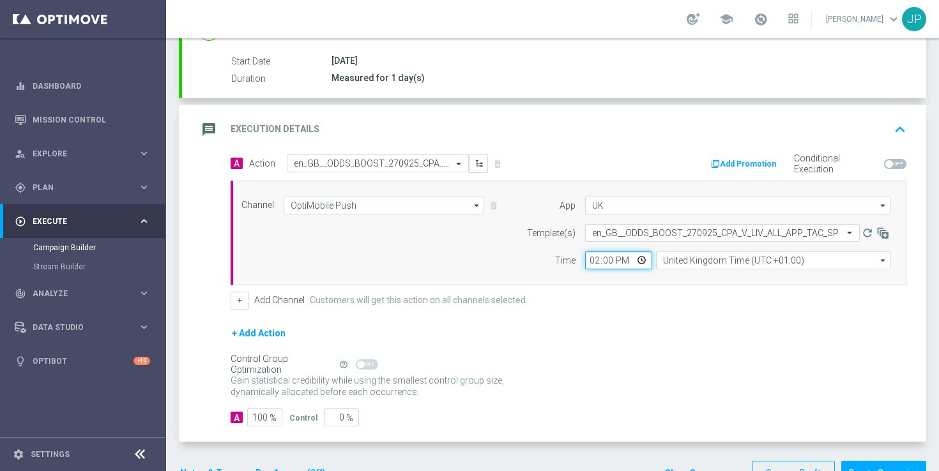
click at [593, 261] on input "14:00" at bounding box center [618, 261] width 67 height 18
type input "15:00"
click at [627, 313] on form "A Action Select action en_GB__ODDS_BOOST_270925_CPA_V_LIV_ALL_APP_TAC_SP delete…" at bounding box center [569, 291] width 676 height 273
click at [361, 160] on input "text" at bounding box center [365, 163] width 142 height 11
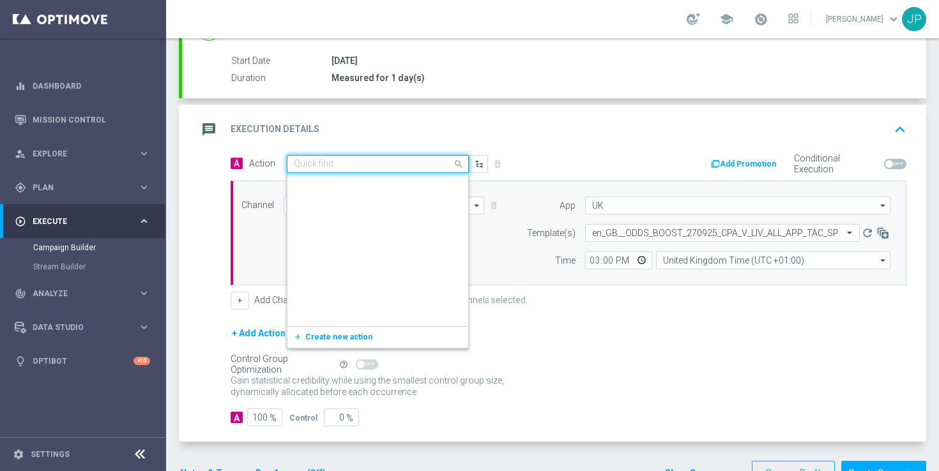
scroll to position [306070, 0]
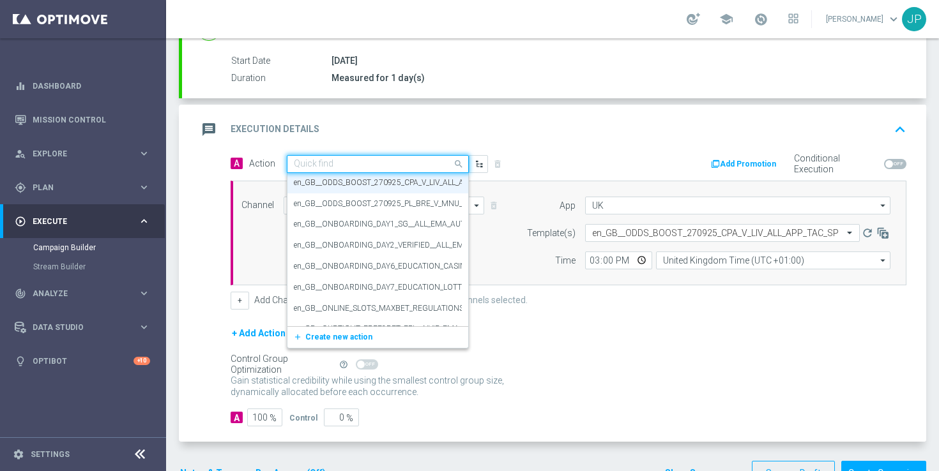
paste input "en_GB__WOMENS_RUGBY_WCF_270925_ENG_VS_CAN__ALL_APP_TAC_SP"
type input "en_GB__WOMENS_RUGBY_WCF_270925_ENG_VS_CAN__ALL_APP_TAC_SP"
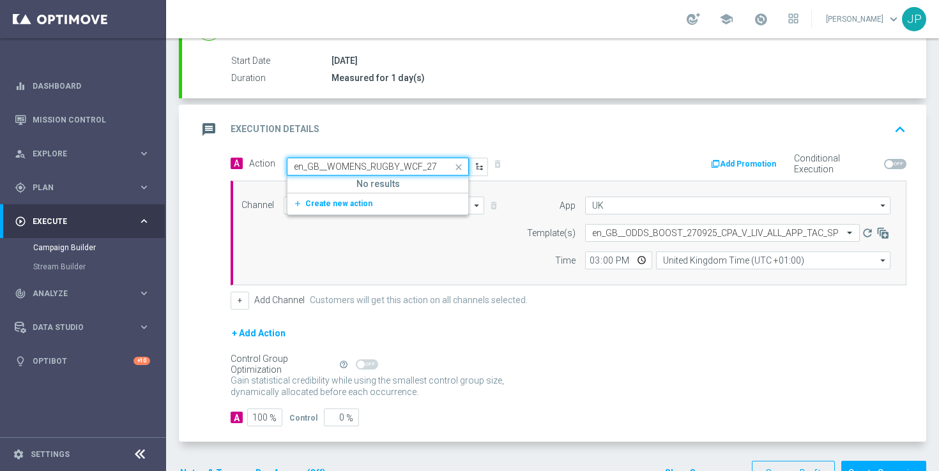
scroll to position [0, 0]
click at [348, 203] on span "Create new action" at bounding box center [338, 203] width 67 height 9
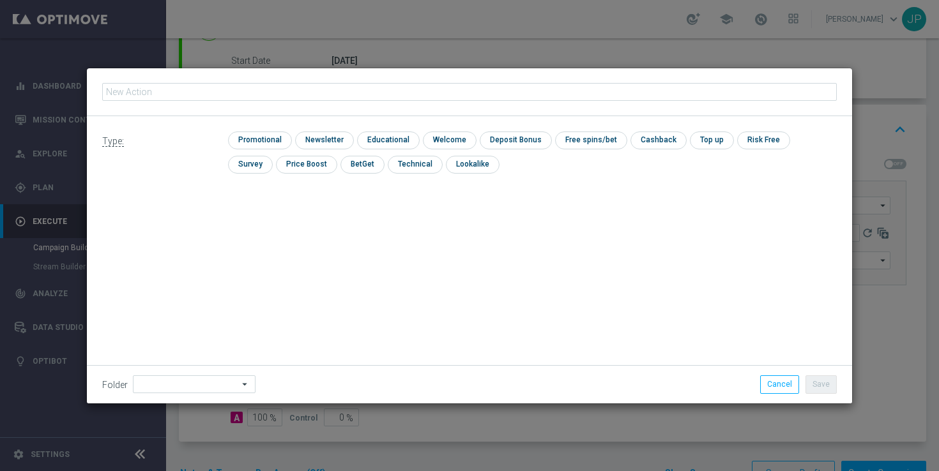
type input "en_GB__WOMENS_RUGBY_WCF_270925_ENG_VS_CAN__ALL_APP_TAC_SP"
click at [254, 143] on input "checkbox" at bounding box center [258, 140] width 61 height 17
checkbox input "true"
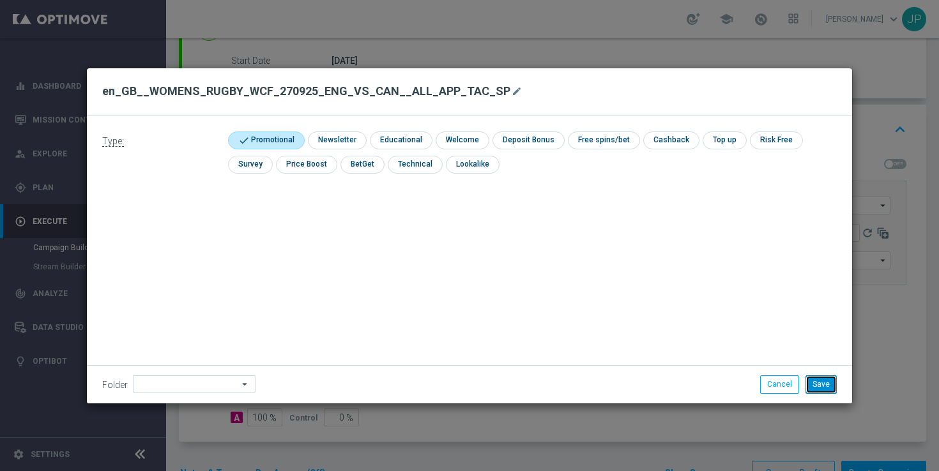
click at [821, 386] on button "Save" at bounding box center [821, 385] width 31 height 18
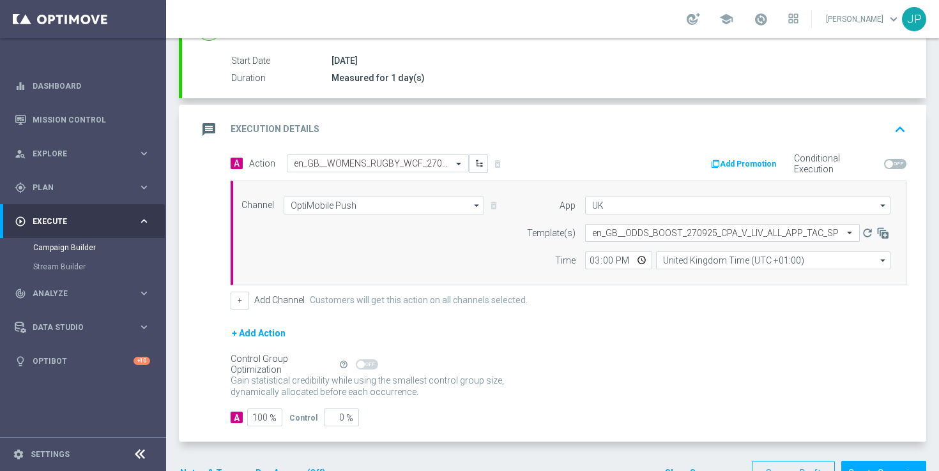
scroll to position [276, 0]
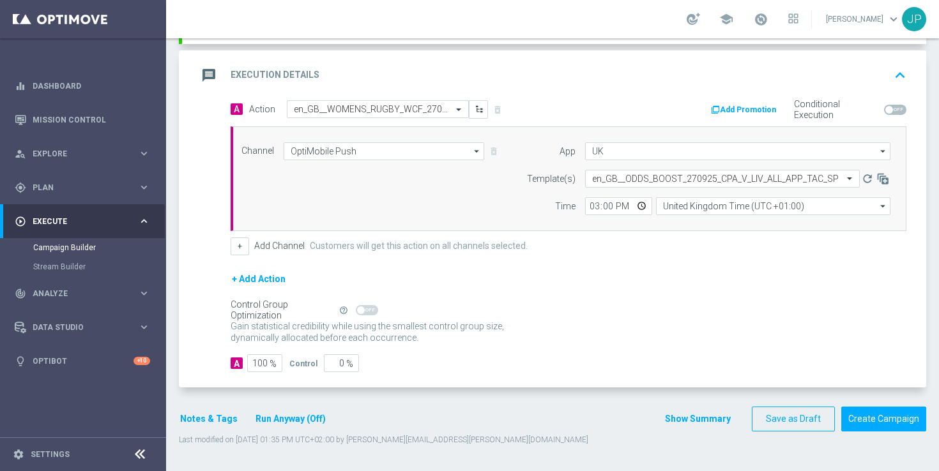
click at [210, 424] on button "Notes & Tags" at bounding box center [209, 419] width 60 height 16
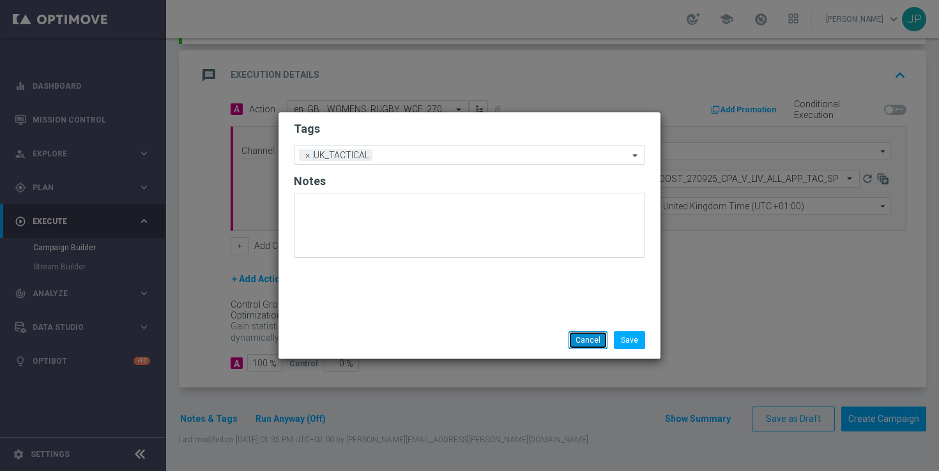
click at [597, 346] on button "Cancel" at bounding box center [588, 341] width 39 height 18
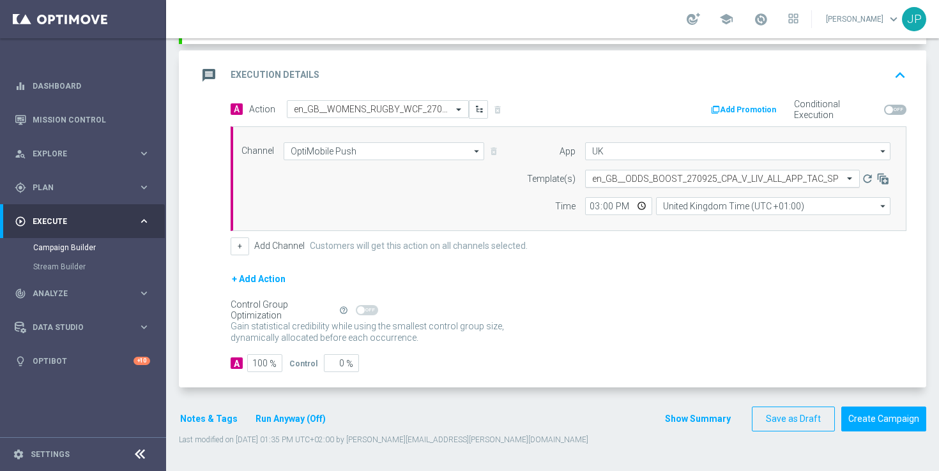
click at [653, 177] on input "text" at bounding box center [709, 179] width 235 height 11
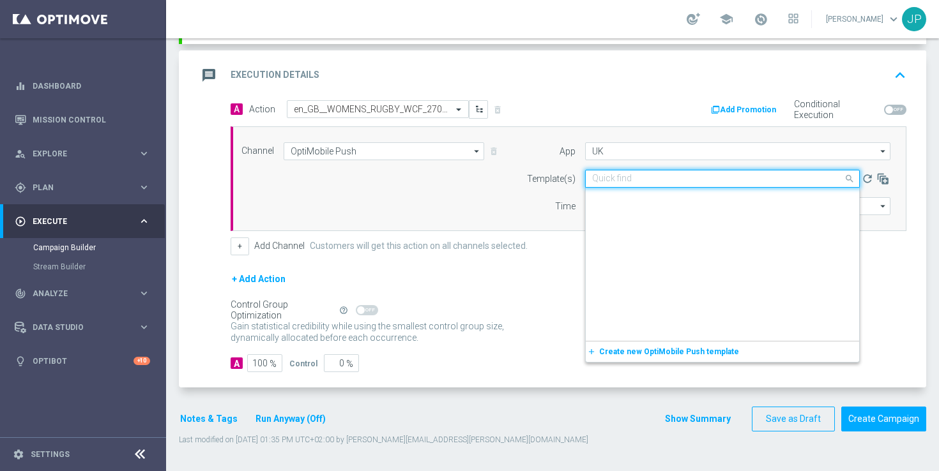
scroll to position [949, 0]
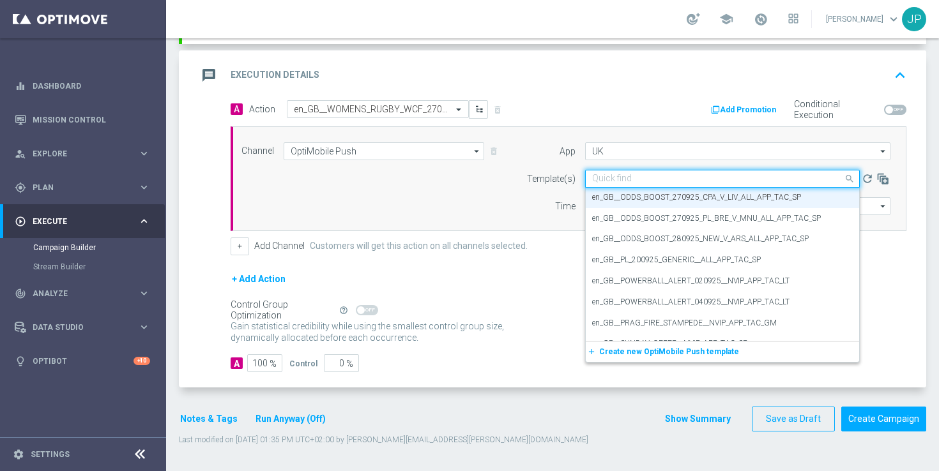
paste input "en_GB__WOMENS_RUGBY_WCF_270925_ENG_VS_CAN__ALL_APP_TAC_SP"
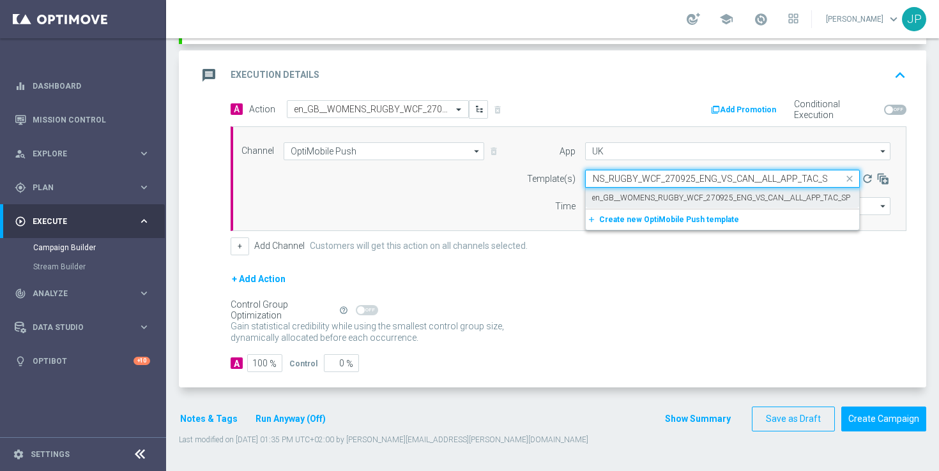
click at [652, 195] on label "en_GB__WOMENS_RUGBY_WCF_270925_ENG_VS_CAN__ALL_APP_TAC_SP" at bounding box center [721, 198] width 258 height 11
type input "en_GB__WOMENS_RUGBY_WCF_270925_ENG_VS_CAN__ALL_APP_TAC_SP"
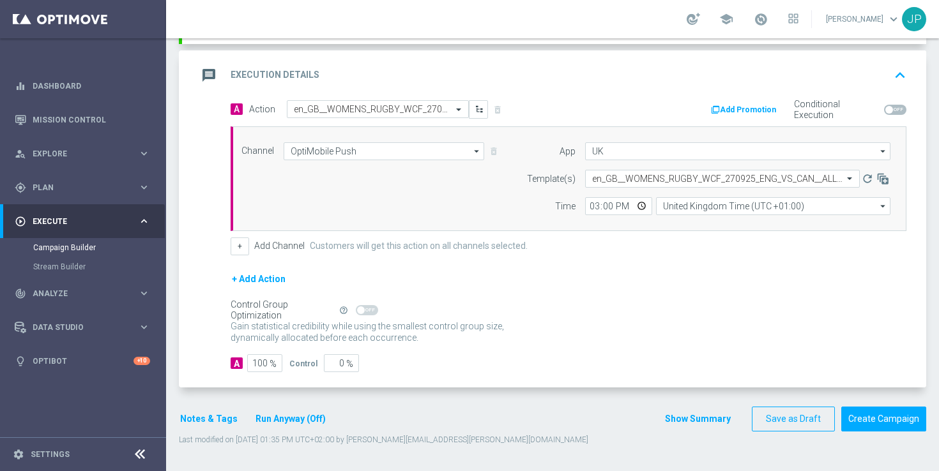
click at [638, 292] on div "+ Add Action" at bounding box center [569, 288] width 676 height 32
click at [783, 422] on button "Save as Draft" at bounding box center [793, 419] width 83 height 25
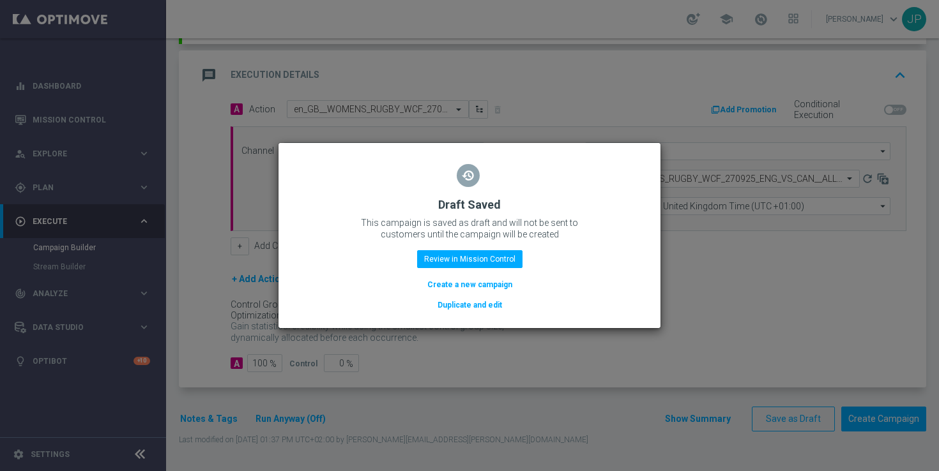
click at [485, 302] on button "Duplicate and edit" at bounding box center [469, 305] width 67 height 14
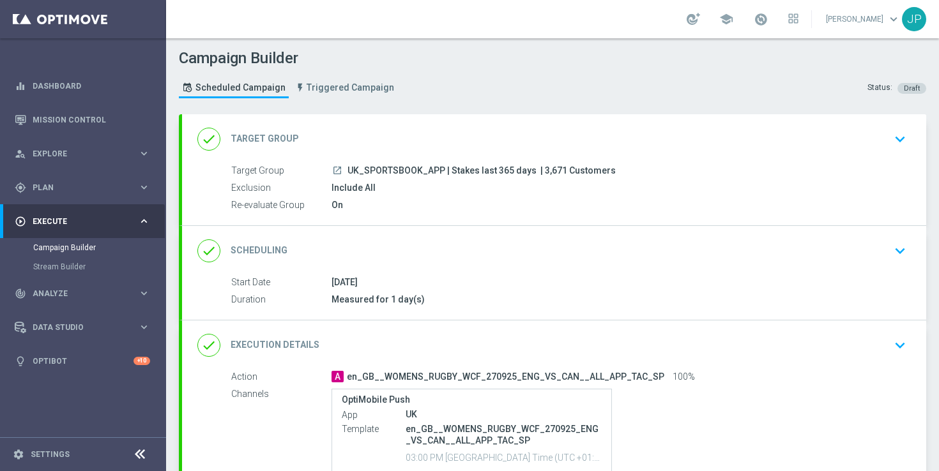
click at [670, 146] on div "done Target Group keyboard_arrow_down" at bounding box center [554, 139] width 714 height 24
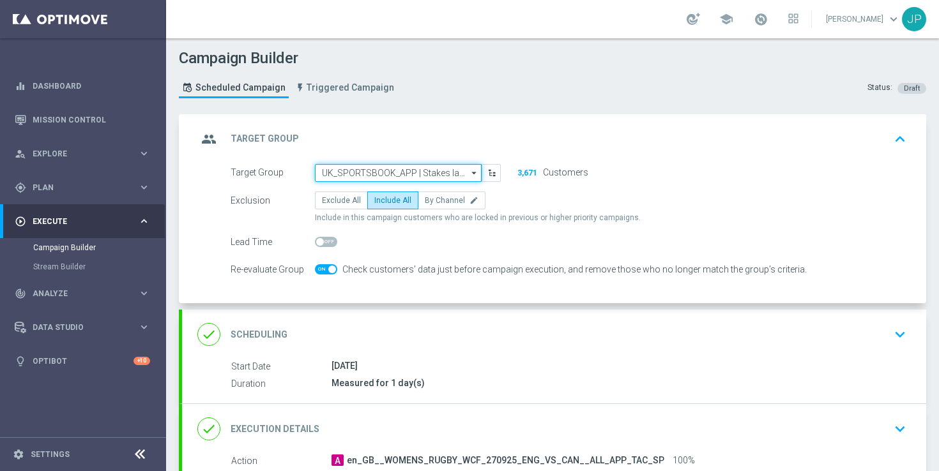
click at [424, 174] on input "UK_SPORTSBOOK_APP | Stakes last 365 days" at bounding box center [398, 173] width 167 height 18
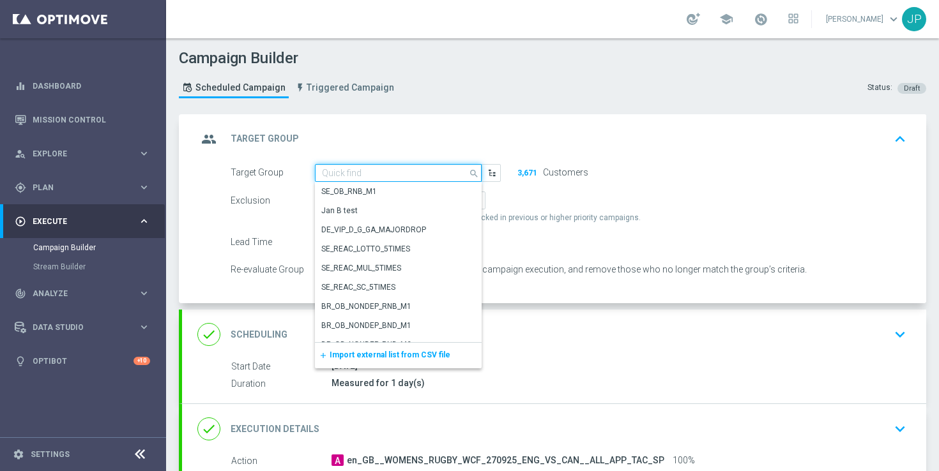
paste input "UK_SPORTSBOOK_APP | Stakes last 365 days"
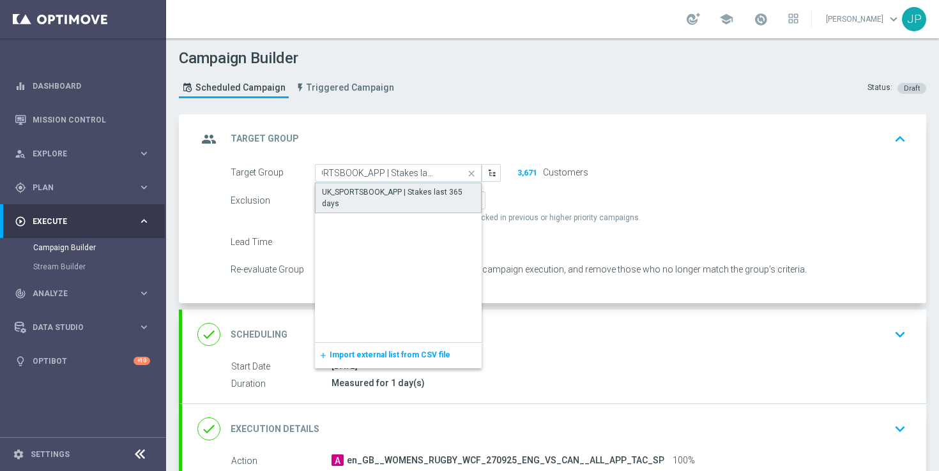
click at [423, 198] on div "UK_SPORTSBOOK_APP | Stakes last 365 days" at bounding box center [398, 198] width 153 height 23
type input "UK_SPORTSBOOK_APP | Stakes last 365 days"
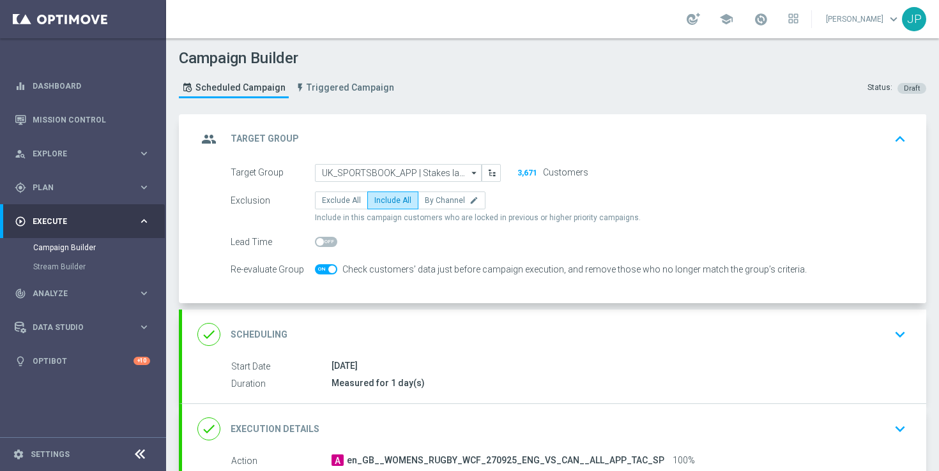
scroll to position [229, 0]
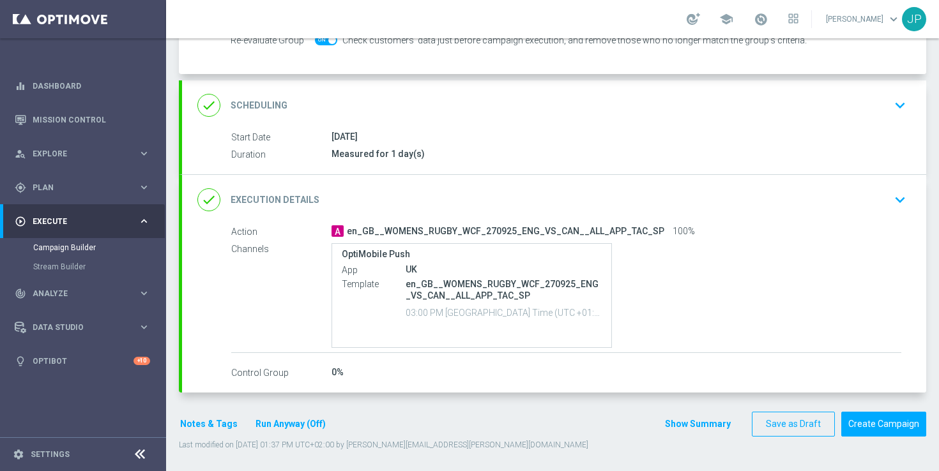
click at [645, 119] on div "done Scheduling keyboard_arrow_down" at bounding box center [554, 105] width 744 height 50
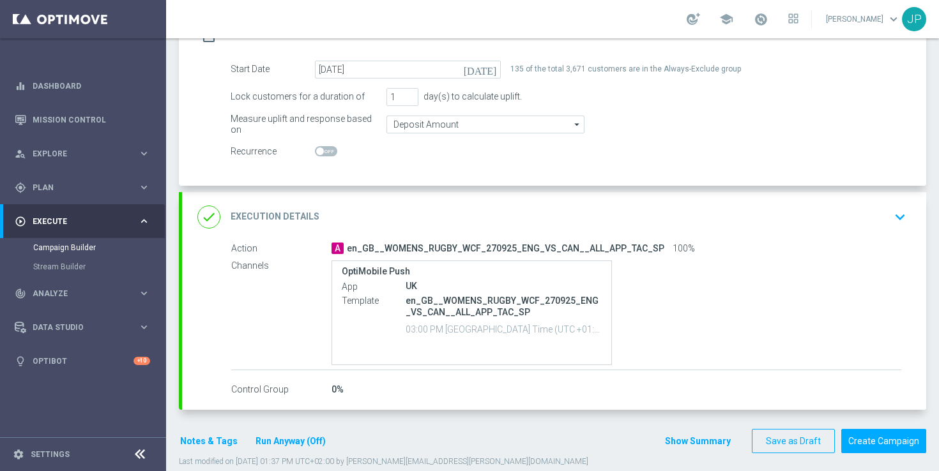
click at [494, 70] on icon "[DATE]" at bounding box center [483, 68] width 38 height 14
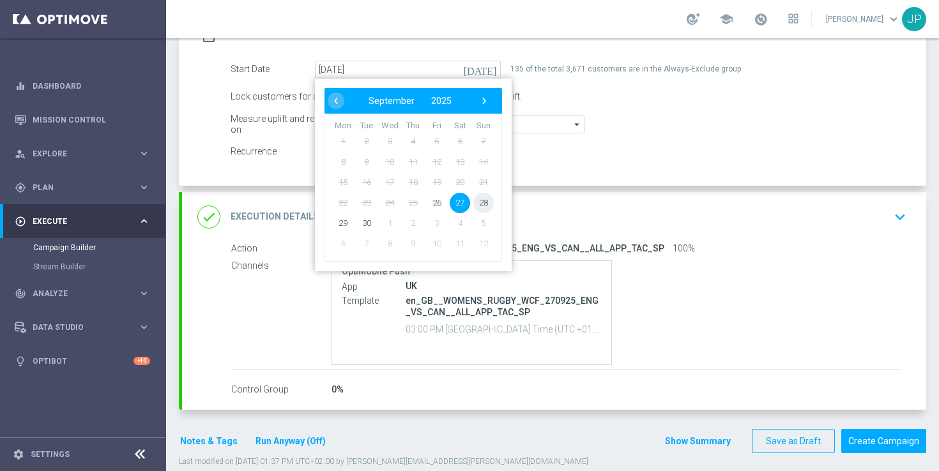
click at [480, 203] on span "28" at bounding box center [483, 202] width 20 height 20
type input "[DATE]"
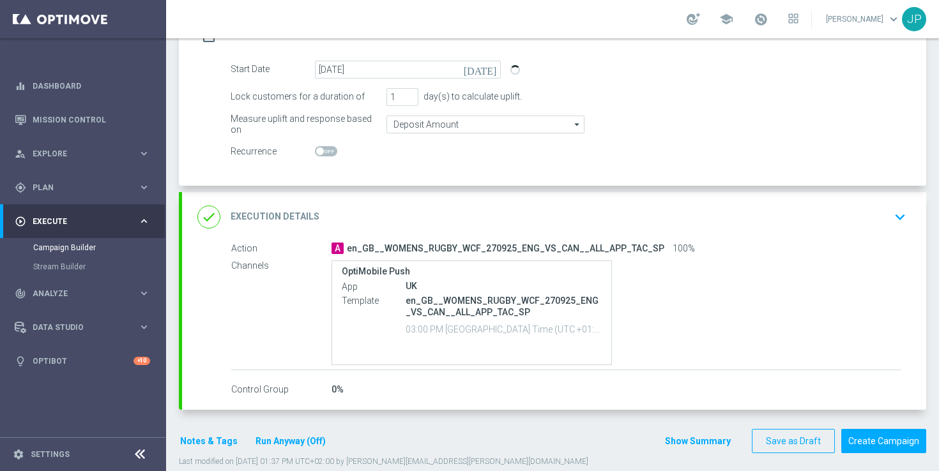
click at [720, 300] on div "OptiMobile Push App [GEOGRAPHIC_DATA] Template en_GB__WOMENS_RUGBY_WCF_270925_E…" at bounding box center [617, 313] width 570 height 105
click at [732, 308] on div "OptiMobile Push App [GEOGRAPHIC_DATA] Template en_GB__WOMENS_RUGBY_WCF_270925_E…" at bounding box center [617, 313] width 570 height 105
click at [687, 227] on div "done Execution Details keyboard_arrow_down" at bounding box center [554, 217] width 714 height 24
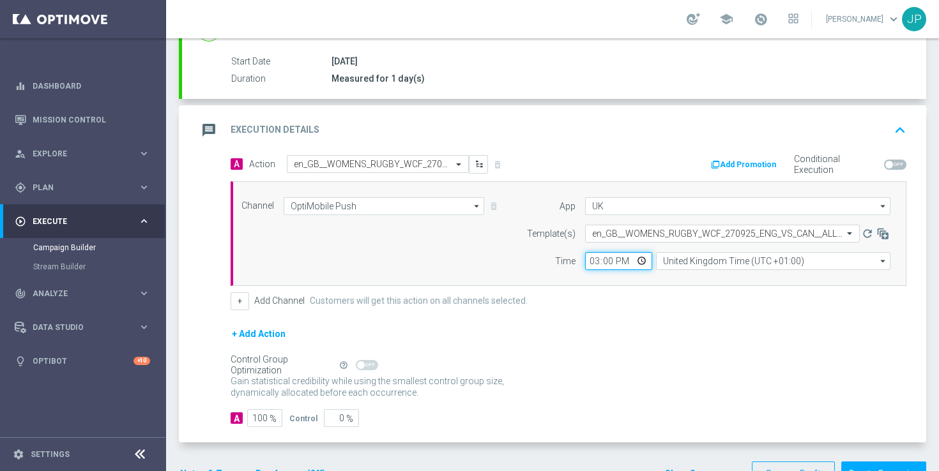
click at [593, 259] on input "15:00" at bounding box center [618, 261] width 67 height 18
type input "16:00"
click at [603, 293] on div "+ Add Channel Customers will get this action on all channels selected." at bounding box center [569, 302] width 676 height 18
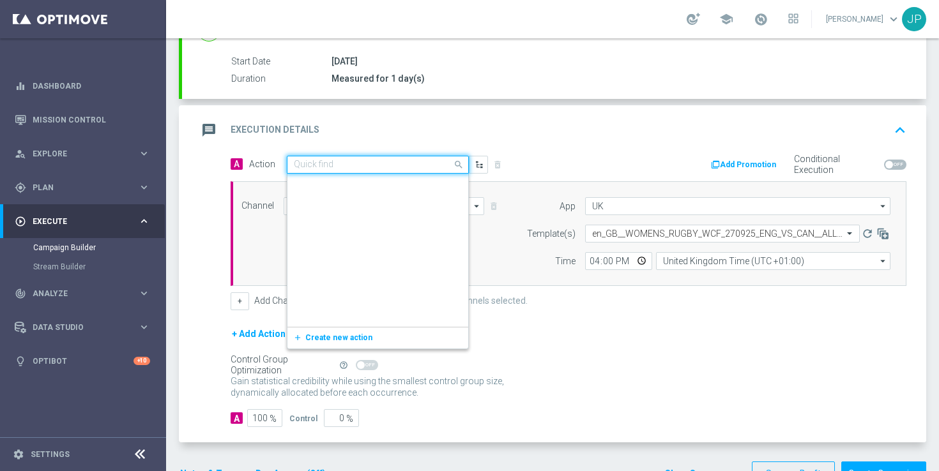
click at [396, 169] on input "text" at bounding box center [365, 165] width 142 height 11
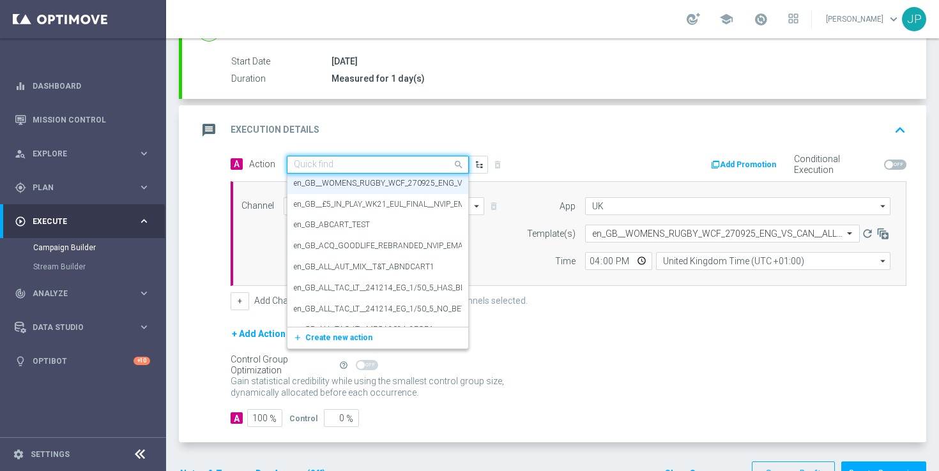
paste input "en_GB__ODDS_BOOST_280925_NEW_V_ARS_ALL_APP_TAC_SP"
type input "en_GB__ODDS_BOOST_280925_NEW_V_ARS_ALL_APP_TAC_SP"
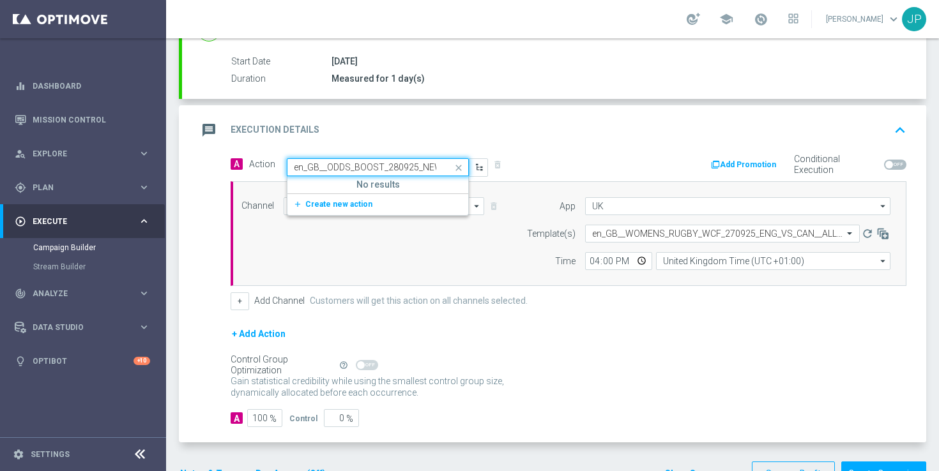
scroll to position [0, 0]
click at [338, 204] on span "Create new action" at bounding box center [338, 204] width 67 height 9
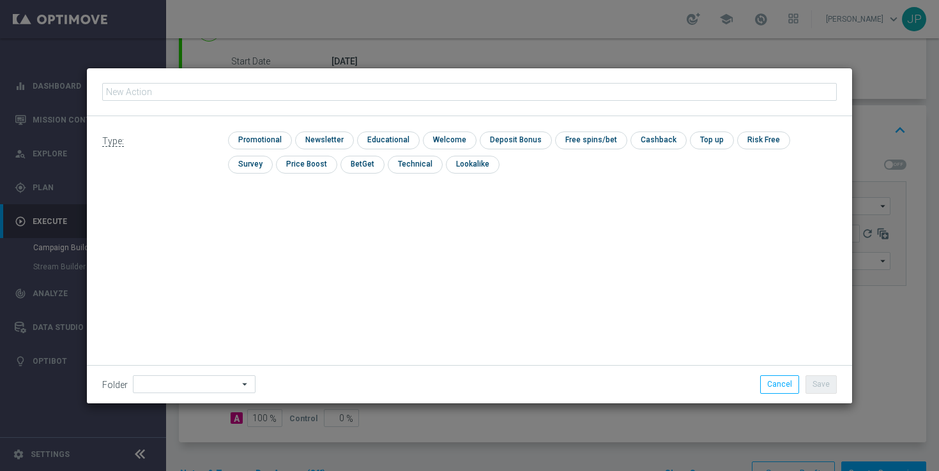
type input "en_GB__ODDS_BOOST_280925_NEW_V_ARS_ALL_APP_TAC_SP"
click at [272, 142] on input "checkbox" at bounding box center [258, 140] width 61 height 17
checkbox input "true"
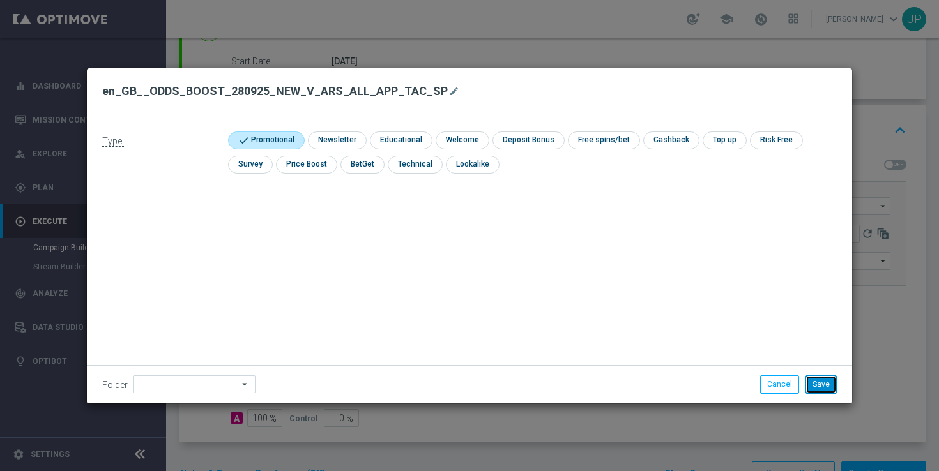
click at [828, 385] on button "Save" at bounding box center [821, 385] width 31 height 18
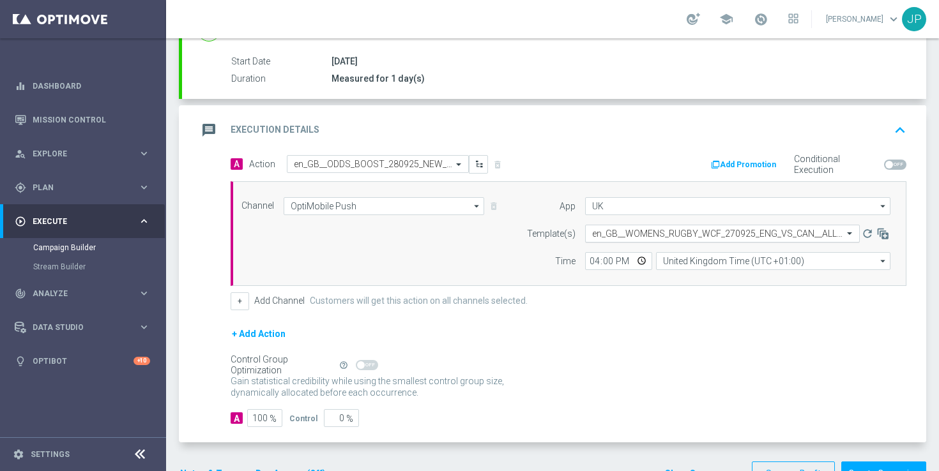
click at [660, 229] on input "text" at bounding box center [709, 234] width 235 height 11
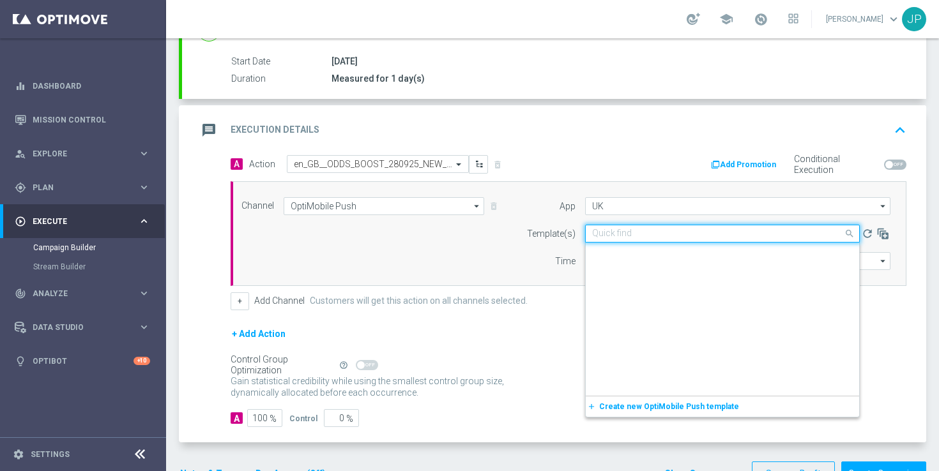
scroll to position [1181, 0]
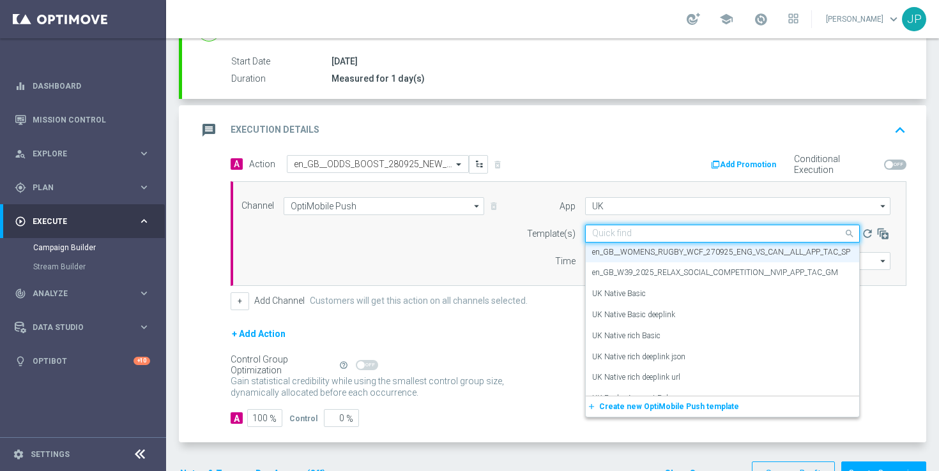
paste input "en_GB__ODDS_BOOST_280925_NEW_V_ARS_ALL_APP_TAC_SP"
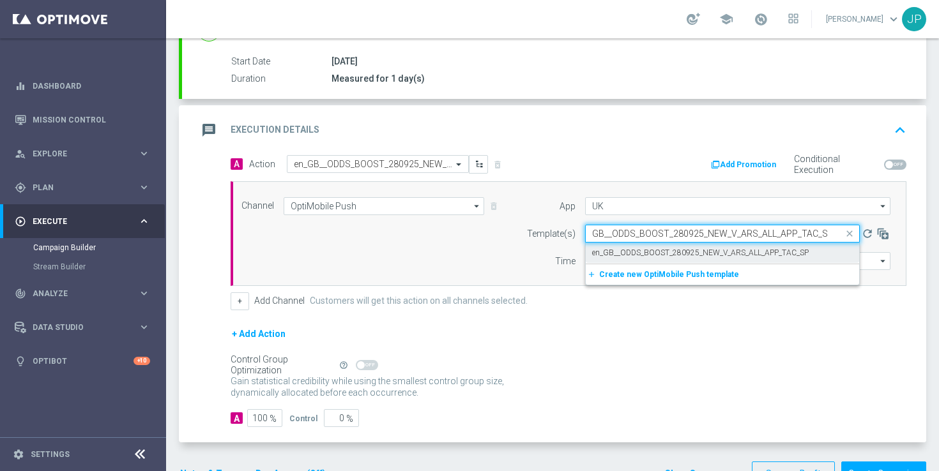
click at [659, 249] on label "en_GB__ODDS_BOOST_280925_NEW_V_ARS_ALL_APP_TAC_SP" at bounding box center [700, 253] width 217 height 11
type input "en_GB__ODDS_BOOST_280925_NEW_V_ARS_ALL_APP_TAC_SP"
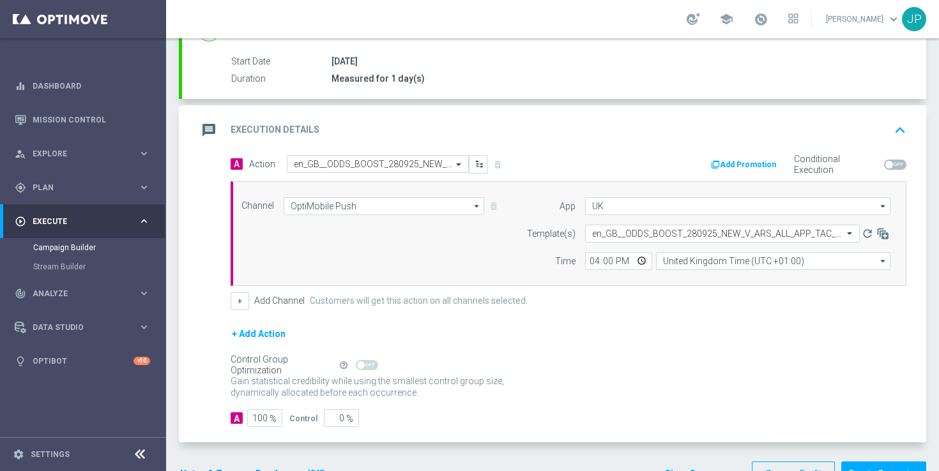
click at [627, 355] on div "+ Add Action" at bounding box center [569, 342] width 676 height 32
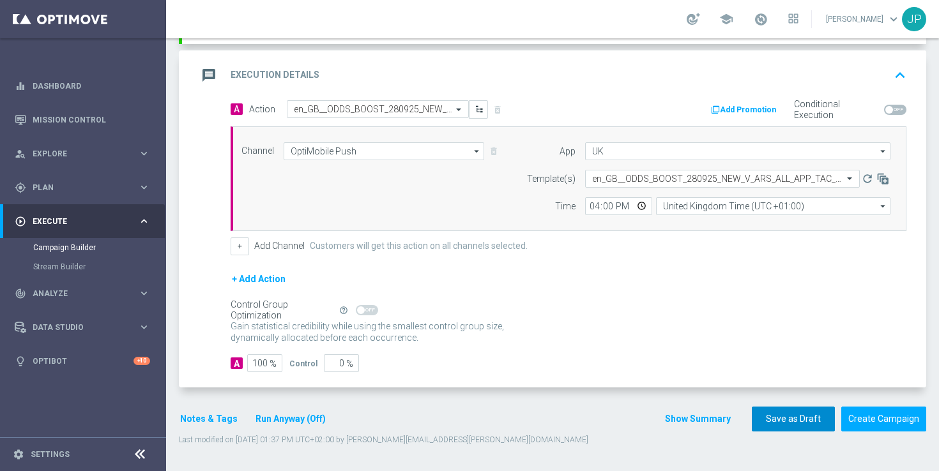
click at [789, 425] on button "Save as Draft" at bounding box center [793, 419] width 83 height 25
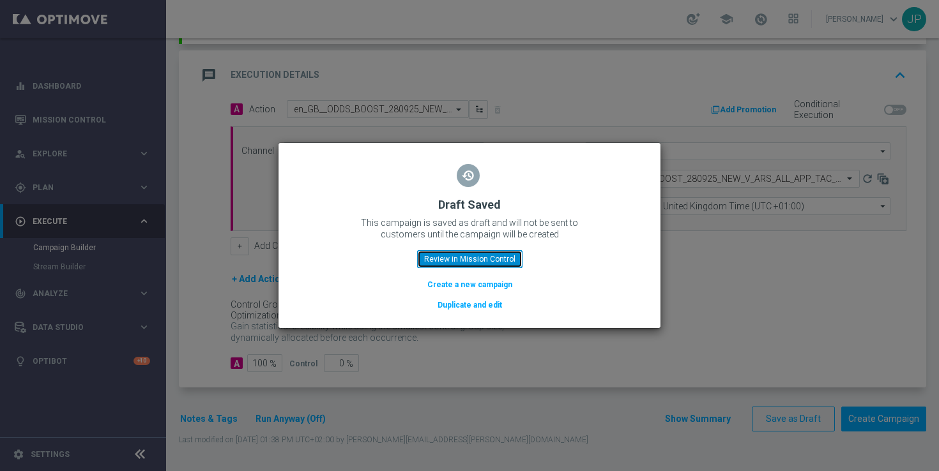
click at [495, 257] on button "Review in Mission Control" at bounding box center [469, 259] width 105 height 18
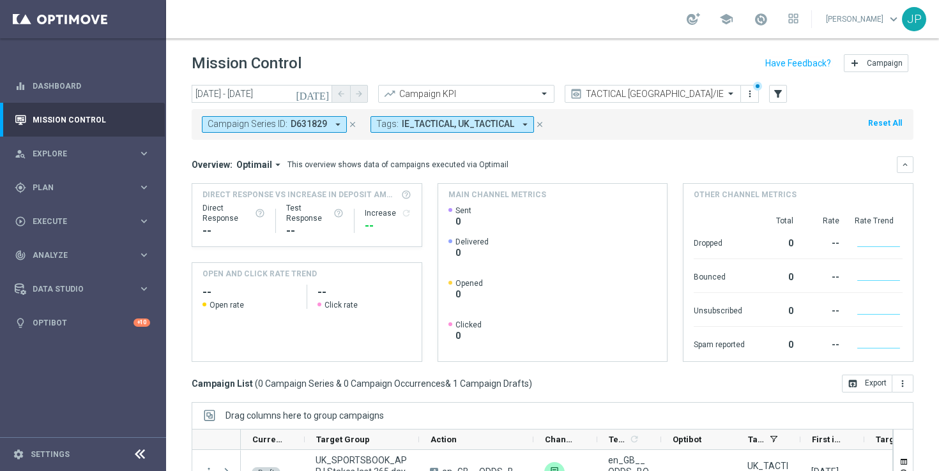
click at [351, 123] on icon "close" at bounding box center [352, 124] width 9 height 9
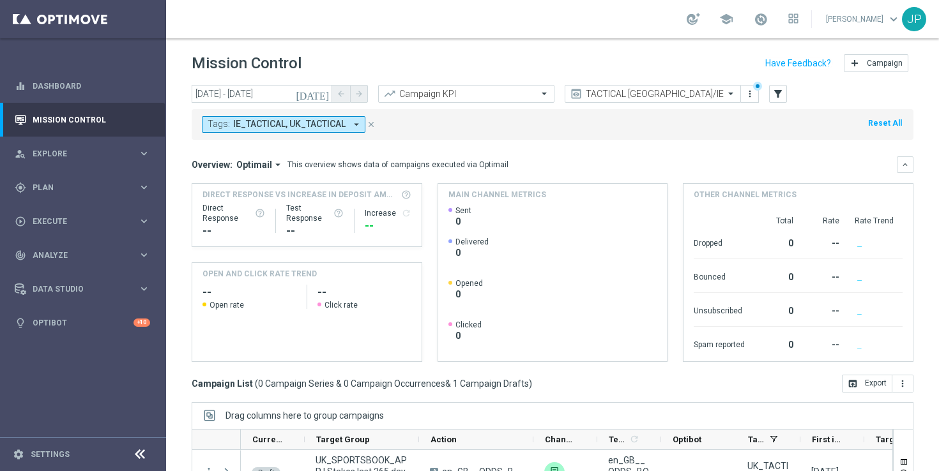
click at [323, 93] on icon "[DATE]" at bounding box center [313, 93] width 34 height 11
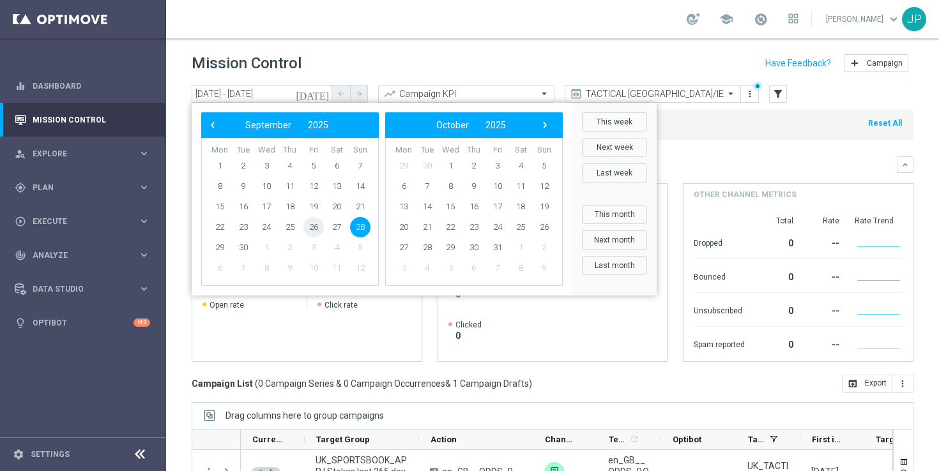
click at [316, 225] on span "26" at bounding box center [313, 227] width 20 height 20
click at [358, 226] on span "28" at bounding box center [360, 227] width 20 height 20
type input "[DATE] - [DATE]"
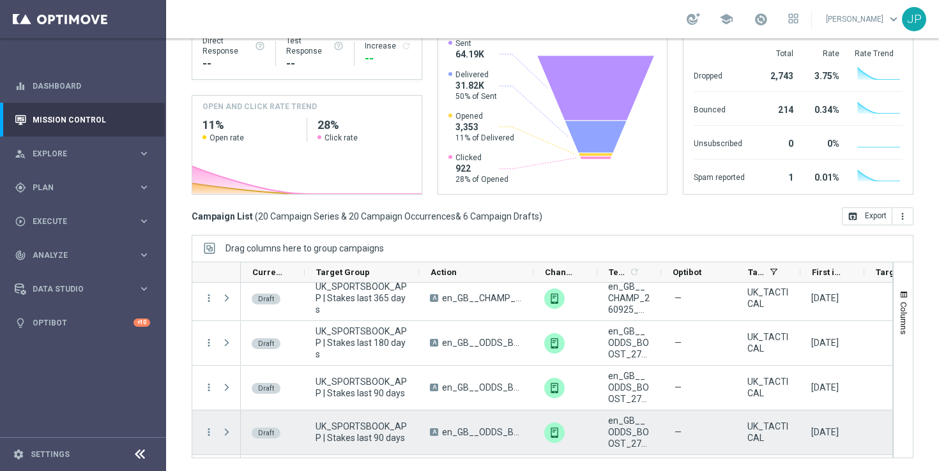
scroll to position [891, 0]
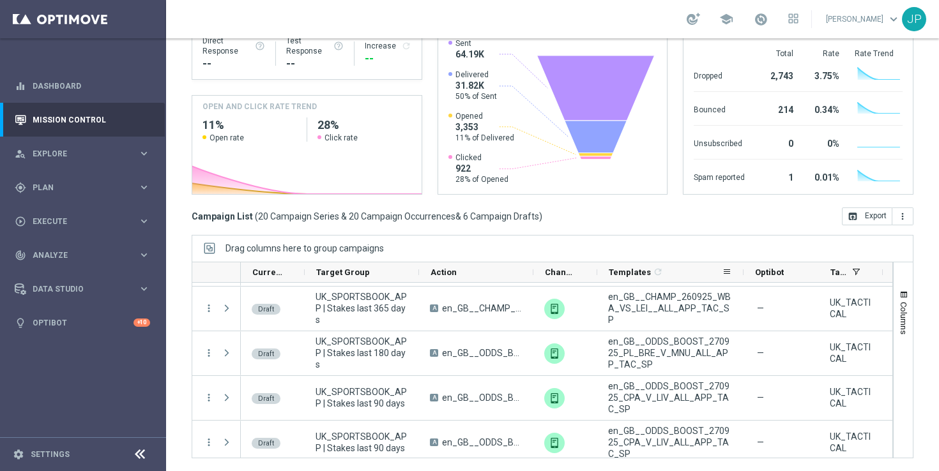
drag, startPoint x: 660, startPoint y: 270, endPoint x: 742, endPoint y: 271, distance: 82.4
click at [742, 271] on div at bounding box center [743, 273] width 5 height 20
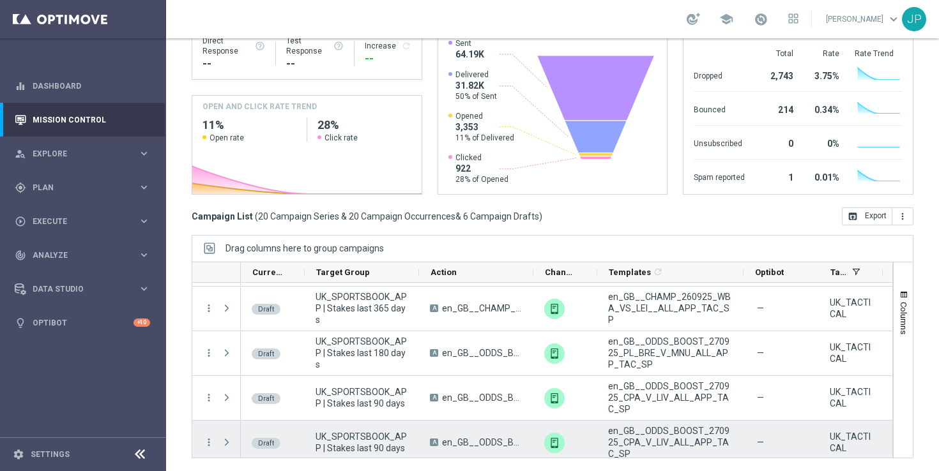
scroll to position [924, 0]
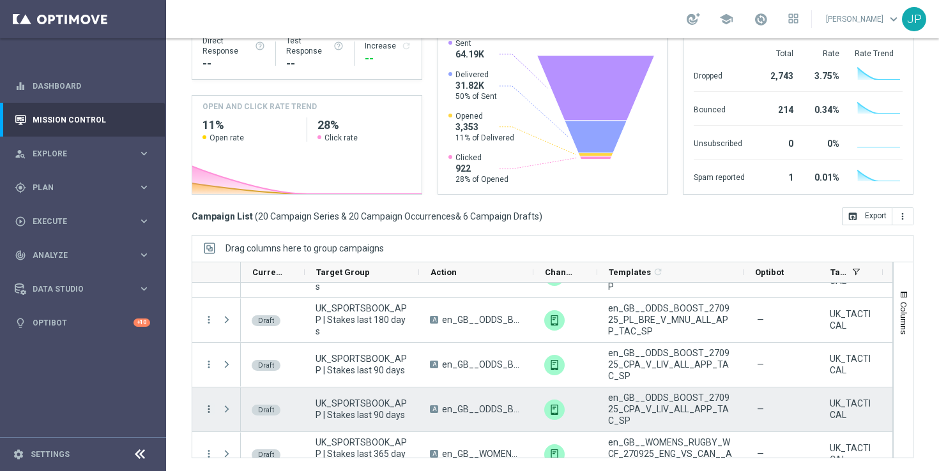
click at [211, 408] on icon "more_vert" at bounding box center [208, 409] width 11 height 11
click at [272, 387] on div "Delete" at bounding box center [293, 389] width 119 height 9
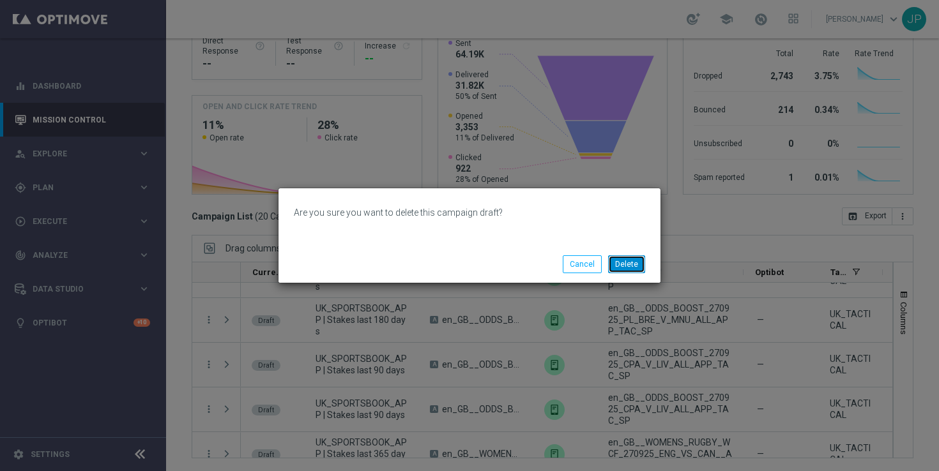
click at [624, 262] on button "Delete" at bounding box center [626, 265] width 37 height 18
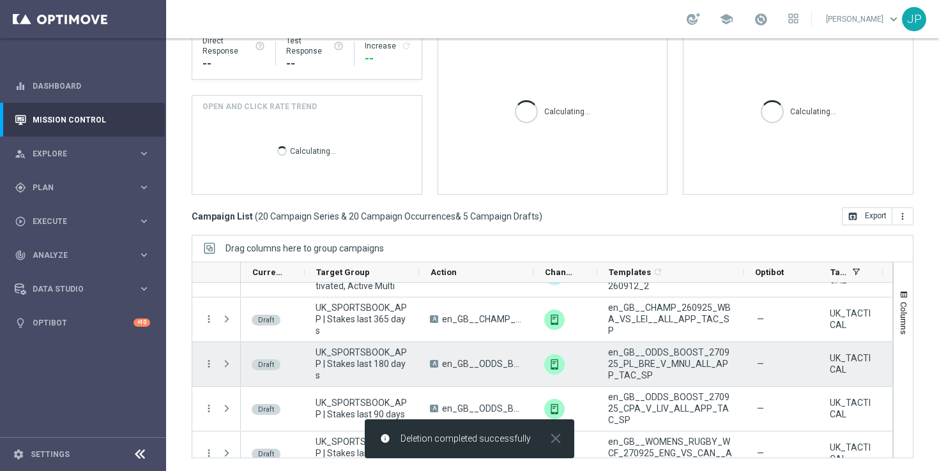
scroll to position [855, 0]
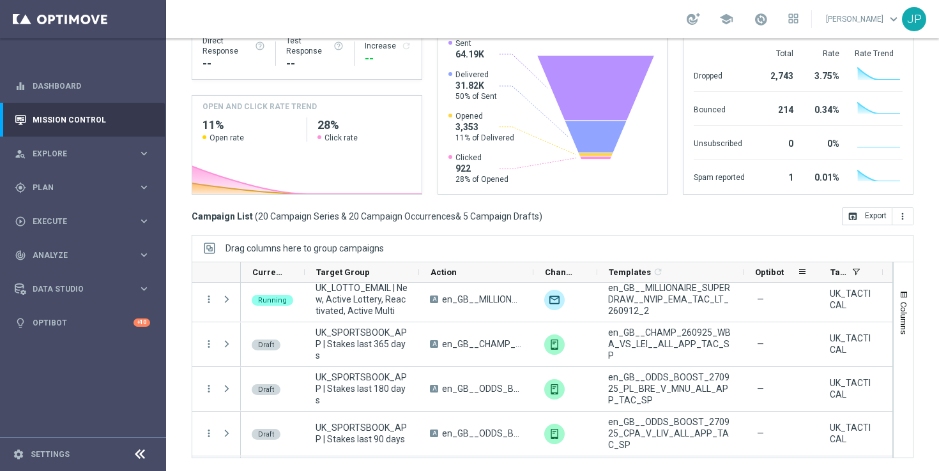
click at [745, 268] on div "Optibot" at bounding box center [781, 273] width 75 height 20
drag, startPoint x: 744, startPoint y: 270, endPoint x: 706, endPoint y: 272, distance: 37.7
click at [706, 272] on div "Current Status 1 Target Group Action Channel" at bounding box center [755, 273] width 1029 height 20
click at [744, 273] on div "Optibot" at bounding box center [781, 273] width 75 height 20
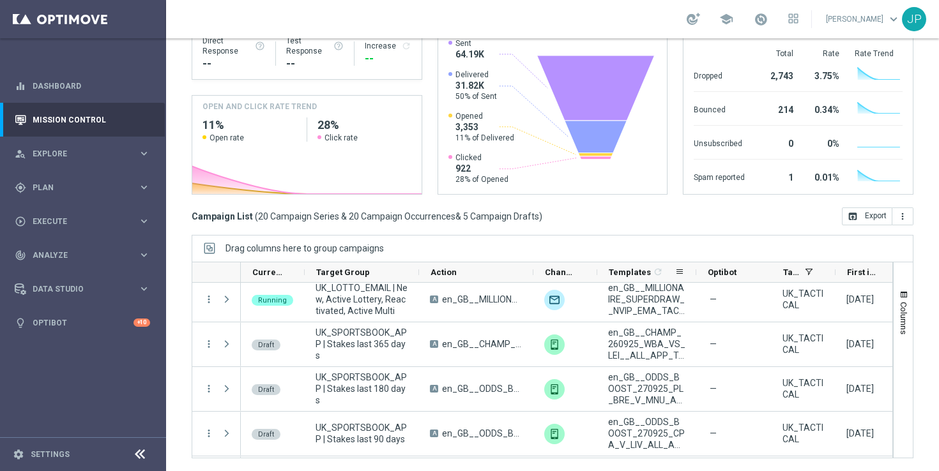
drag, startPoint x: 742, startPoint y: 273, endPoint x: 696, endPoint y: 273, distance: 46.0
click at [696, 273] on div at bounding box center [696, 273] width 5 height 20
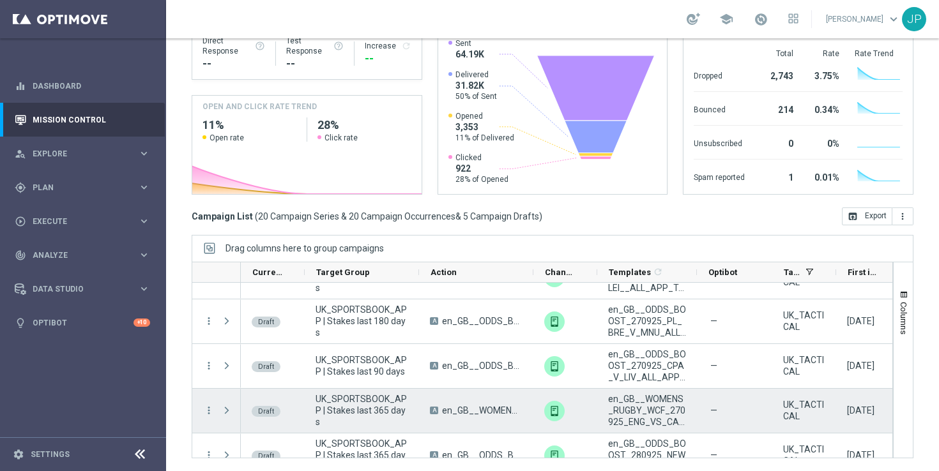
scroll to position [943, 0]
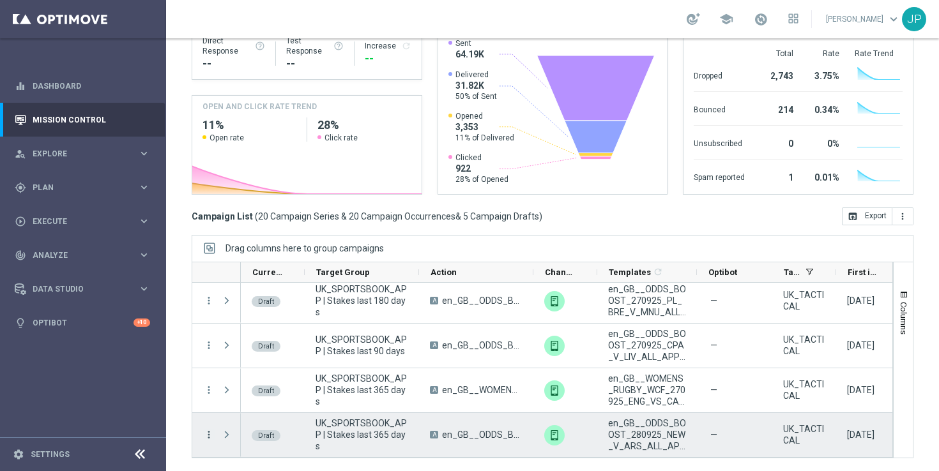
click at [210, 435] on icon "more_vert" at bounding box center [208, 434] width 11 height 11
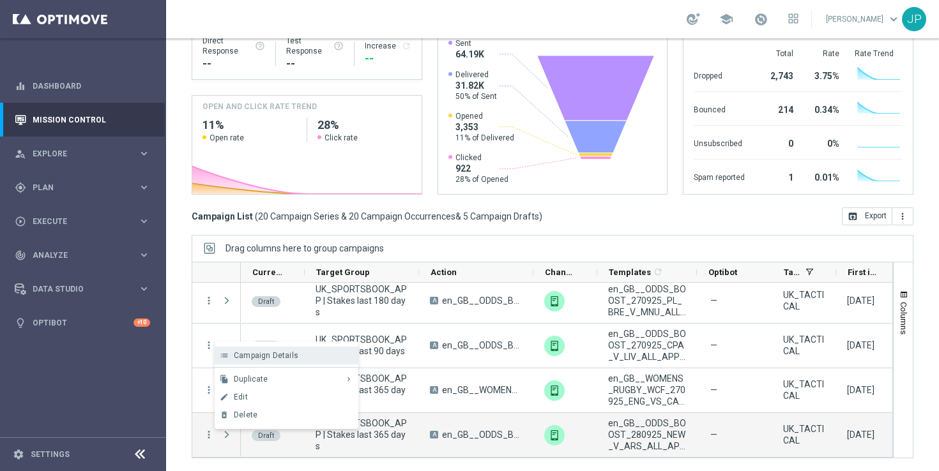
click at [271, 360] on div "Campaign Details" at bounding box center [293, 355] width 119 height 9
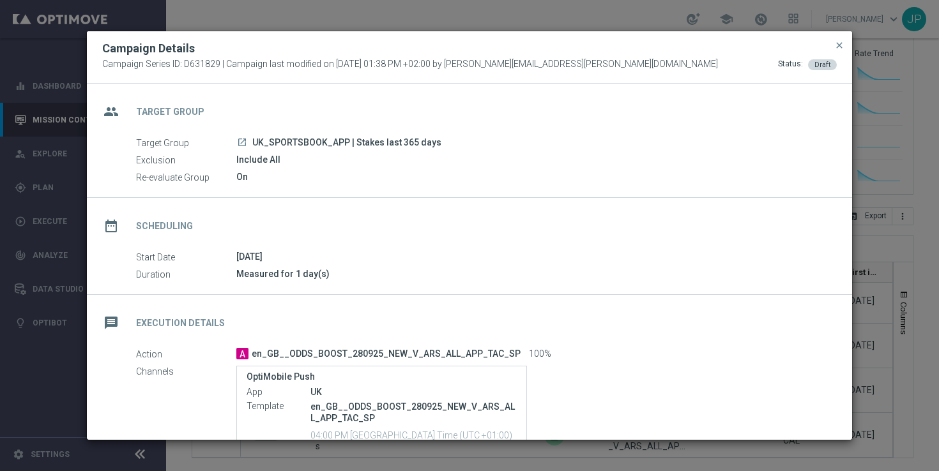
scroll to position [131, 0]
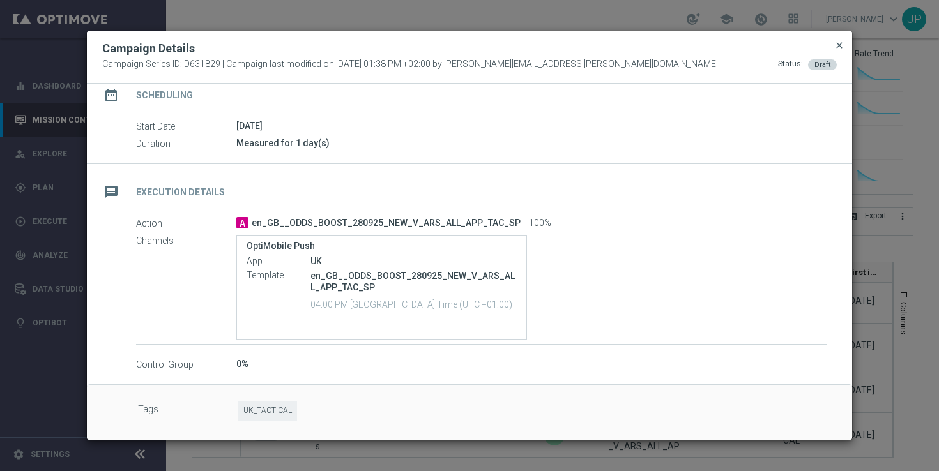
click at [839, 45] on span "close" at bounding box center [839, 45] width 10 height 10
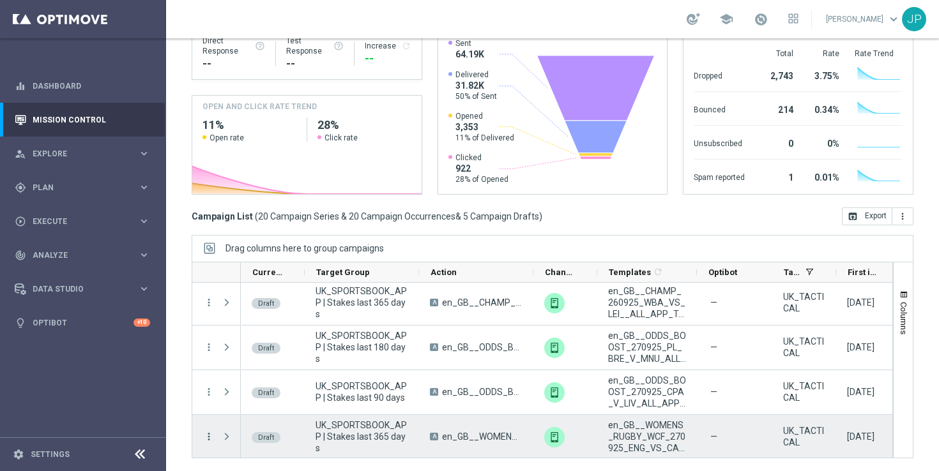
scroll to position [943, 0]
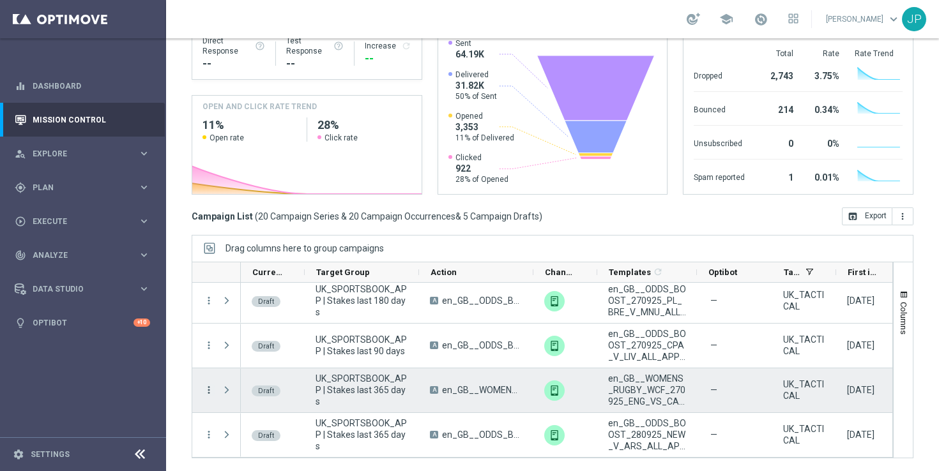
click at [207, 392] on icon "more_vert" at bounding box center [208, 390] width 11 height 11
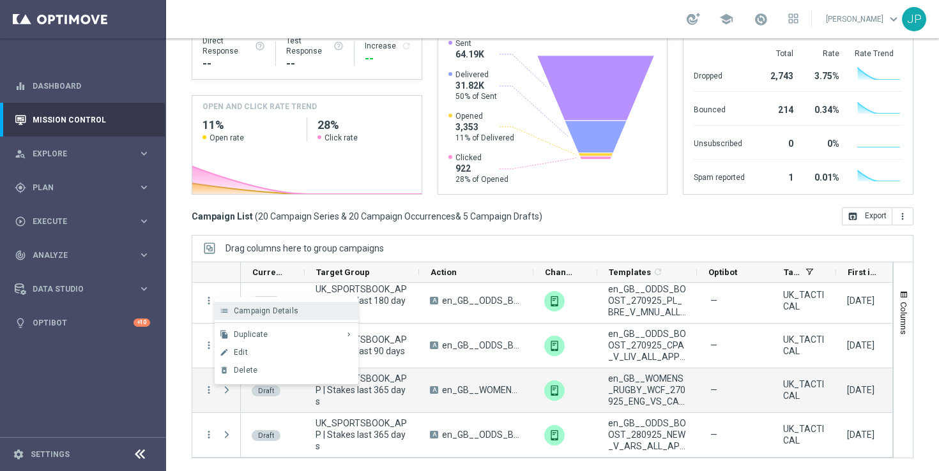
click at [291, 312] on span "Campaign Details" at bounding box center [266, 311] width 65 height 9
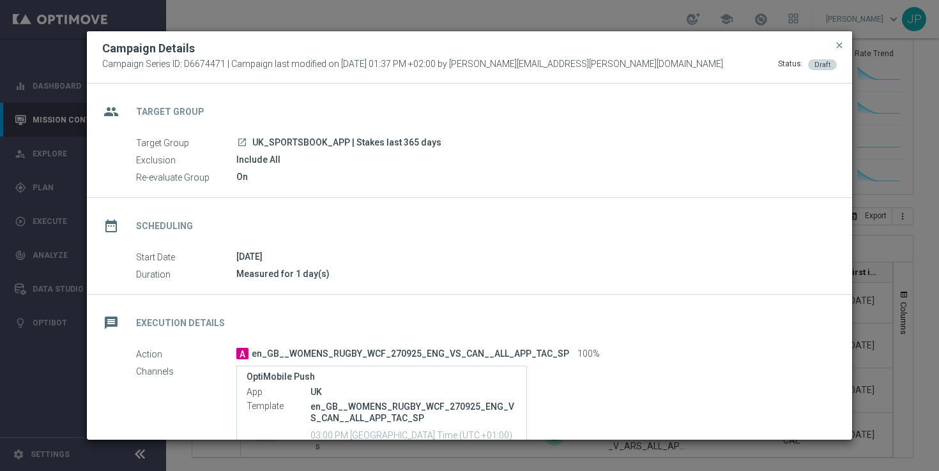
scroll to position [131, 0]
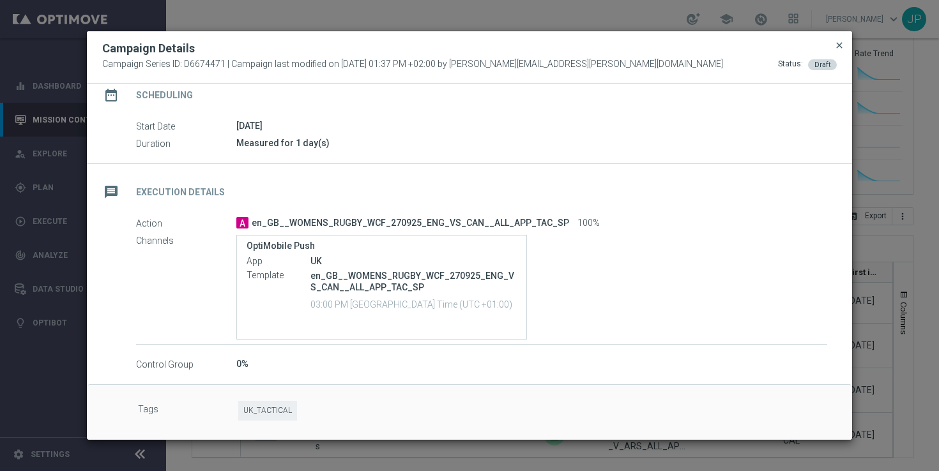
click at [839, 44] on span "close" at bounding box center [839, 45] width 10 height 10
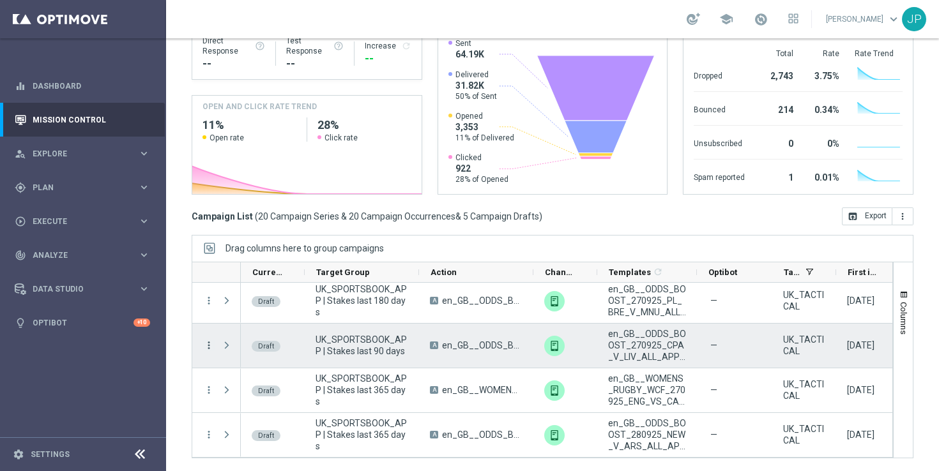
click at [208, 346] on icon "more_vert" at bounding box center [208, 345] width 11 height 11
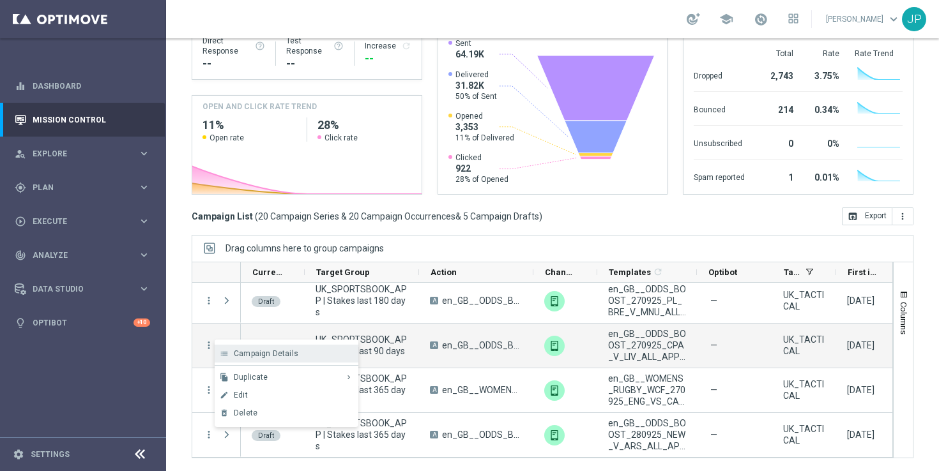
click at [257, 353] on span "Campaign Details" at bounding box center [266, 353] width 65 height 9
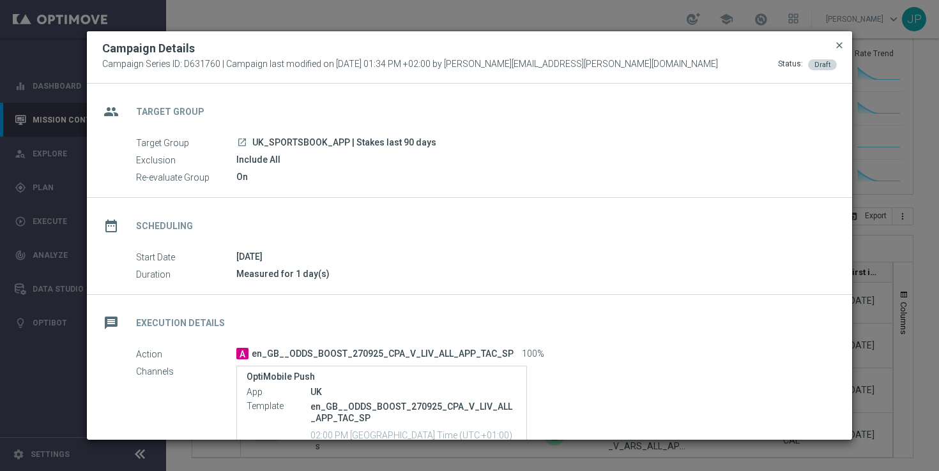
click at [840, 42] on span "close" at bounding box center [839, 45] width 10 height 10
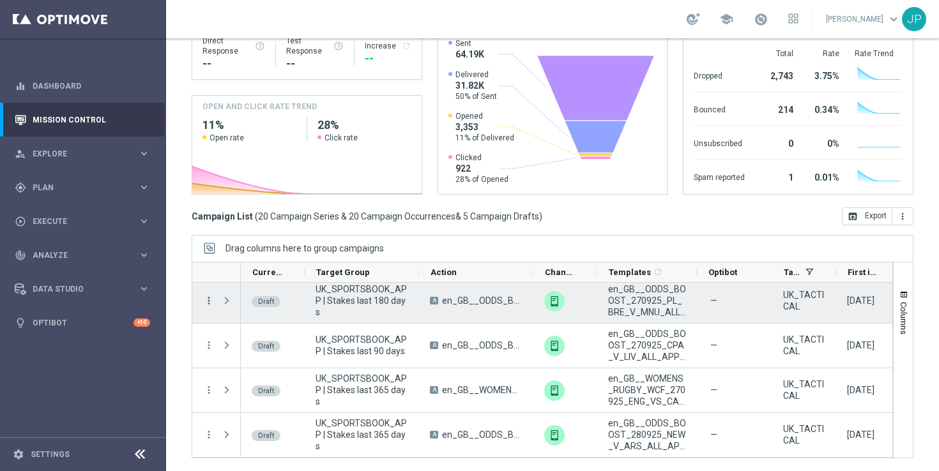
click at [207, 298] on icon "more_vert" at bounding box center [208, 300] width 11 height 11
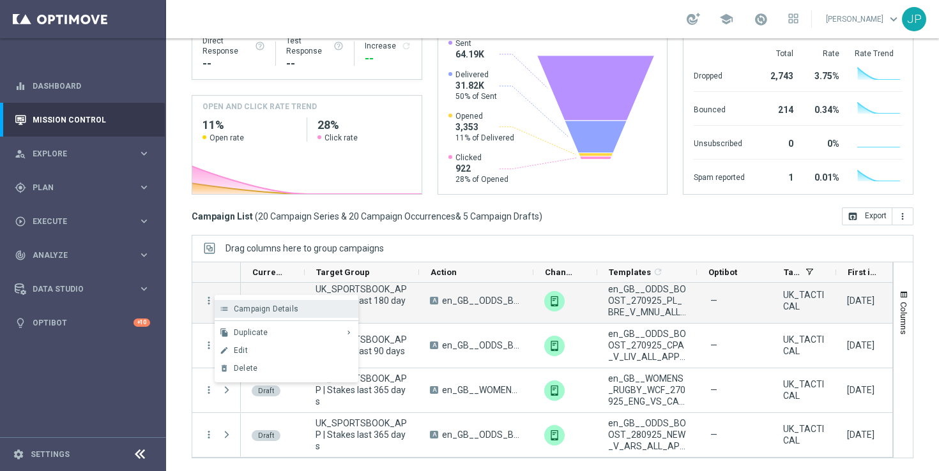
click at [296, 309] on div "Campaign Details" at bounding box center [293, 309] width 119 height 9
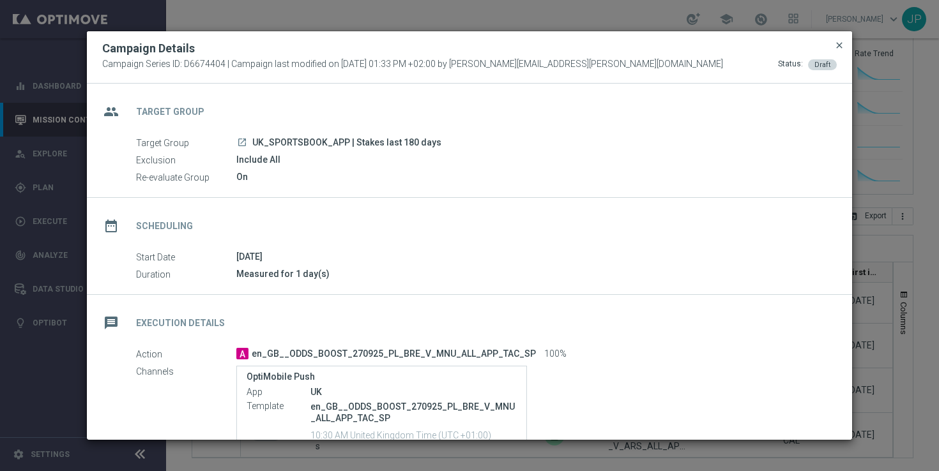
click at [836, 42] on span "close" at bounding box center [839, 45] width 10 height 10
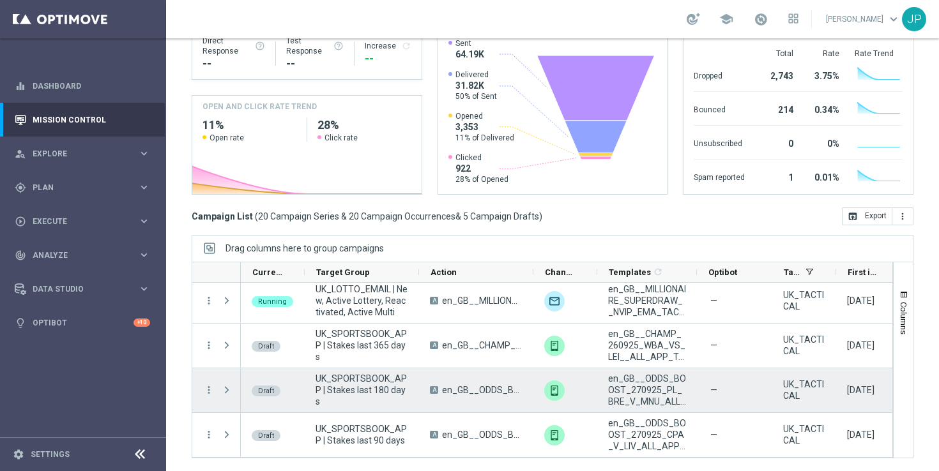
scroll to position [852, 0]
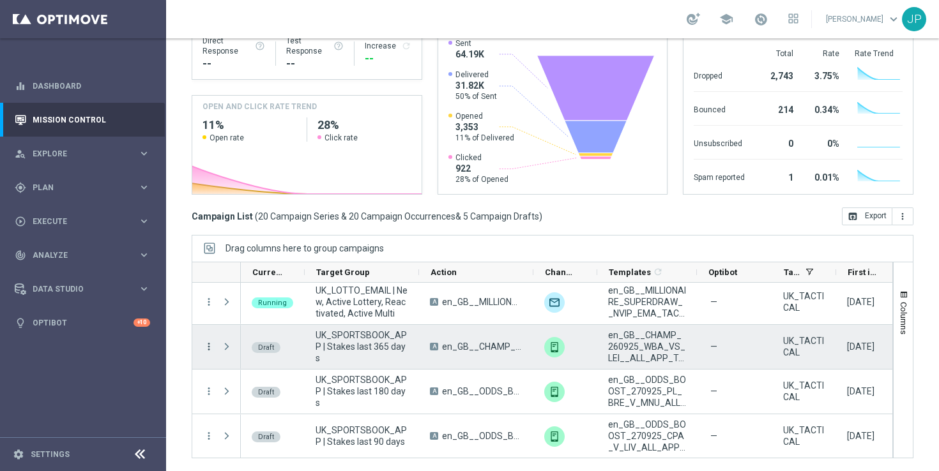
click at [206, 346] on icon "more_vert" at bounding box center [208, 346] width 11 height 11
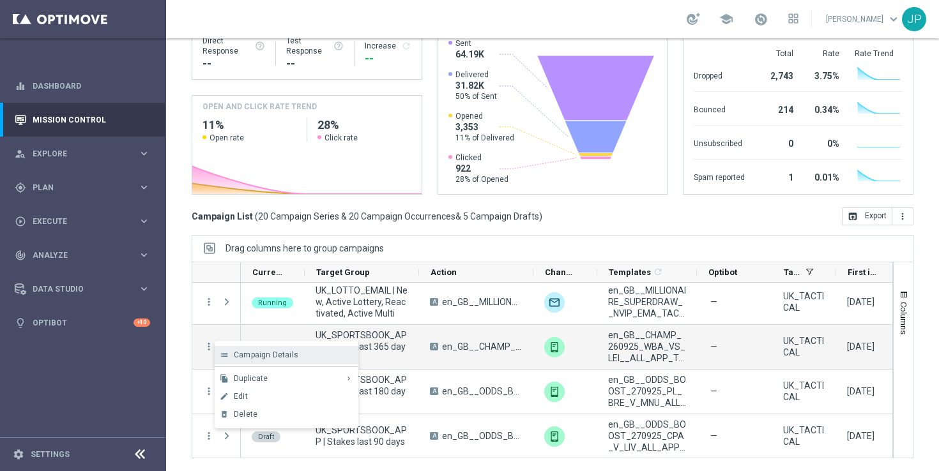
click at [302, 355] on div "Campaign Details" at bounding box center [293, 355] width 119 height 9
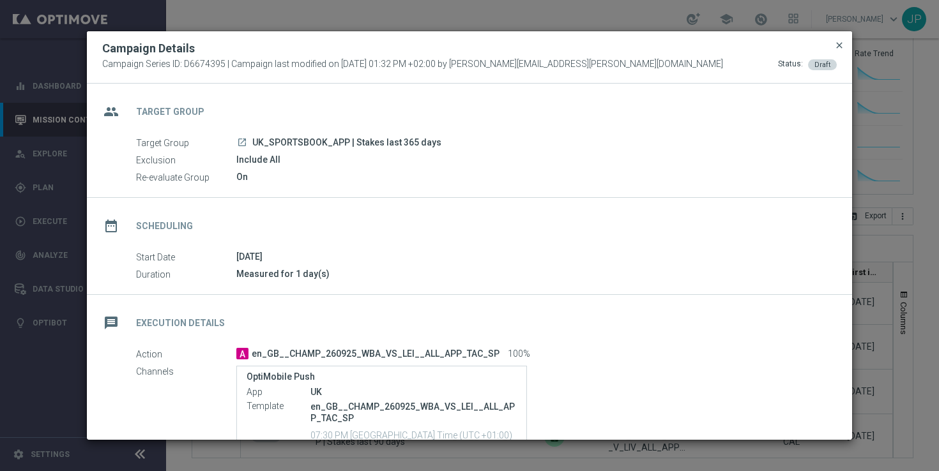
click at [838, 43] on span "close" at bounding box center [839, 45] width 10 height 10
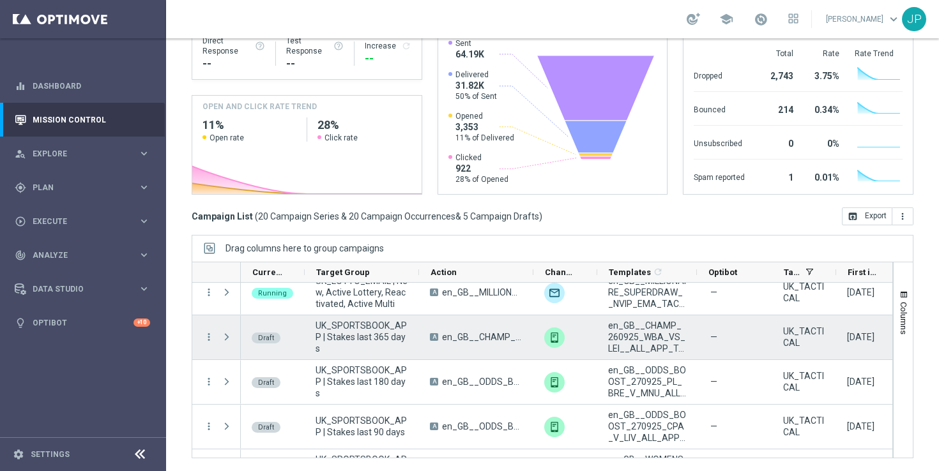
scroll to position [838, 0]
